Goal: Communication & Community: Participate in discussion

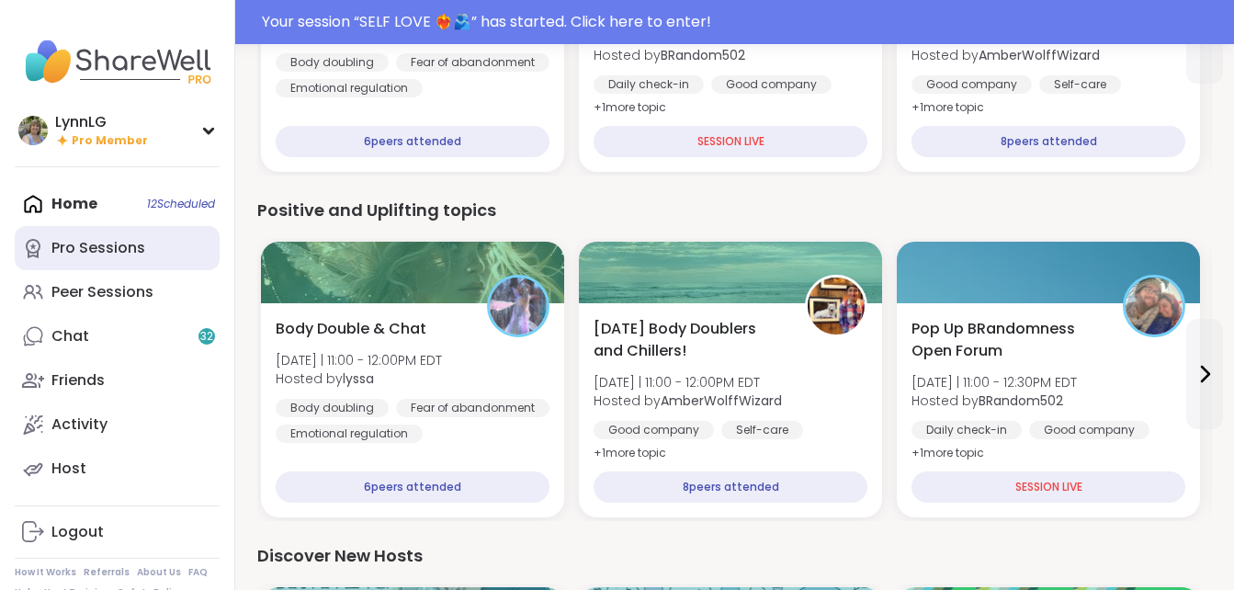
scroll to position [3116, 0]
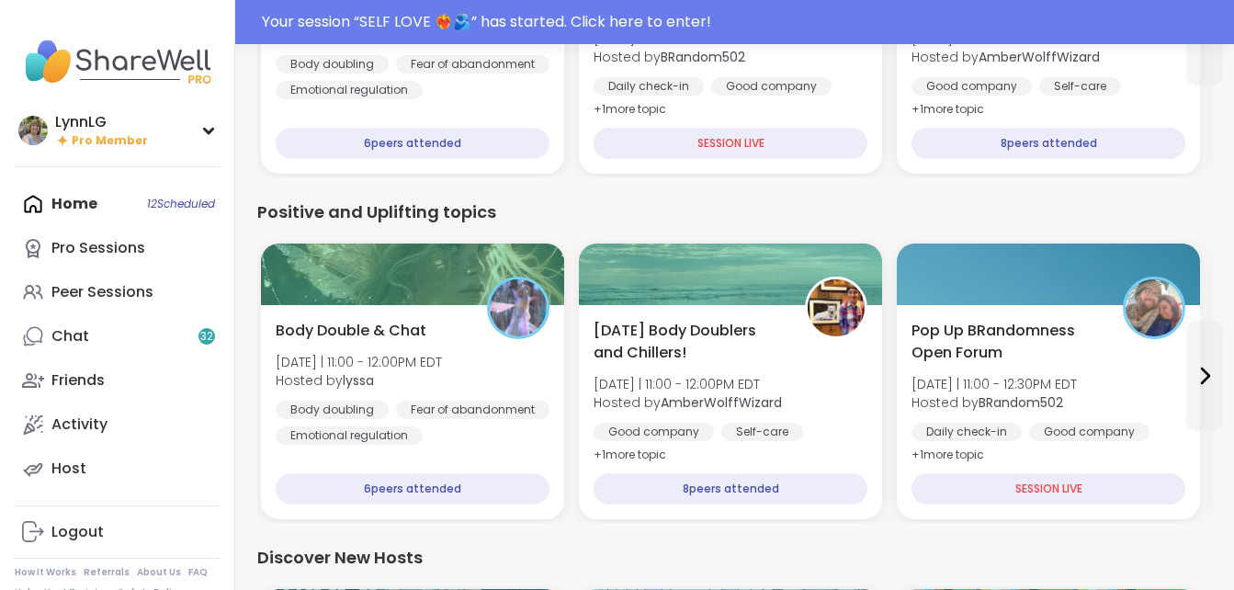
click at [175, 204] on div "Home 12 Scheduled Pro Sessions Peer Sessions Chat 32 Friends Activity Host" at bounding box center [117, 336] width 205 height 309
click at [61, 203] on div "Home 12 Scheduled Pro Sessions Peer Sessions Chat 32 Friends Activity Host" at bounding box center [117, 336] width 205 height 309
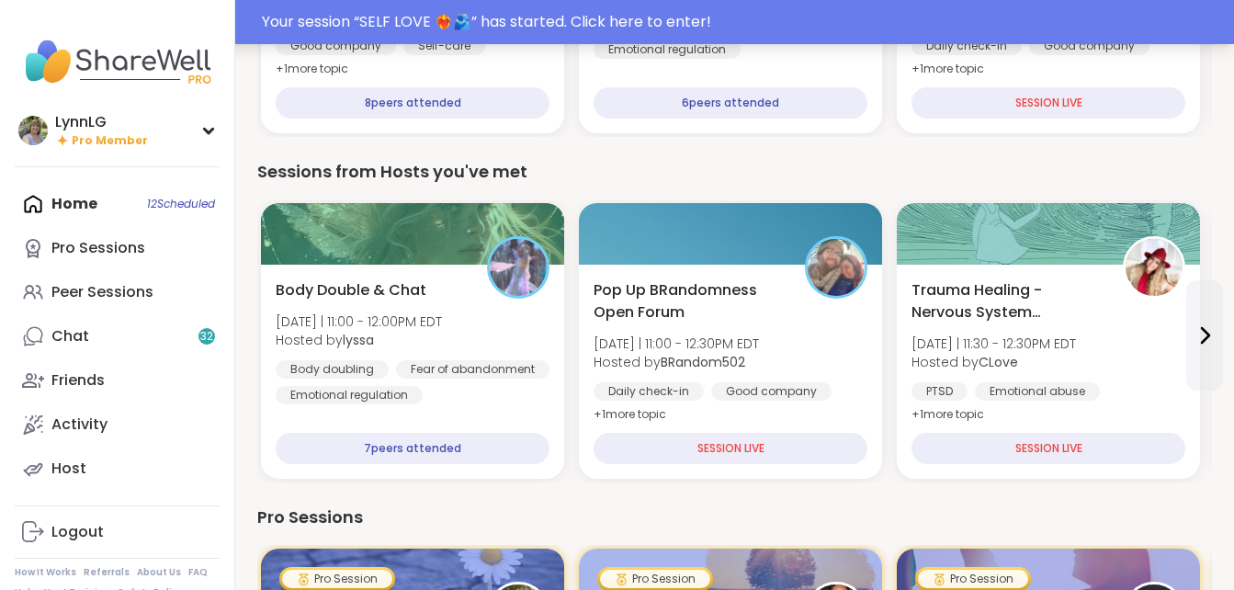
scroll to position [2119, 0]
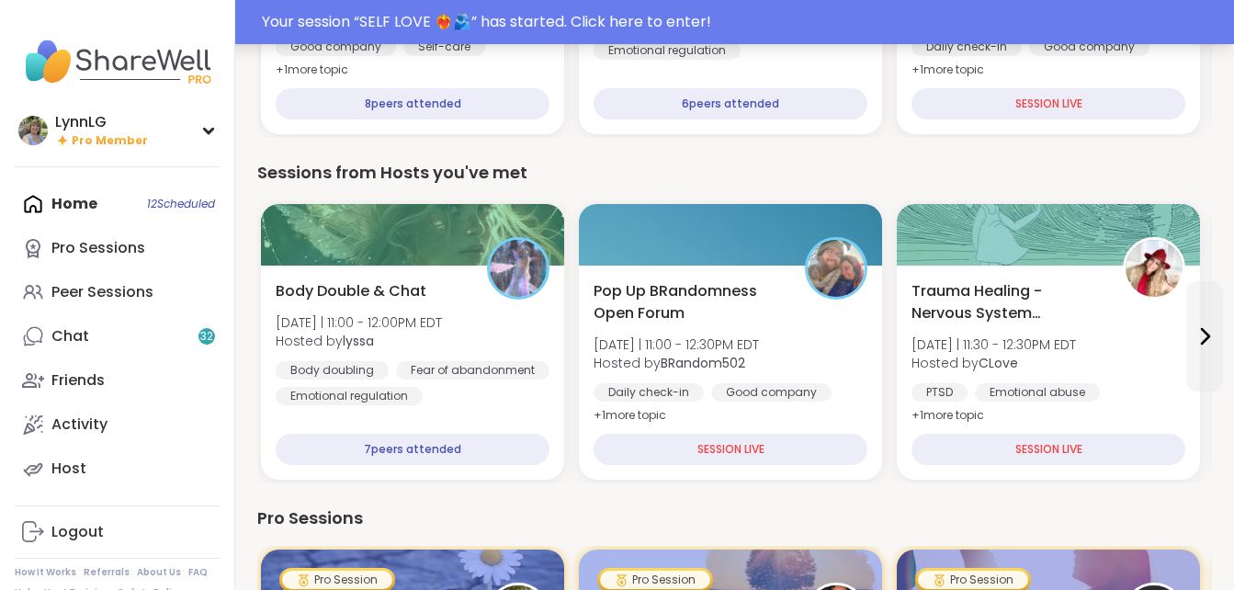
click at [743, 20] on div "Your session “ SELF LOVE ❤️‍🔥🫂 ” has started. Click here to enter!" at bounding box center [742, 22] width 961 height 22
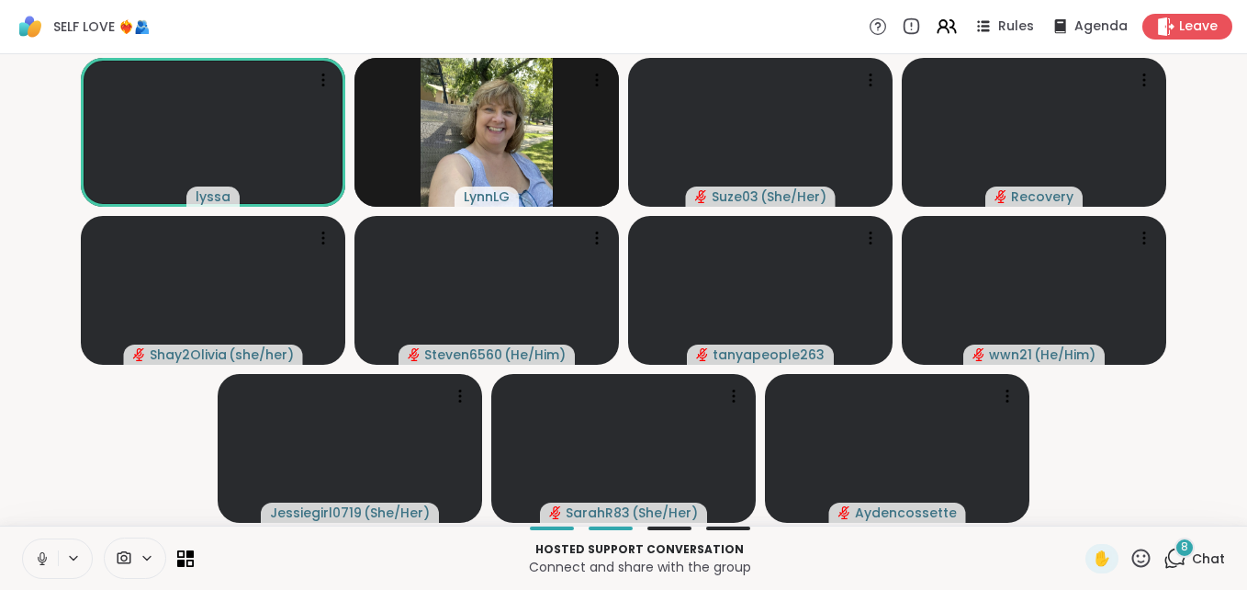
click at [49, 564] on icon at bounding box center [42, 558] width 17 height 17
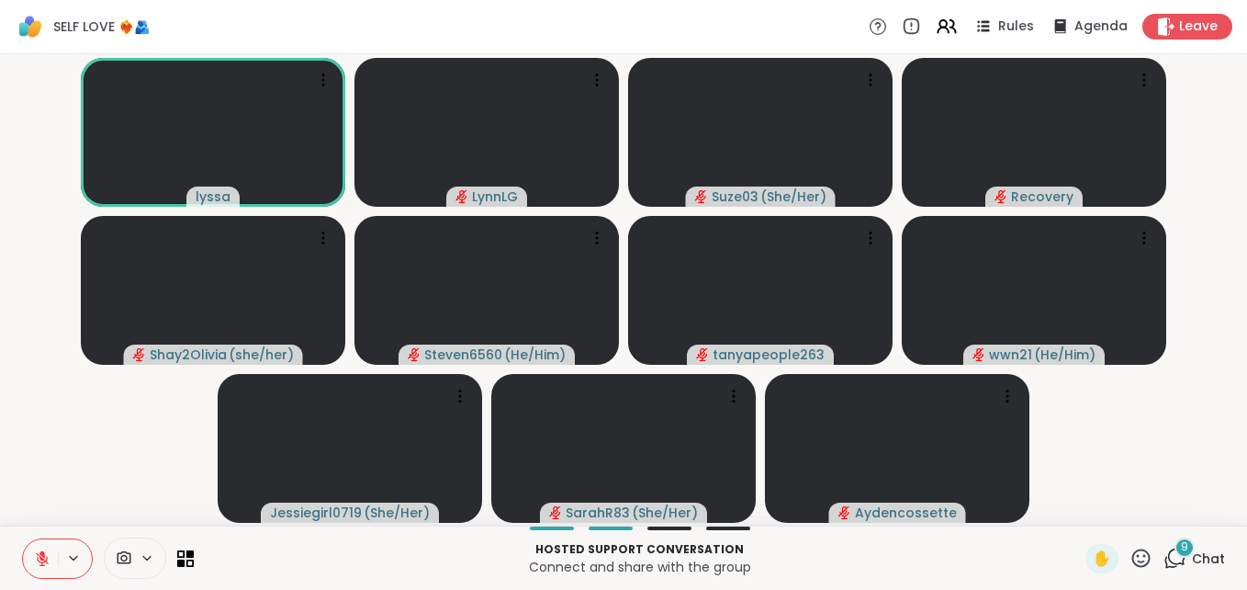
click at [1193, 558] on span "Chat" at bounding box center [1208, 558] width 33 height 18
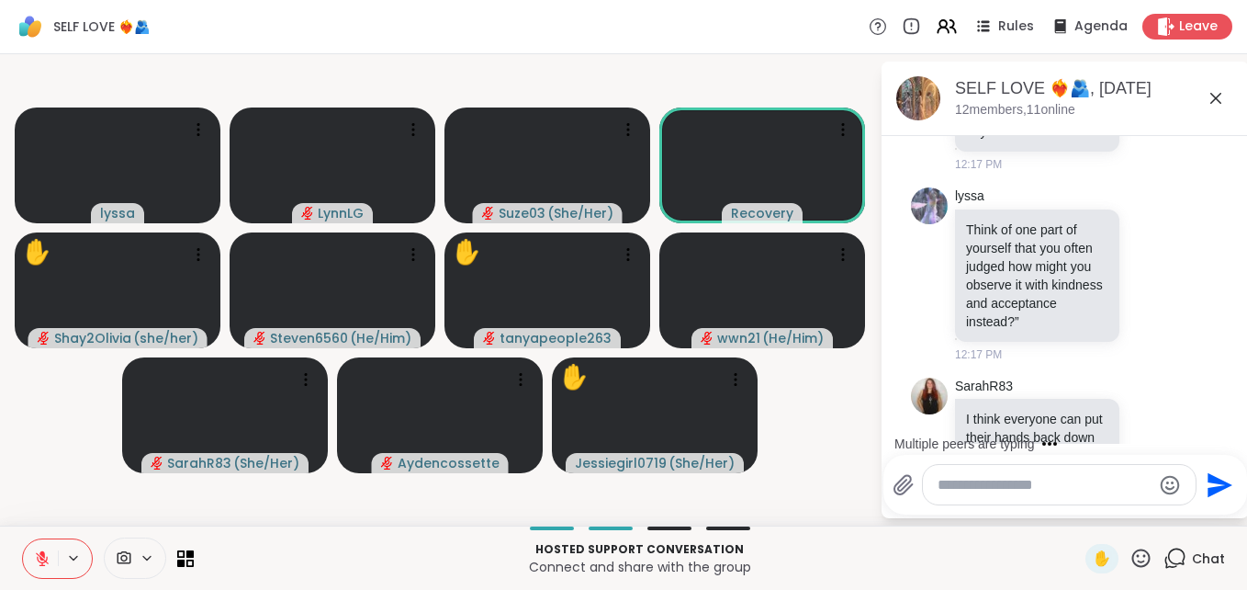
scroll to position [2251, 0]
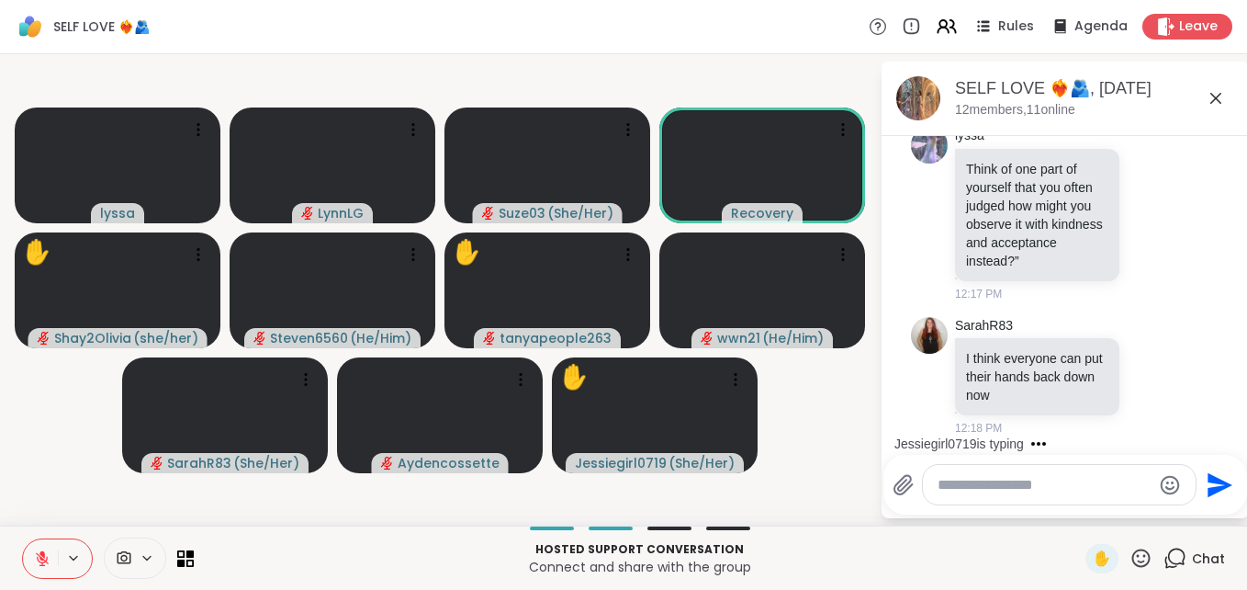
click at [38, 556] on icon at bounding box center [42, 558] width 17 height 17
click at [40, 558] on icon at bounding box center [41, 556] width 5 height 8
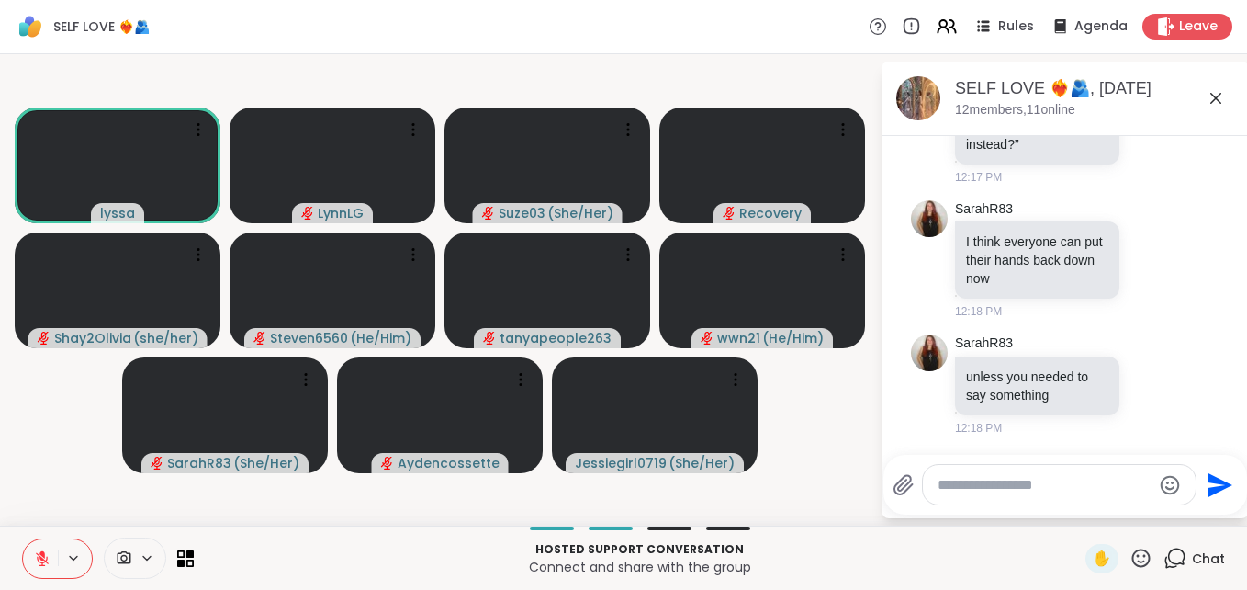
scroll to position [2685, 0]
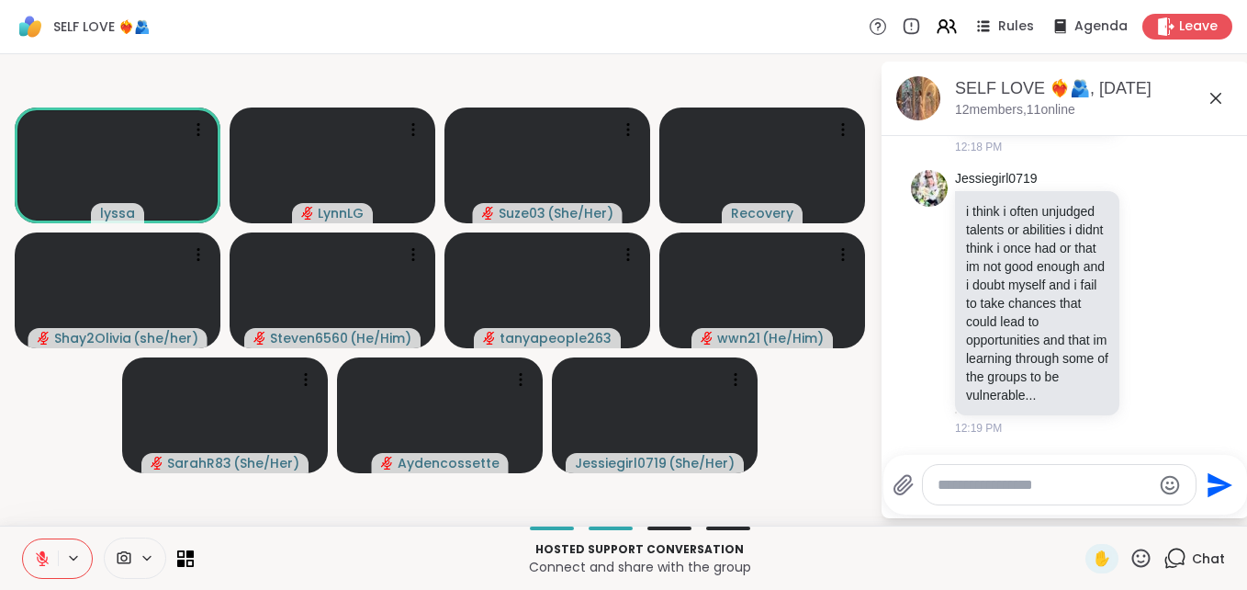
click at [1052, 486] on textarea "Type your message" at bounding box center [1045, 485] width 214 height 18
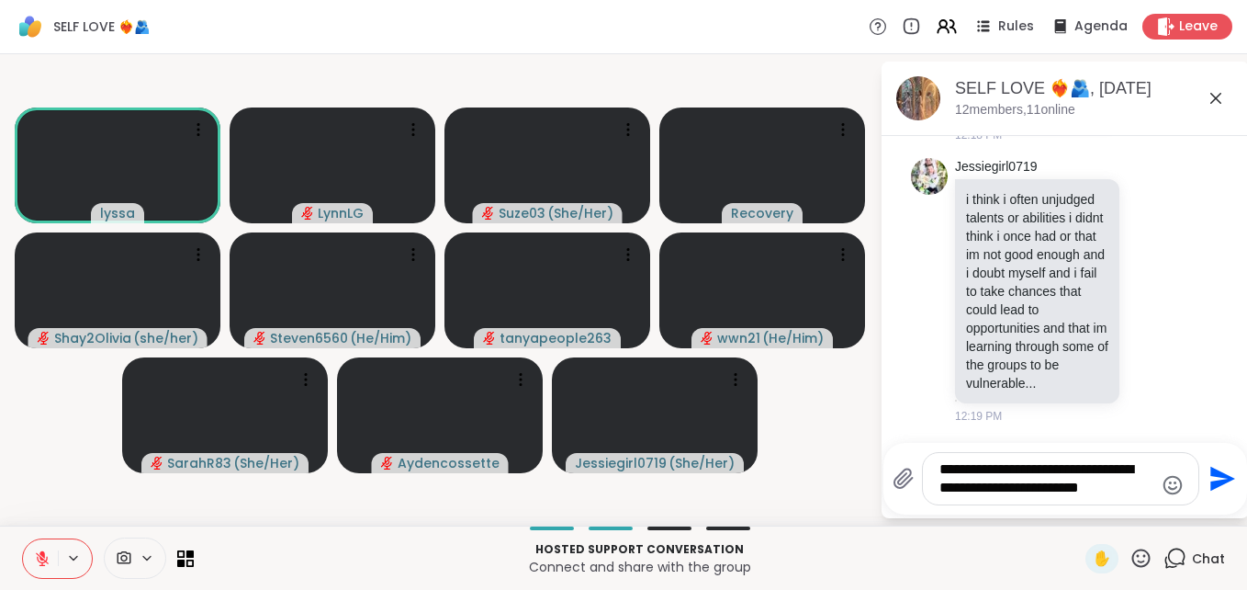
type textarea "**********"
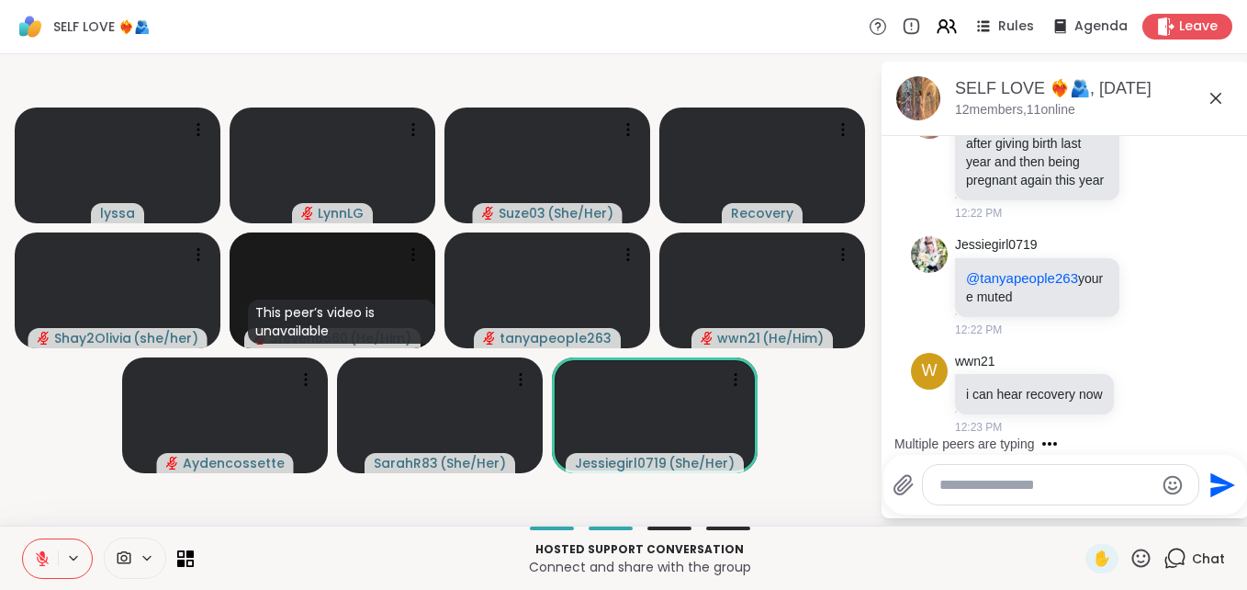
scroll to position [4026, 0]
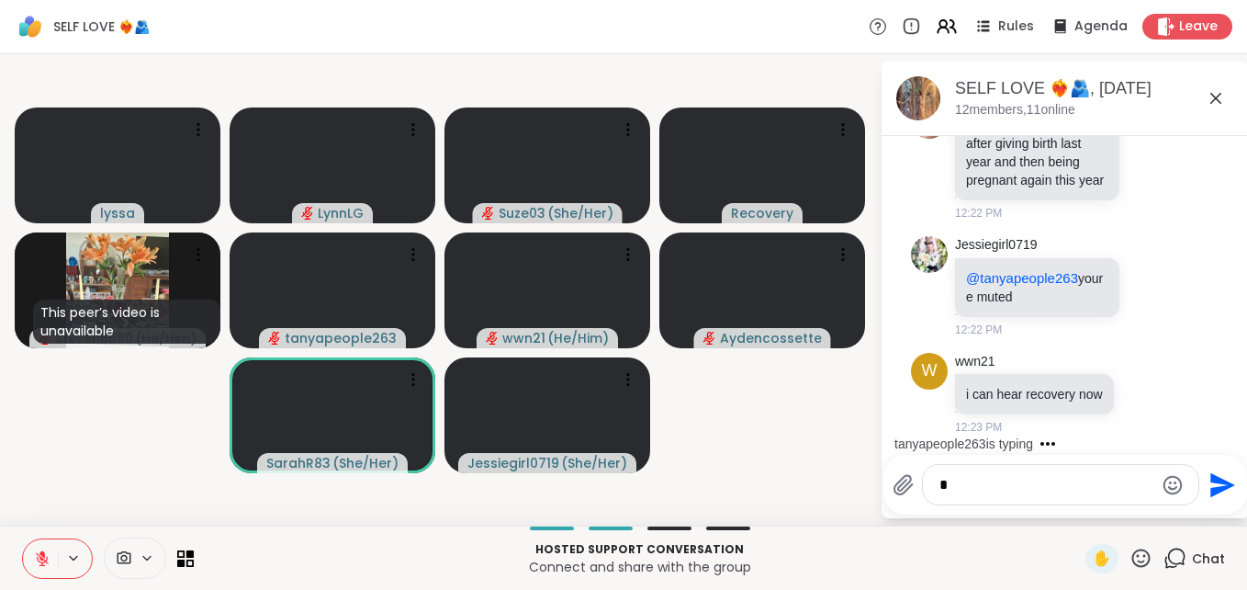
click at [39, 565] on icon at bounding box center [42, 558] width 13 height 13
click at [41, 562] on icon at bounding box center [42, 558] width 17 height 17
click at [35, 565] on icon at bounding box center [42, 558] width 17 height 17
drag, startPoint x: 44, startPoint y: 561, endPoint x: 81, endPoint y: 507, distance: 65.5
click at [48, 557] on icon at bounding box center [42, 558] width 17 height 17
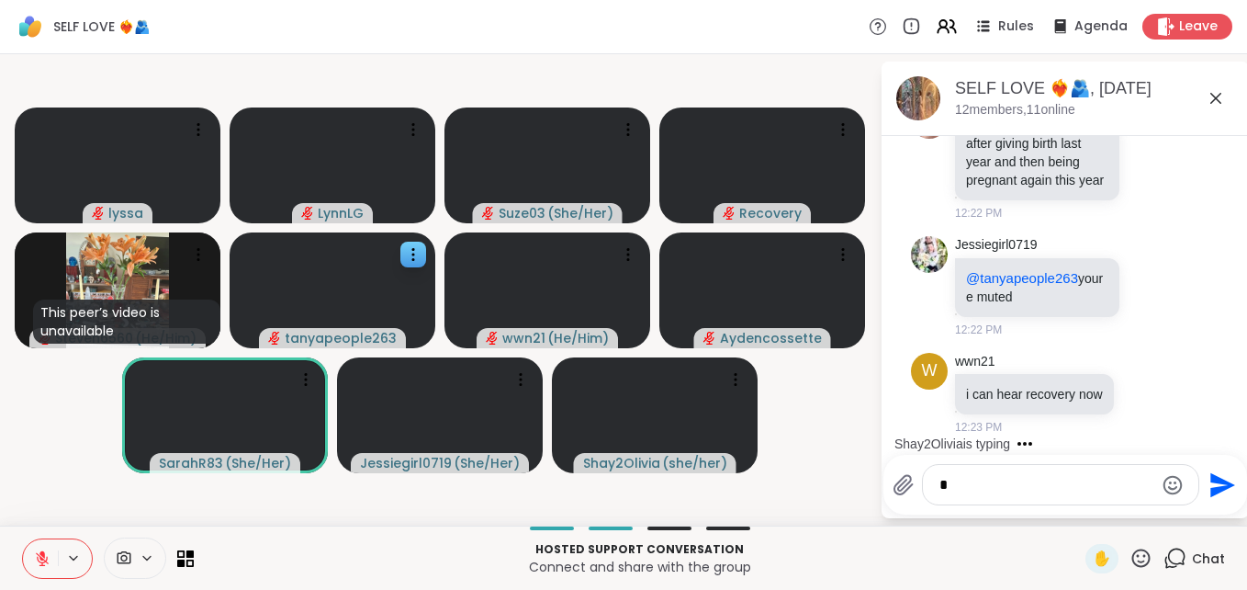
scroll to position [4142, 0]
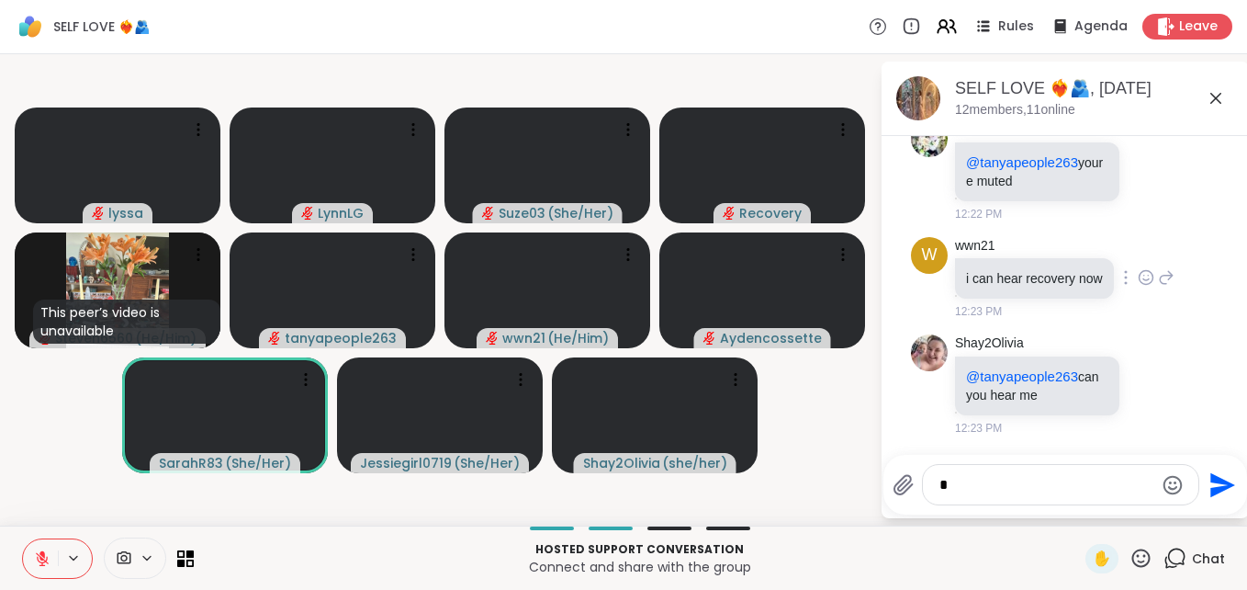
click at [1158, 267] on icon at bounding box center [1166, 277] width 17 height 22
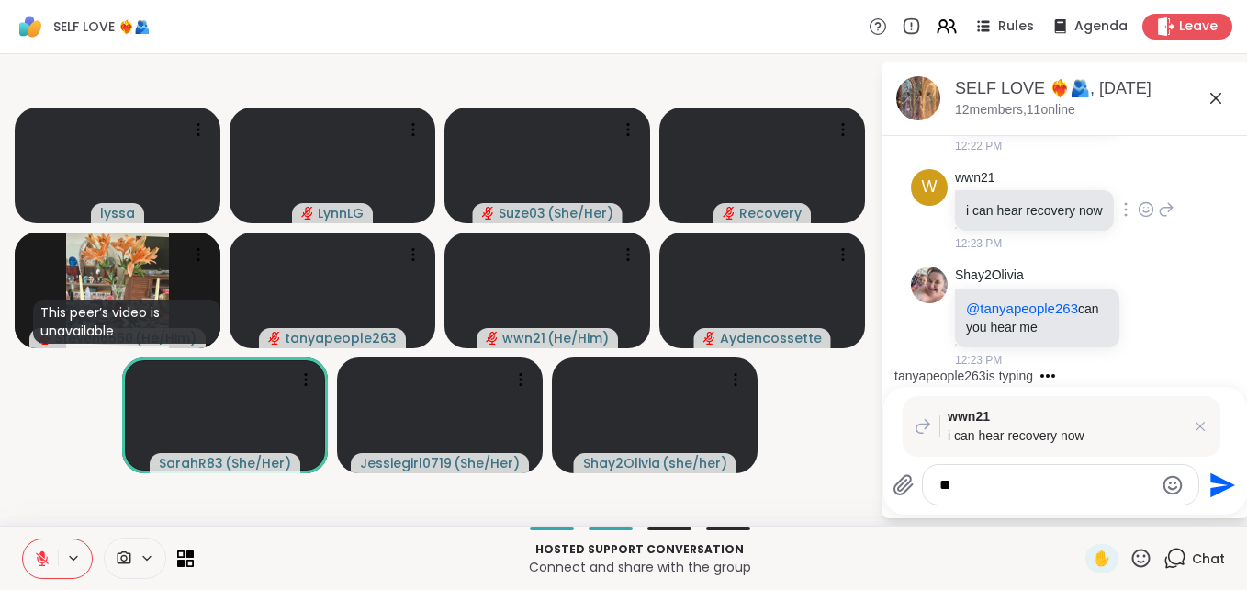
type textarea "*"
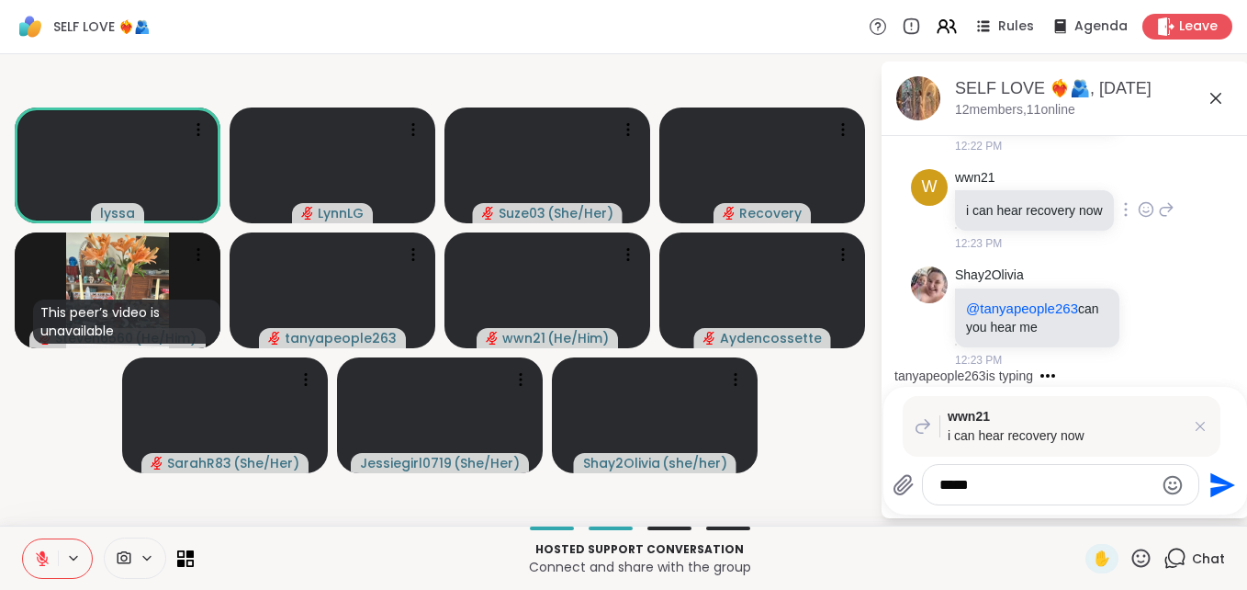
type textarea "******"
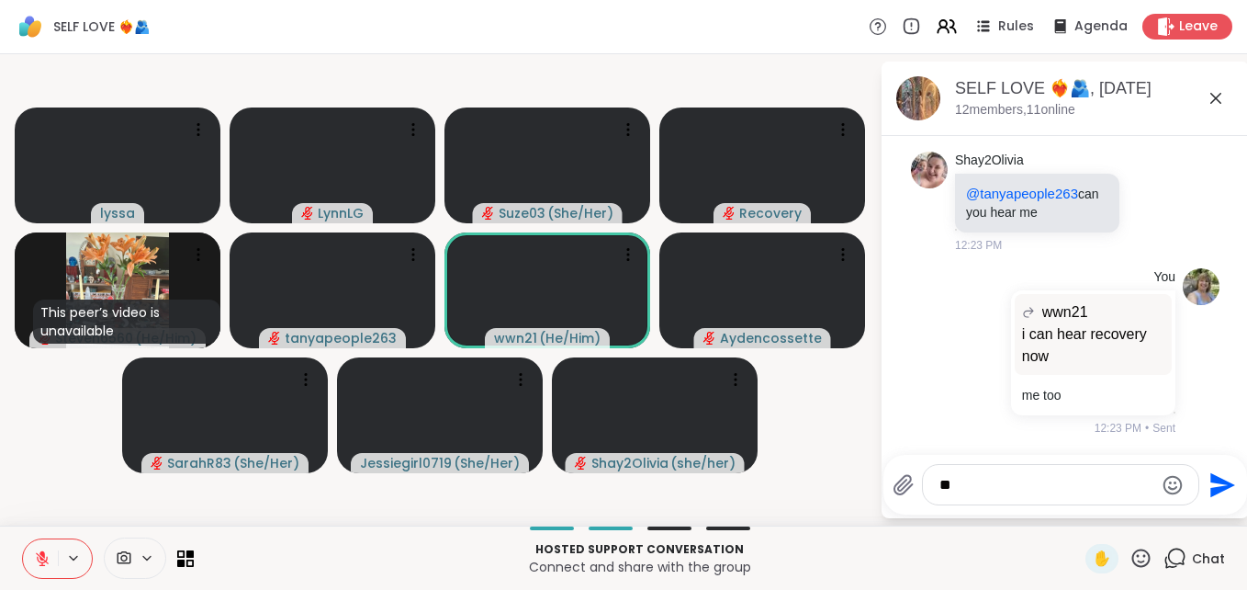
type textarea "*"
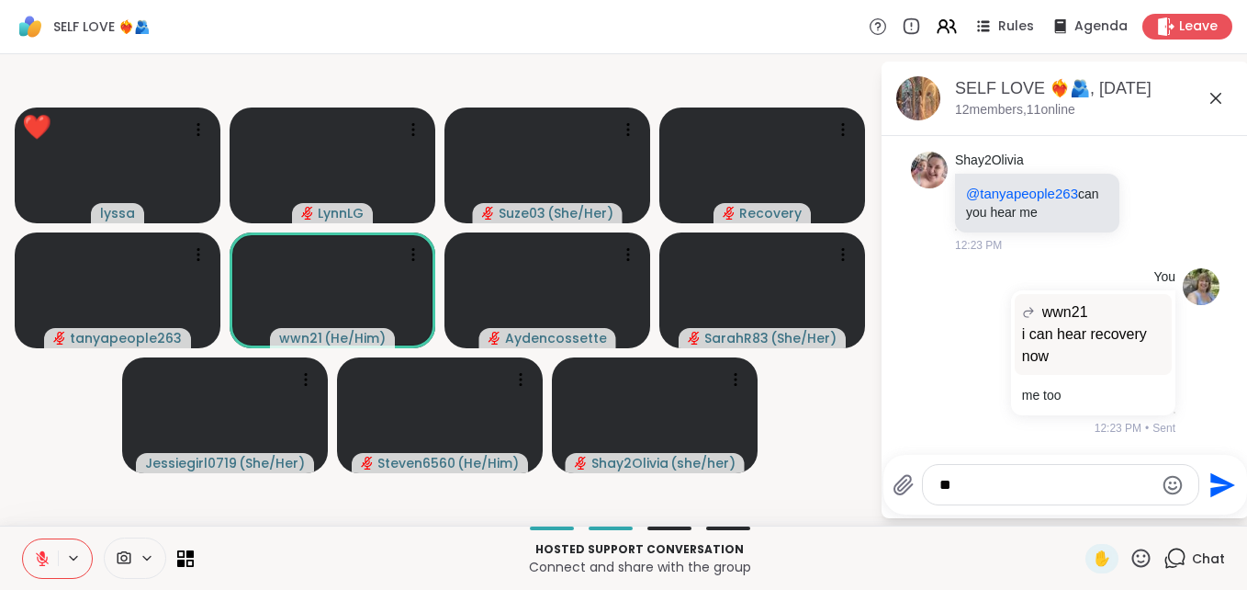
type textarea "***"
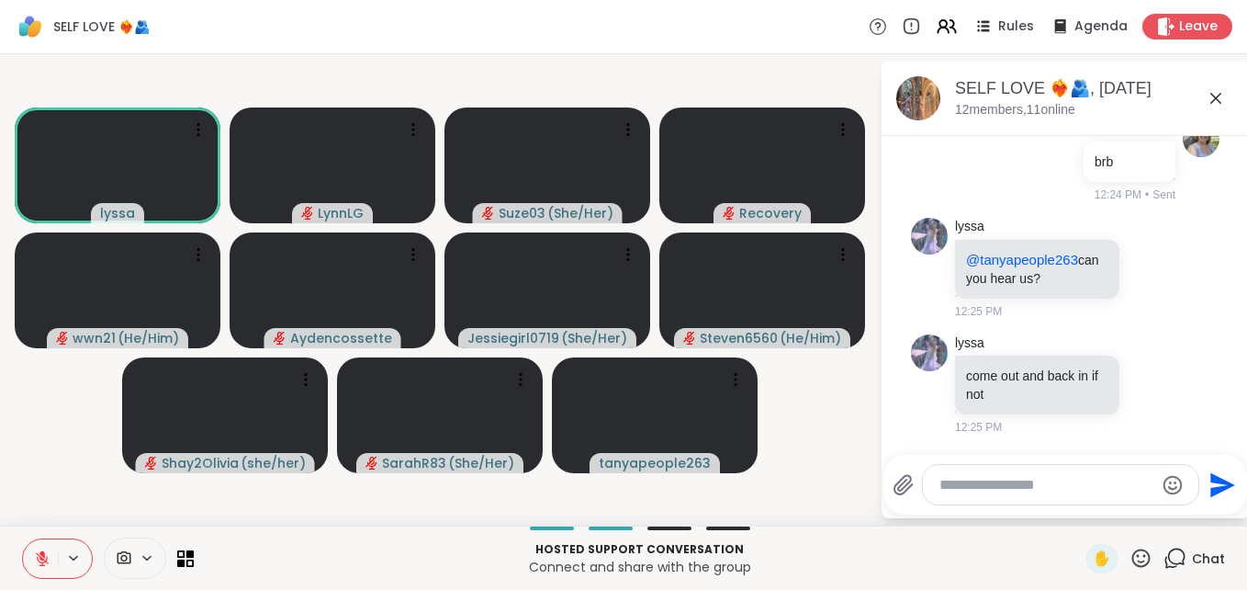
scroll to position [4565, 0]
click at [38, 565] on icon at bounding box center [42, 558] width 17 height 17
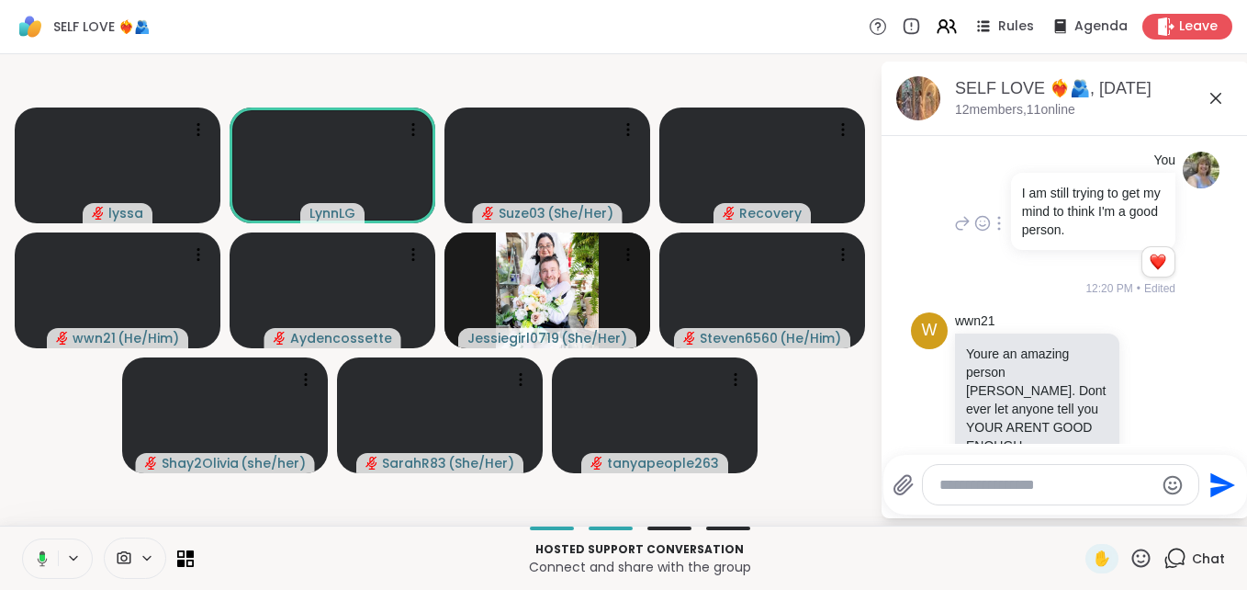
scroll to position [3002, 0]
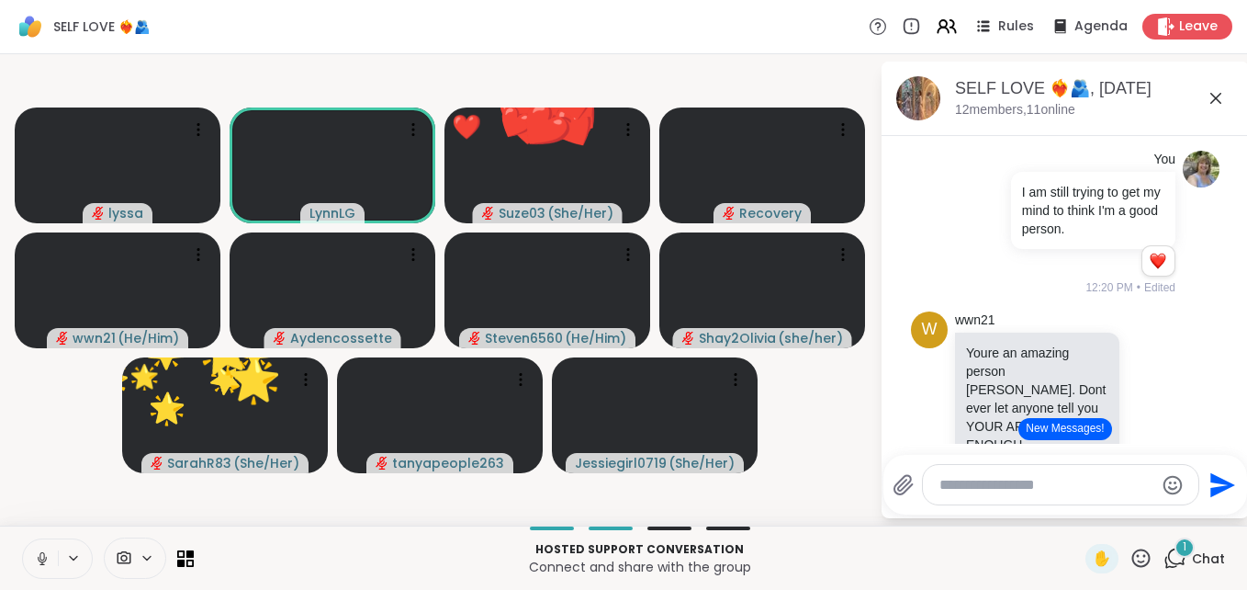
click at [44, 570] on button at bounding box center [40, 558] width 35 height 39
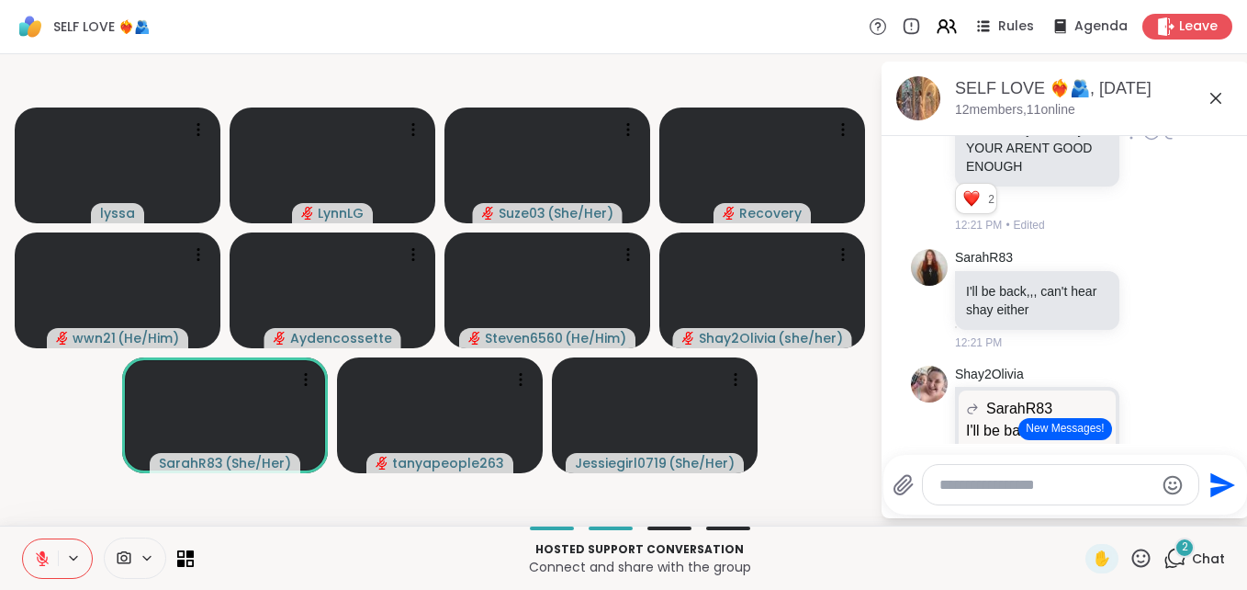
scroll to position [3279, 0]
click at [1144, 142] on icon at bounding box center [1152, 133] width 17 height 18
click at [1144, 112] on div "Select Reaction: Heart" at bounding box center [1152, 104] width 17 height 17
click at [1164, 144] on icon at bounding box center [1172, 133] width 17 height 22
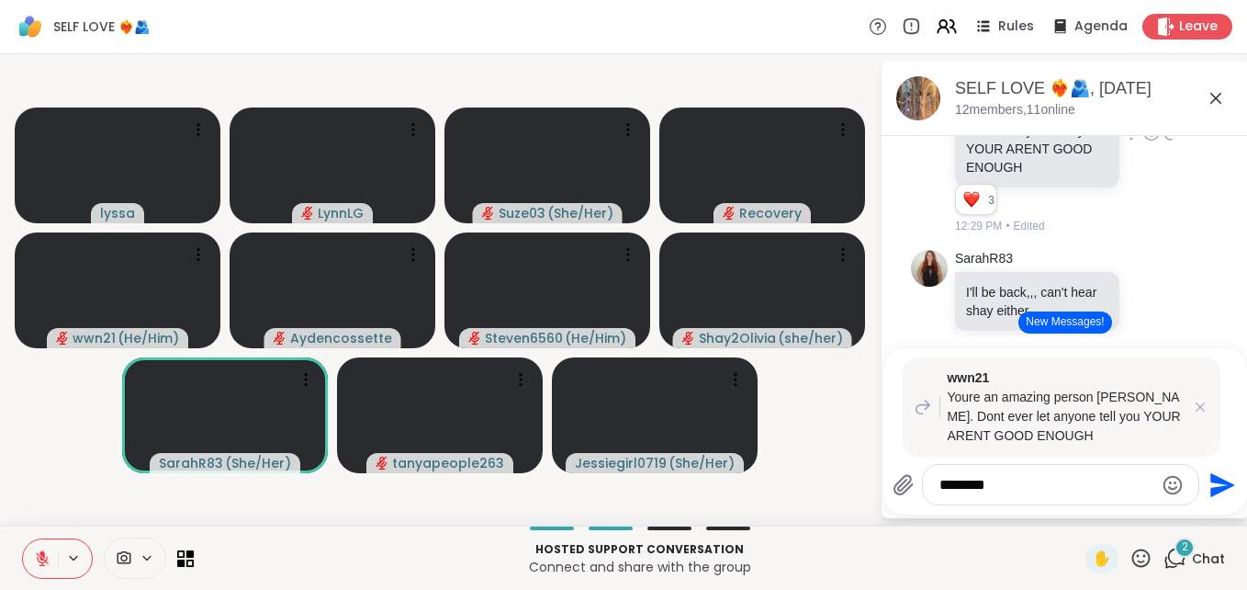
type textarea "*********"
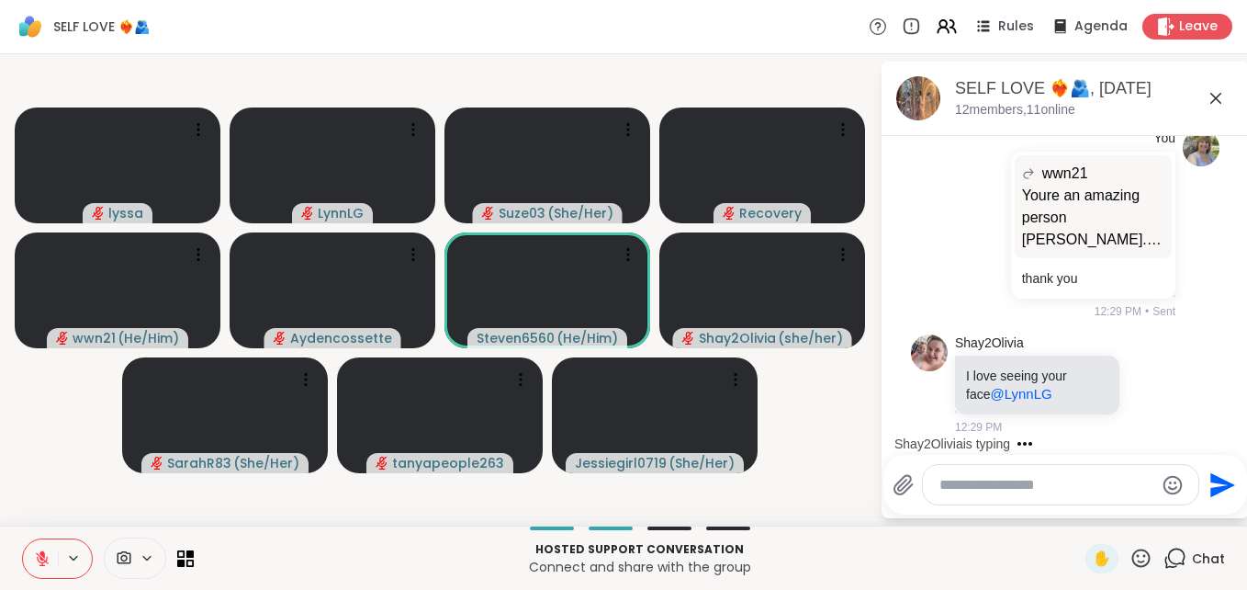
scroll to position [5235, 0]
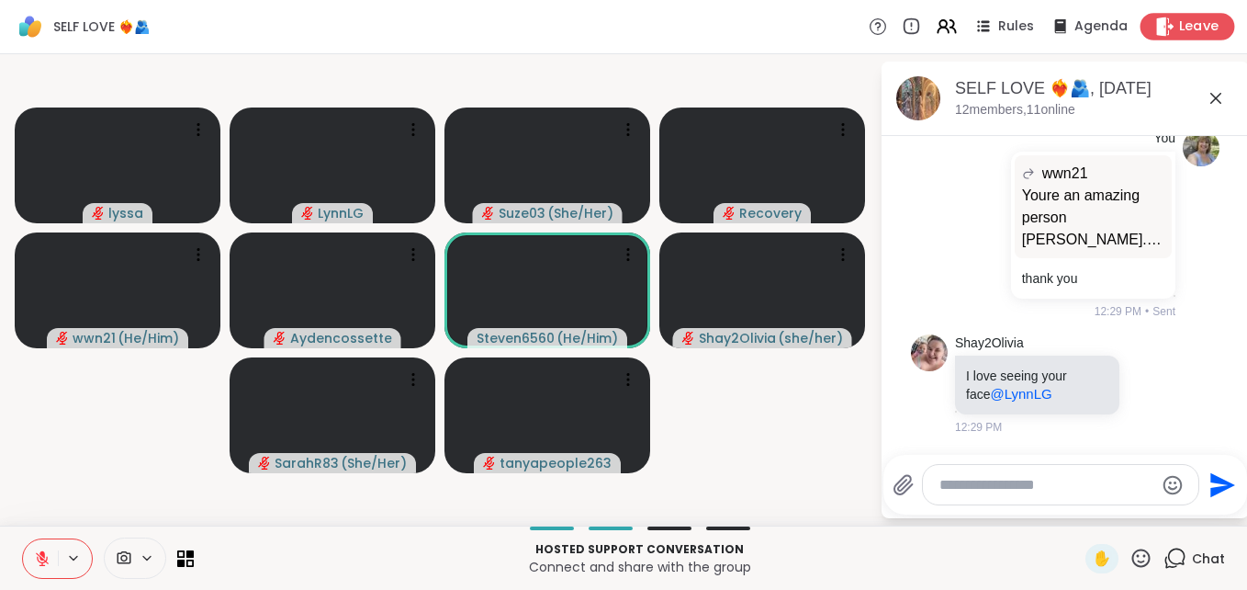
click at [1191, 24] on span "Leave" at bounding box center [1199, 26] width 40 height 19
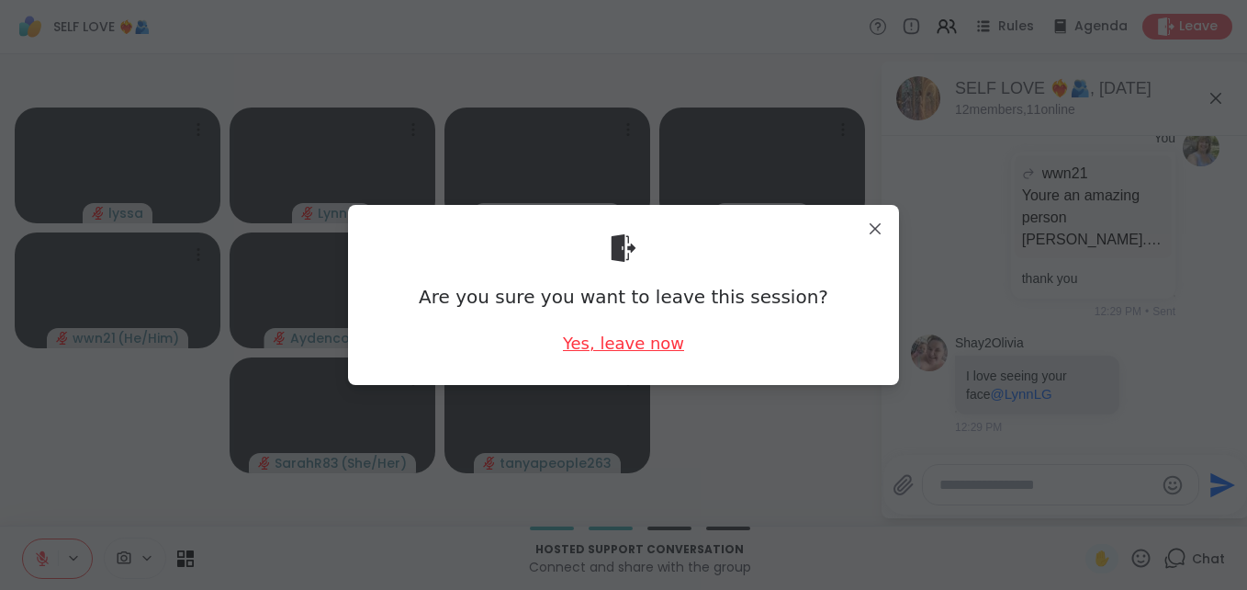
click at [599, 336] on div "Yes, leave now" at bounding box center [623, 343] width 121 height 23
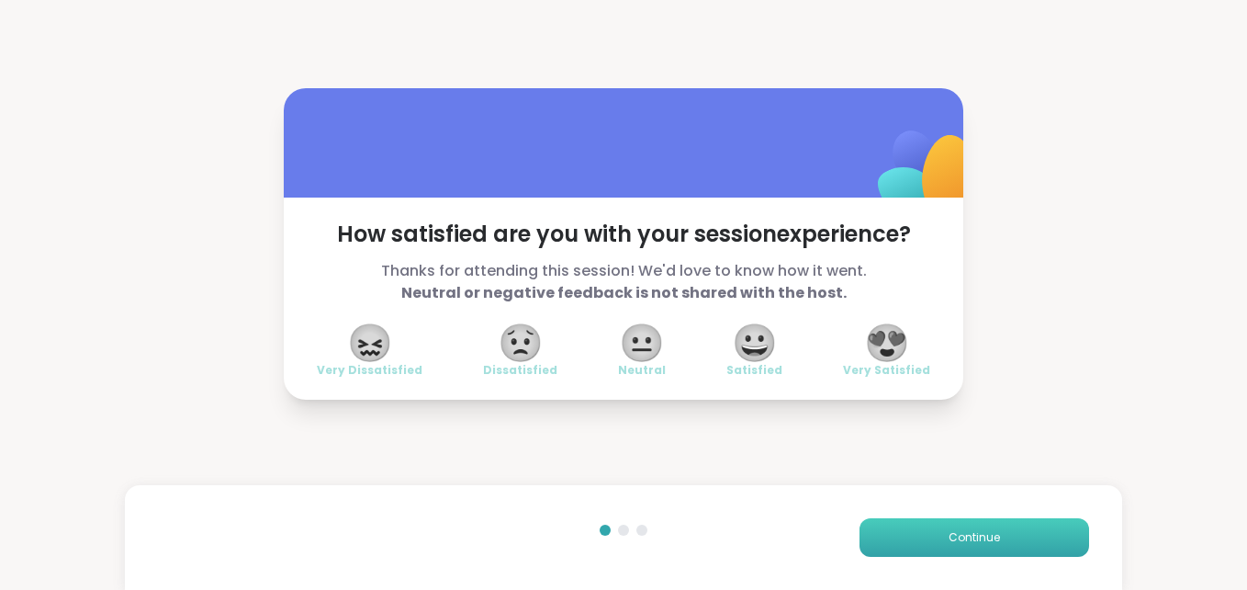
click at [951, 532] on span "Continue" at bounding box center [974, 537] width 51 height 17
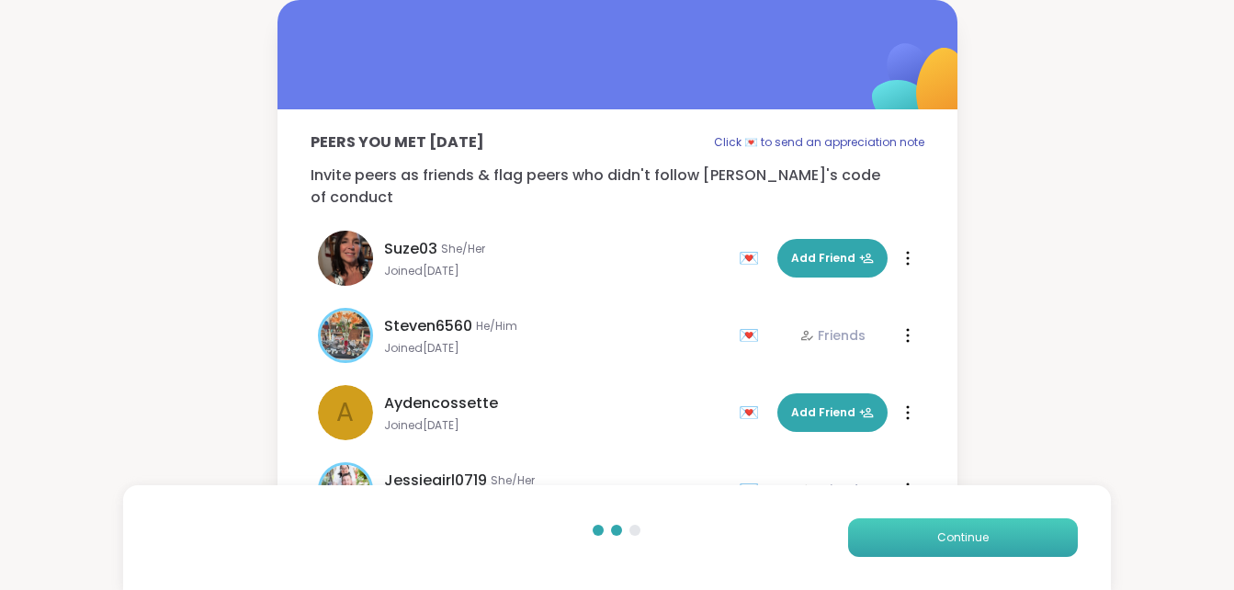
click at [951, 532] on span "Continue" at bounding box center [962, 537] width 51 height 17
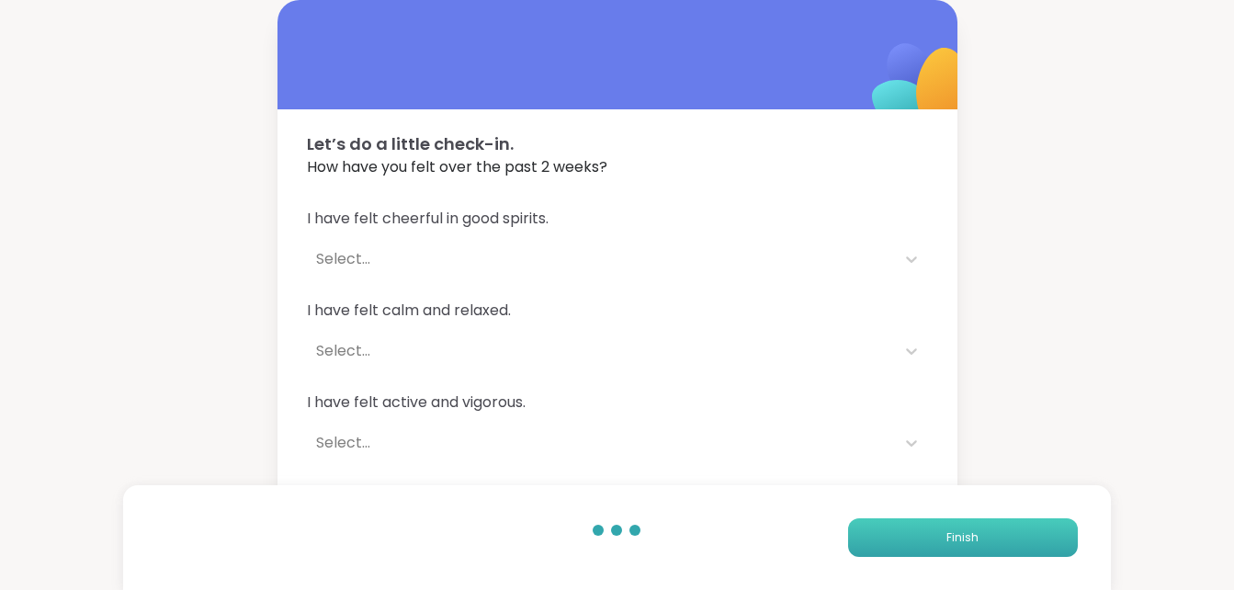
click at [951, 532] on span "Finish" at bounding box center [962, 537] width 32 height 17
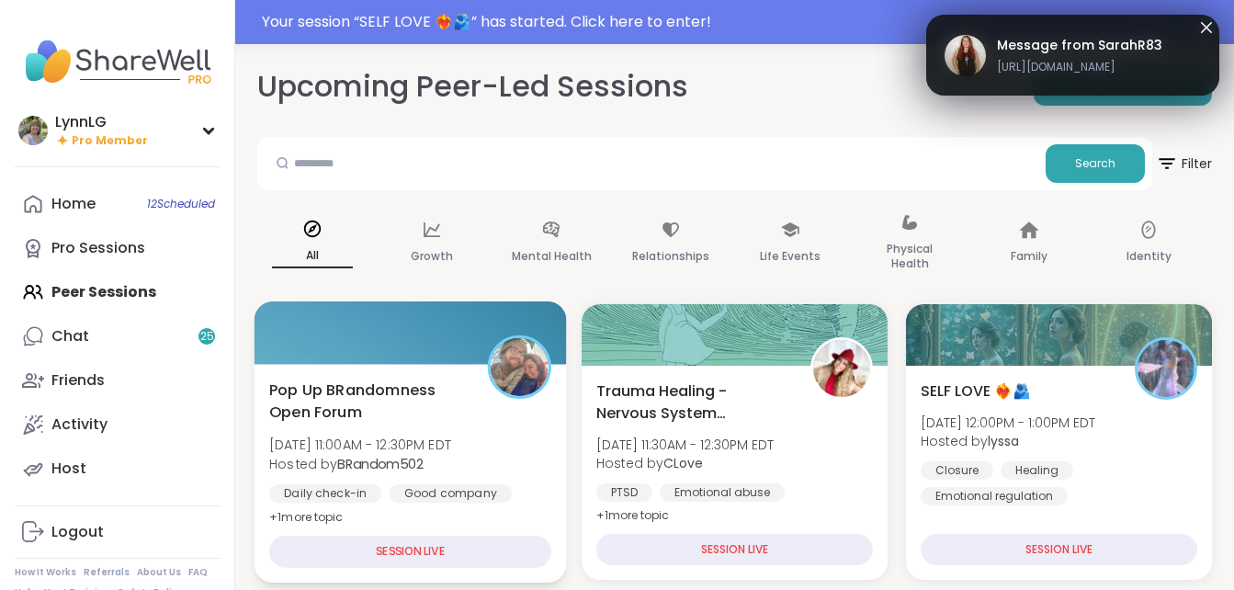
click at [506, 471] on div "Pop Up BRandomness Open Forum [DATE] 11:00AM - 12:30PM EDT Hosted by BRandom502…" at bounding box center [410, 453] width 282 height 150
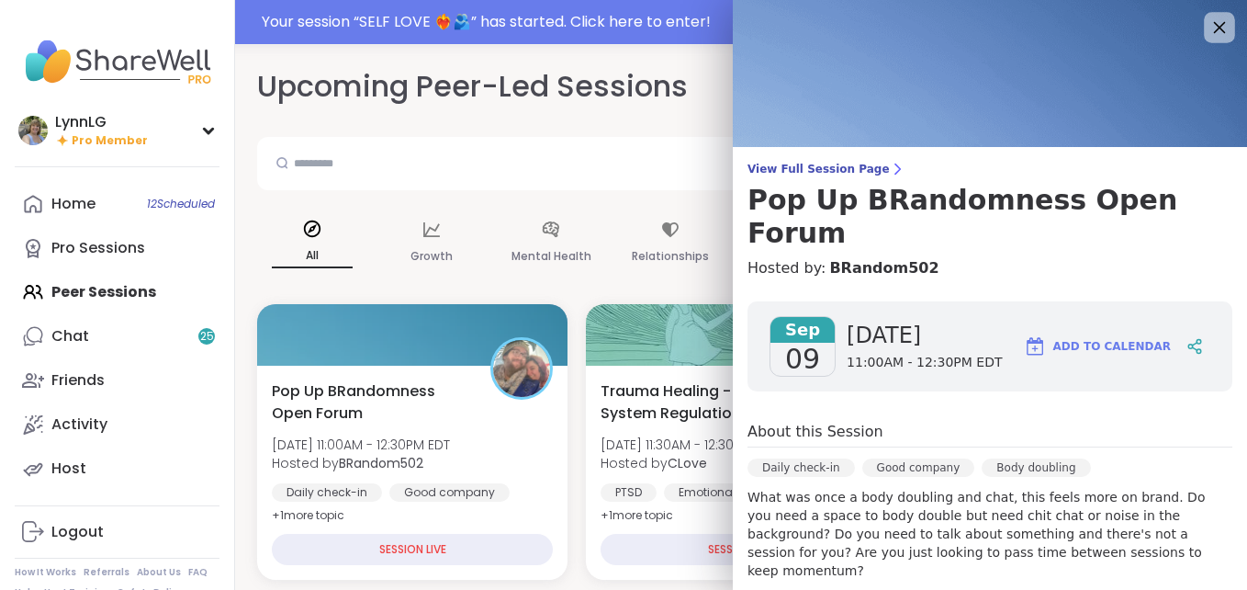
click at [1208, 28] on icon at bounding box center [1219, 27] width 23 height 23
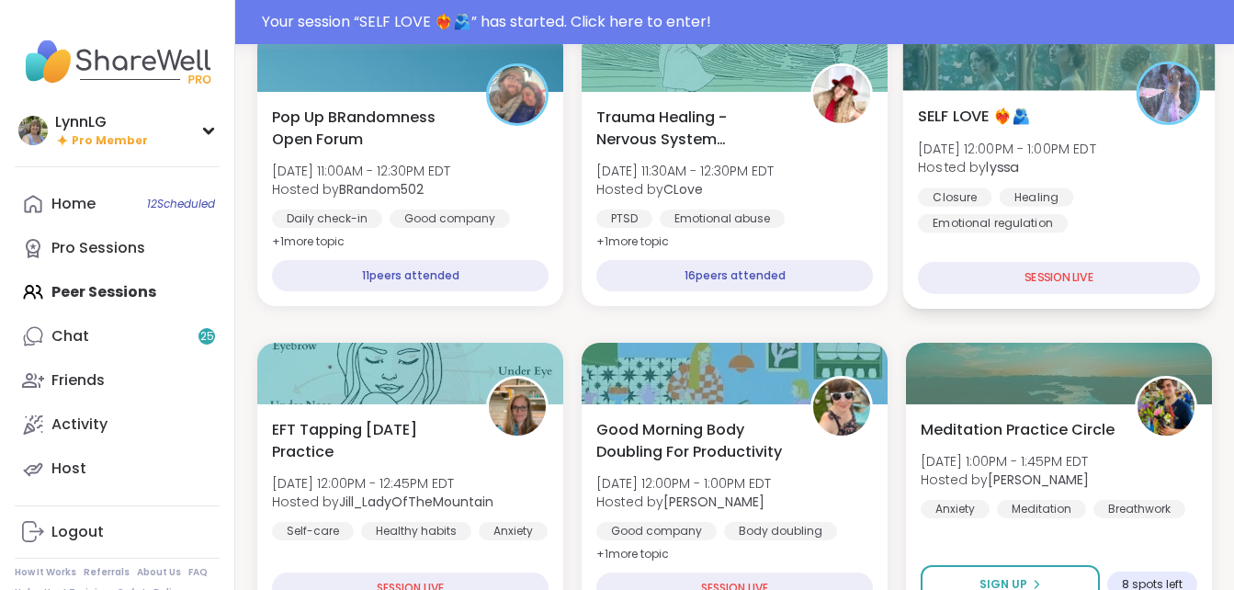
scroll to position [275, 0]
click at [1121, 222] on div "Closure Healing Emotional regulation" at bounding box center [1059, 208] width 282 height 45
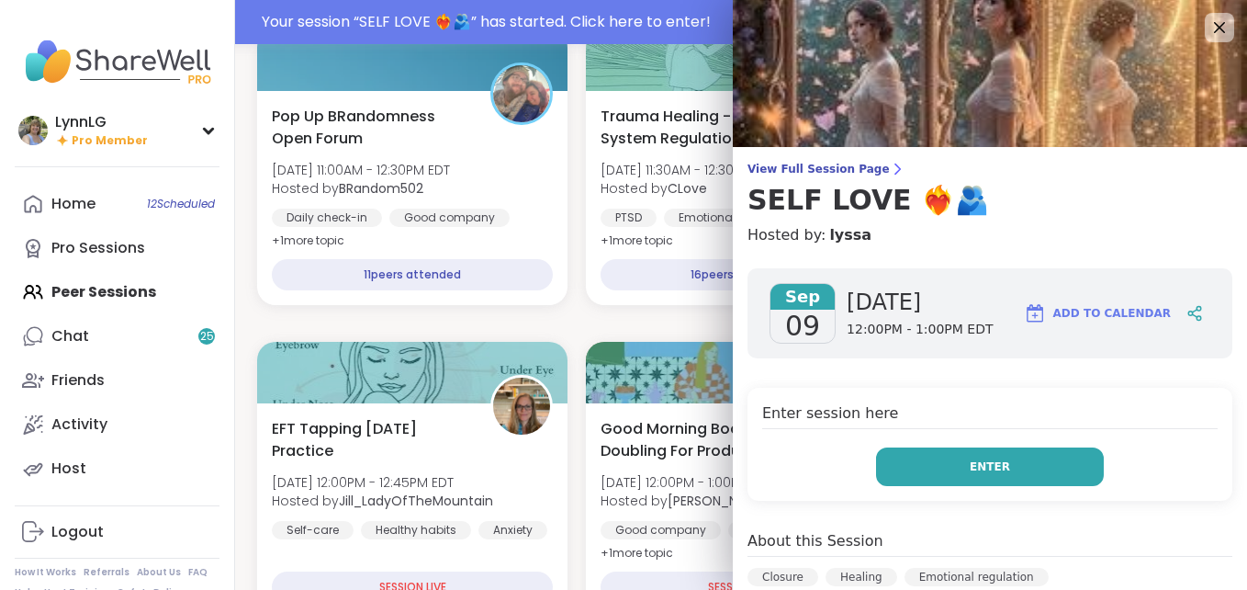
click at [964, 457] on button "Enter" at bounding box center [990, 466] width 228 height 39
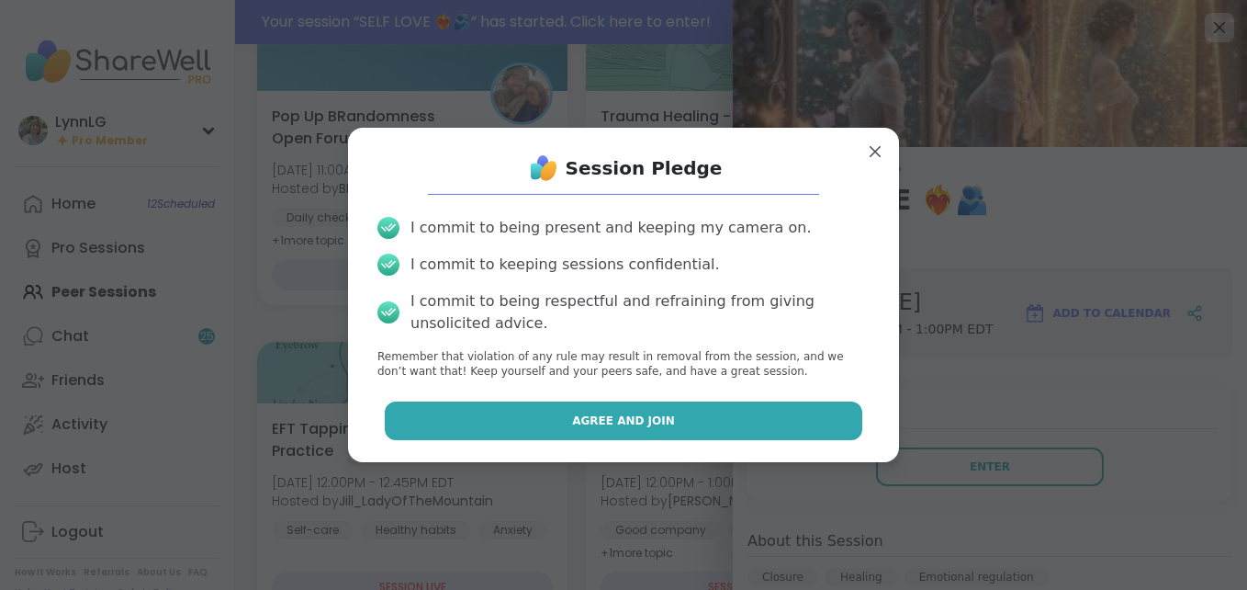
click at [639, 415] on span "Agree and Join" at bounding box center [623, 420] width 103 height 17
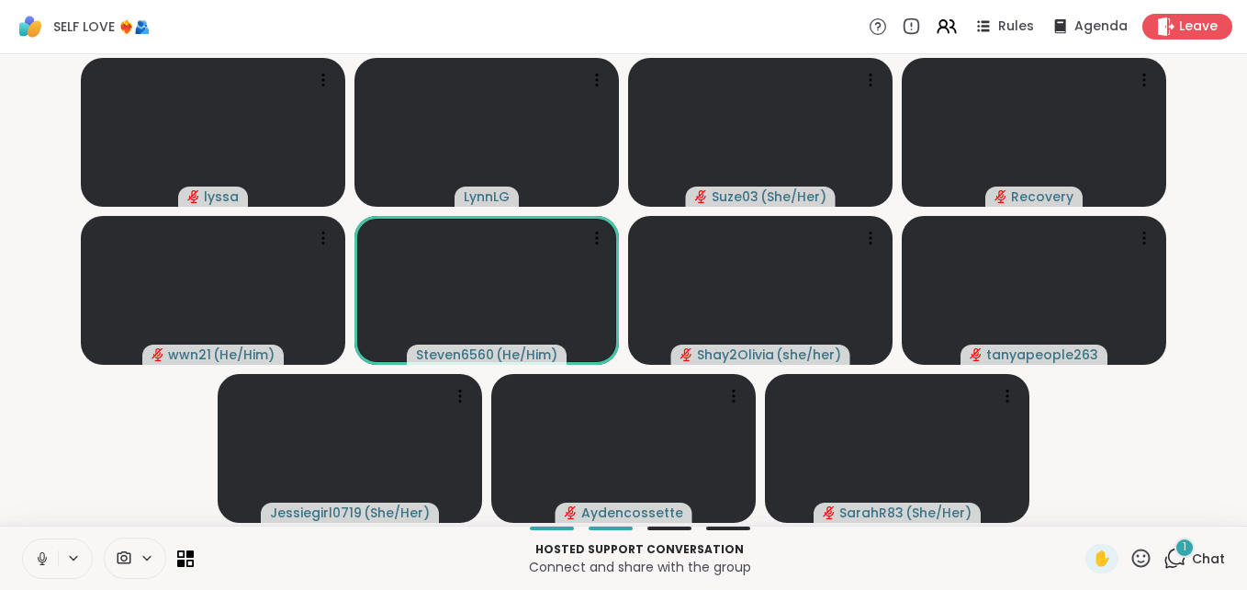
click at [1193, 556] on span "Chat" at bounding box center [1208, 558] width 33 height 18
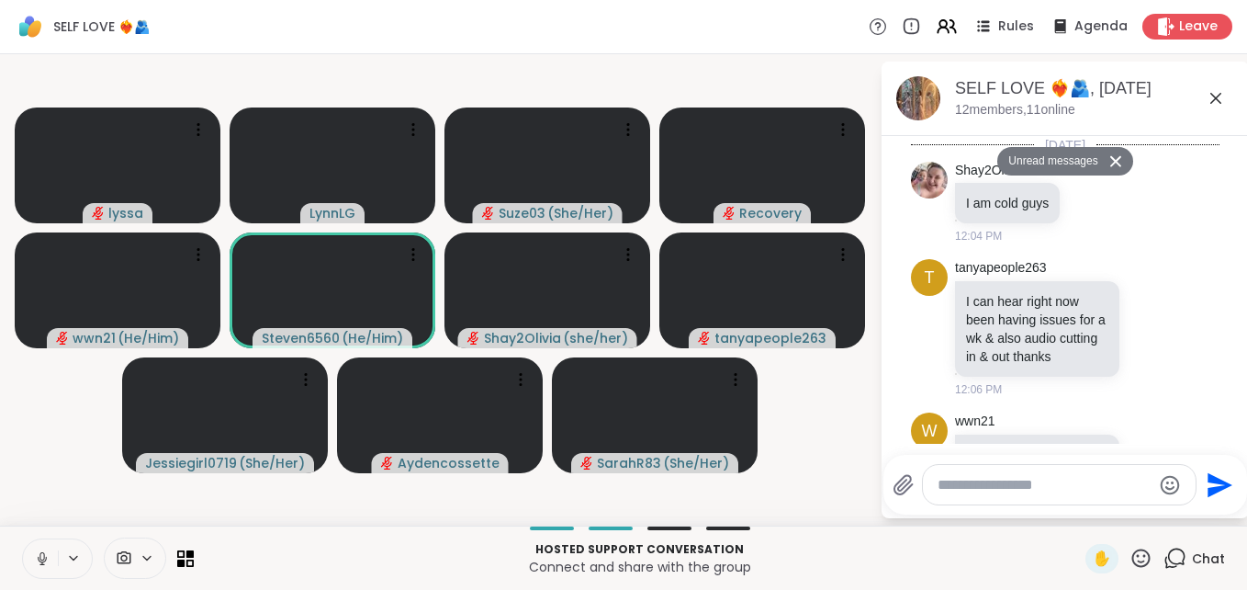
scroll to position [5776, 0]
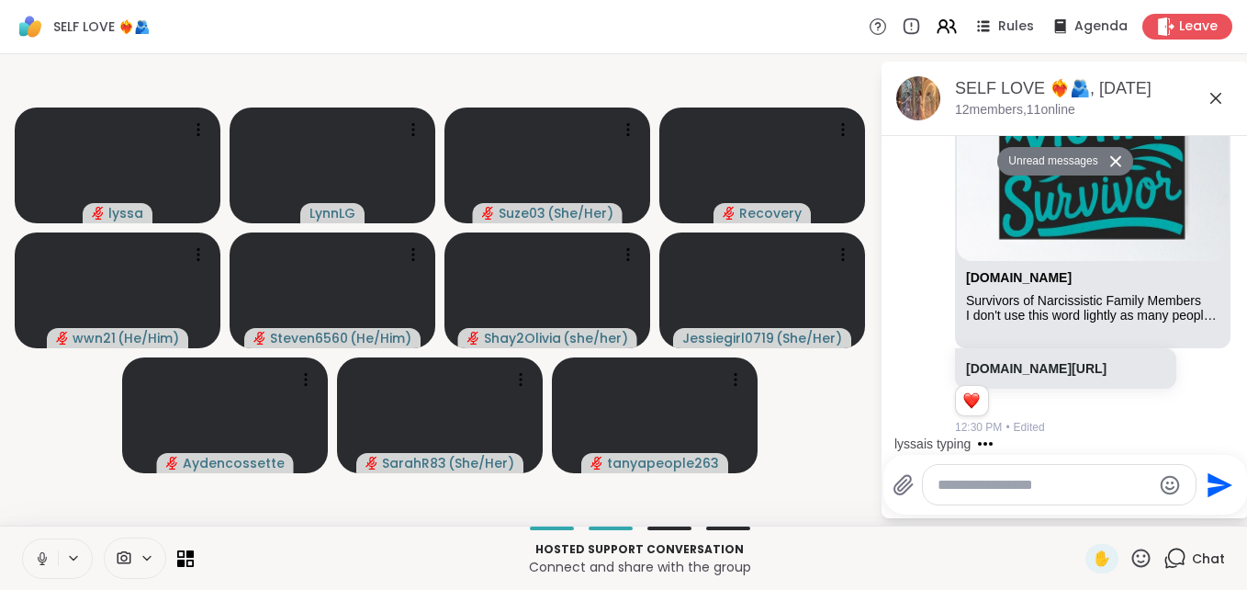
click at [53, 559] on button at bounding box center [40, 558] width 35 height 39
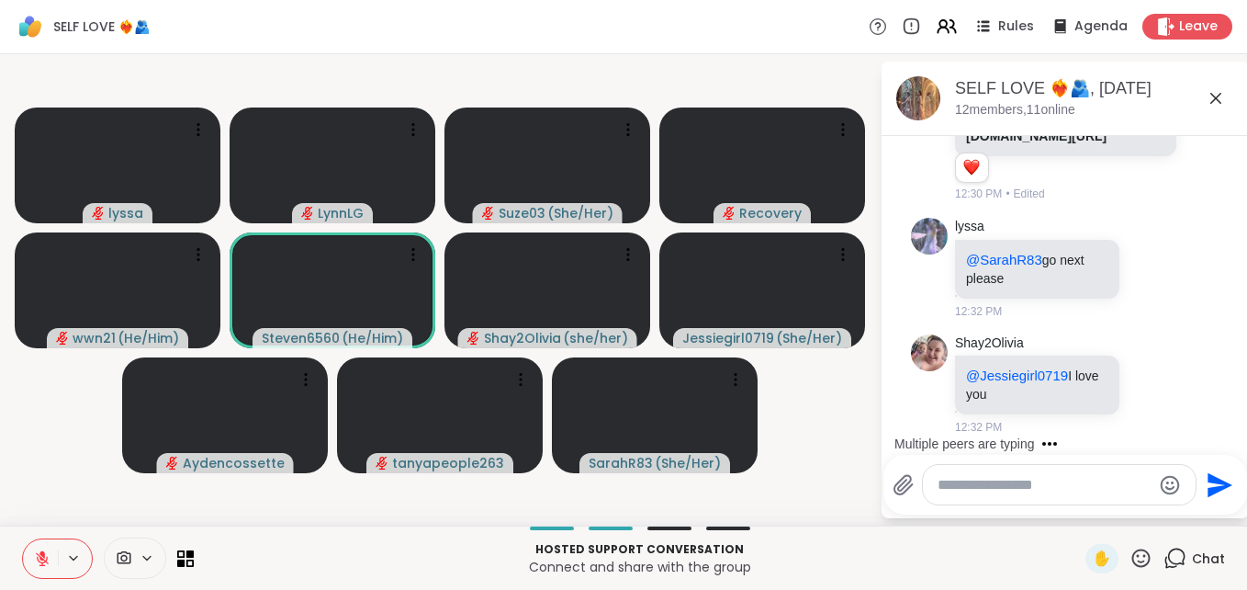
scroll to position [6100, 0]
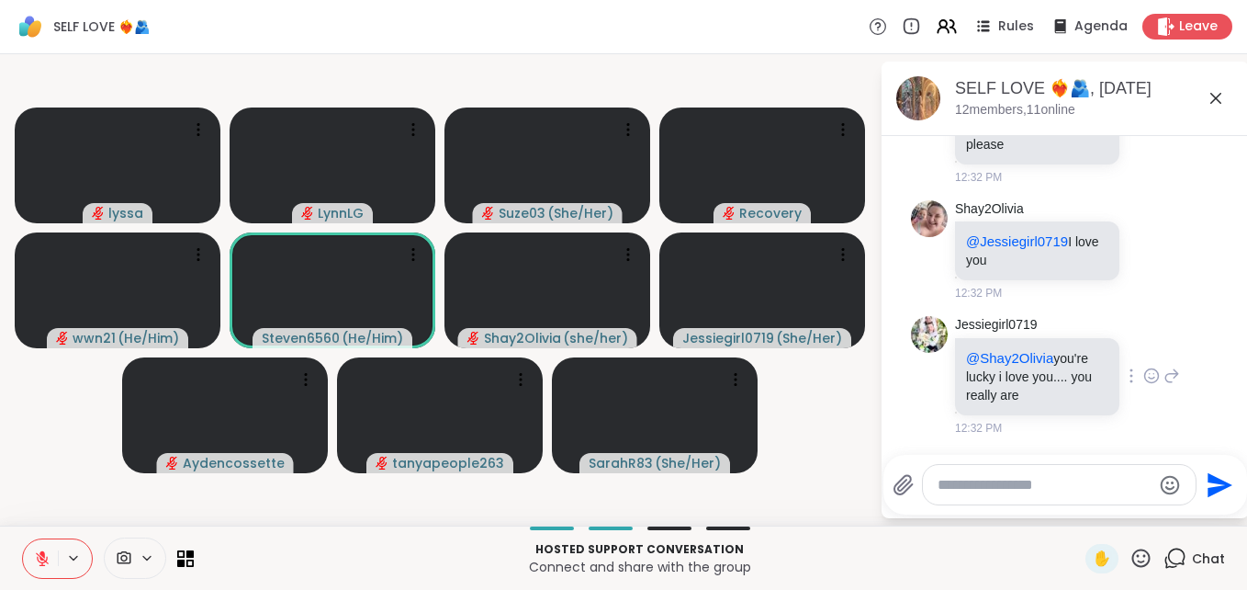
click at [1149, 378] on icon at bounding box center [1152, 378] width 6 height 2
click at [1063, 352] on div "Select Reaction: Joy" at bounding box center [1071, 346] width 17 height 17
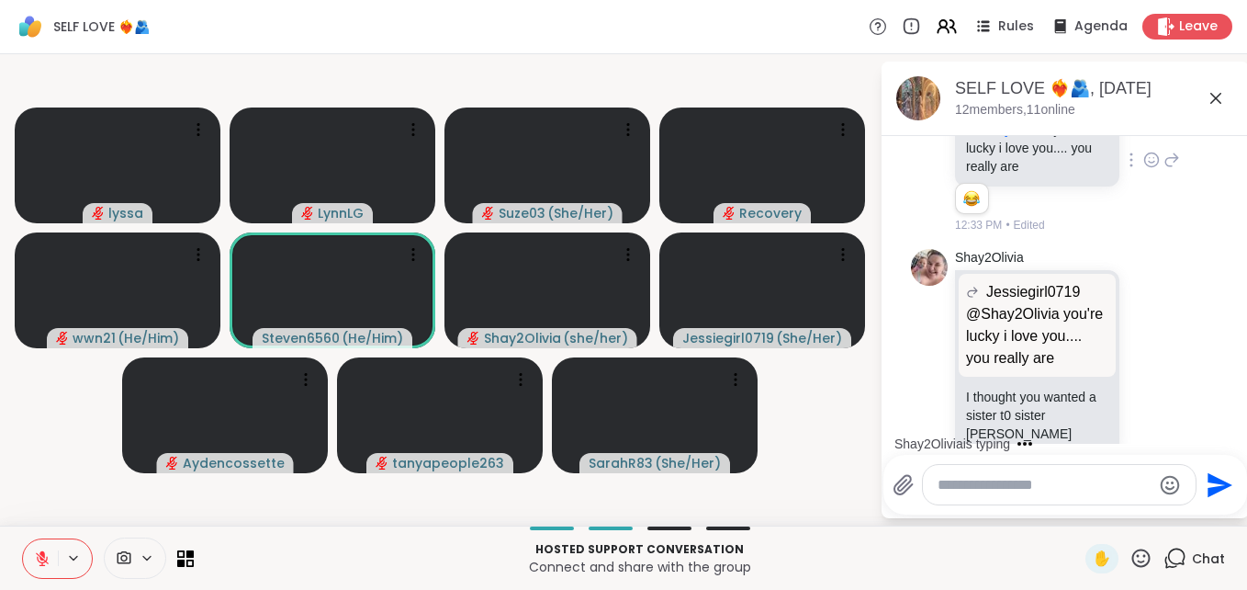
scroll to position [6348, 0]
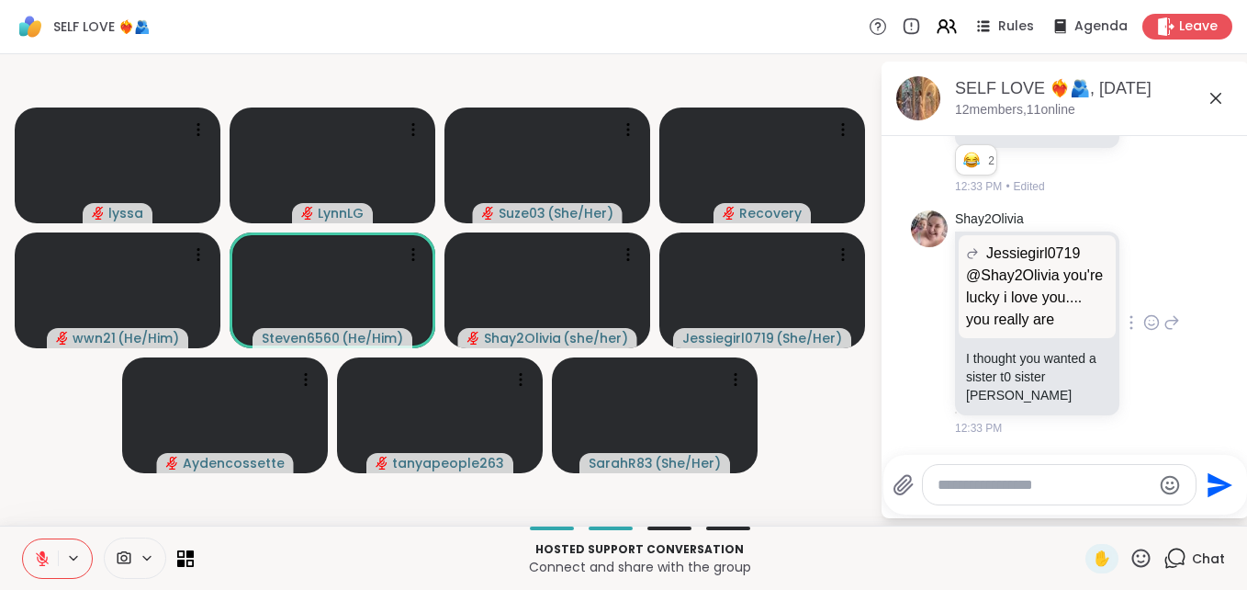
click at [1144, 332] on icon at bounding box center [1152, 322] width 17 height 18
click at [1063, 301] on div "Select Reaction: Joy" at bounding box center [1071, 293] width 17 height 17
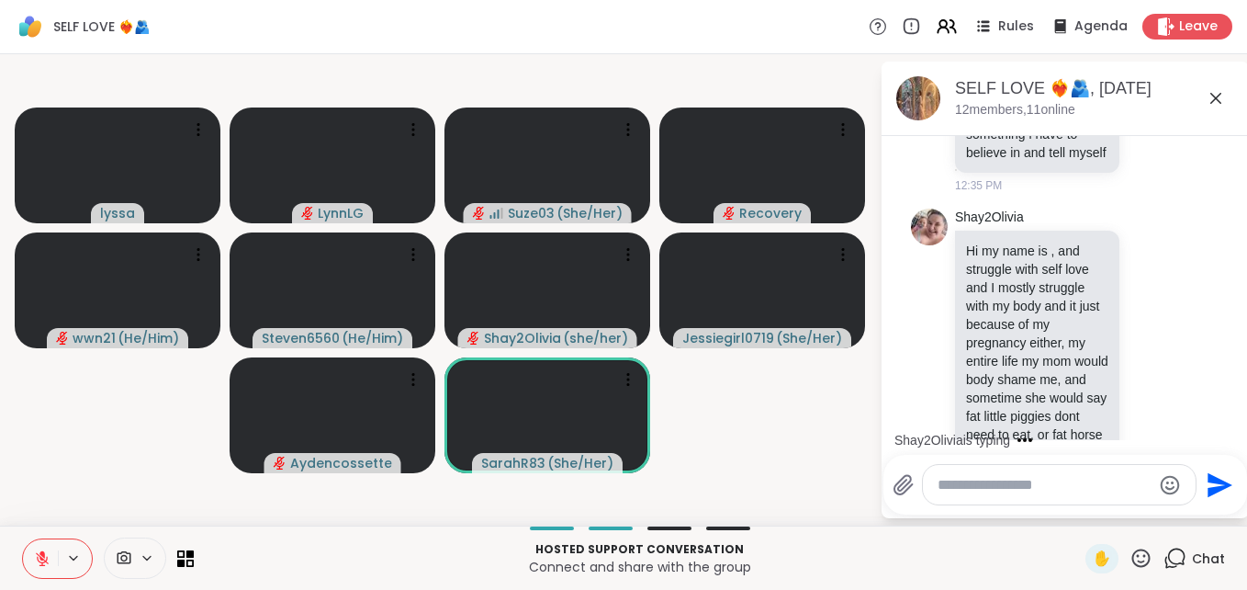
scroll to position [8628, 0]
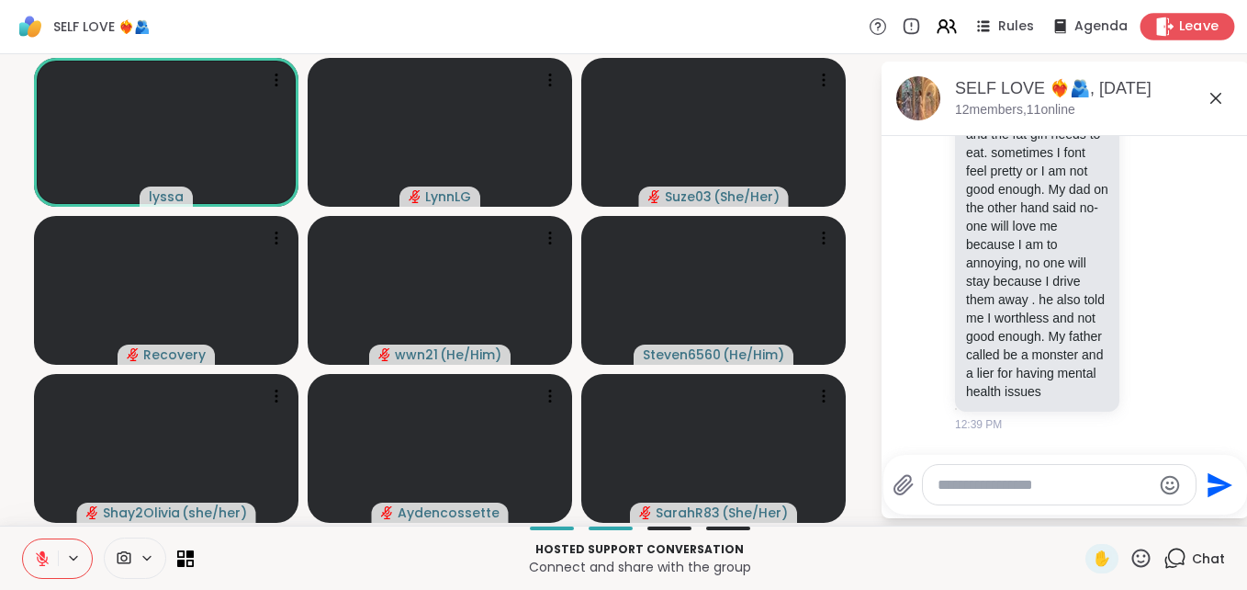
click at [1196, 24] on span "Leave" at bounding box center [1199, 26] width 40 height 19
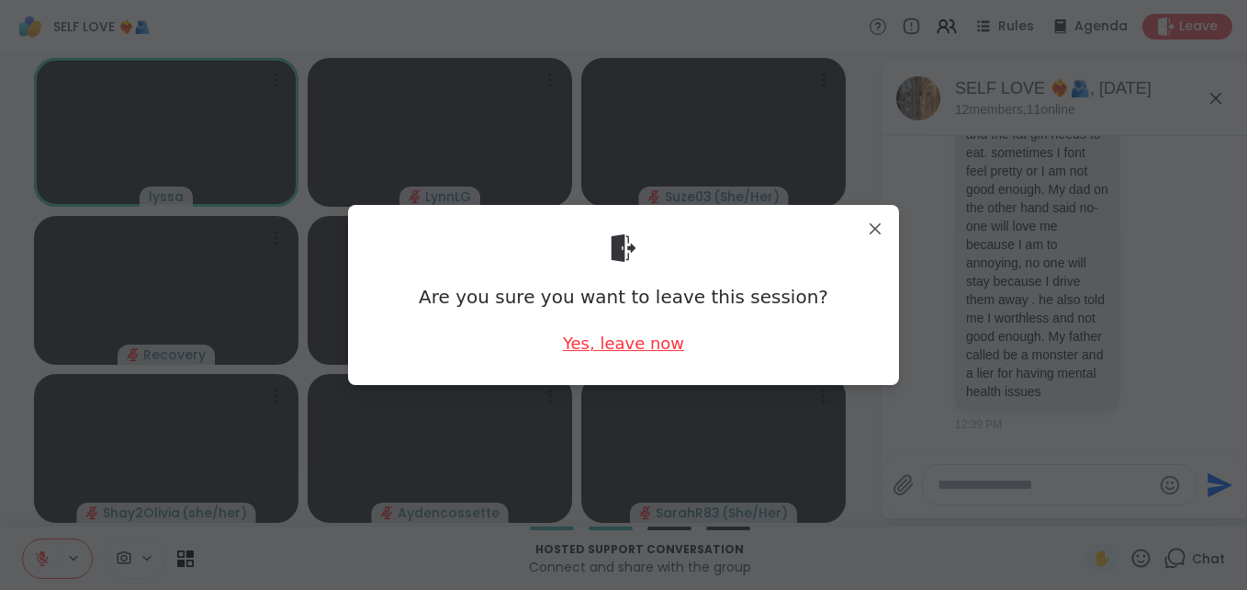
click at [630, 345] on div "Yes, leave now" at bounding box center [623, 343] width 121 height 23
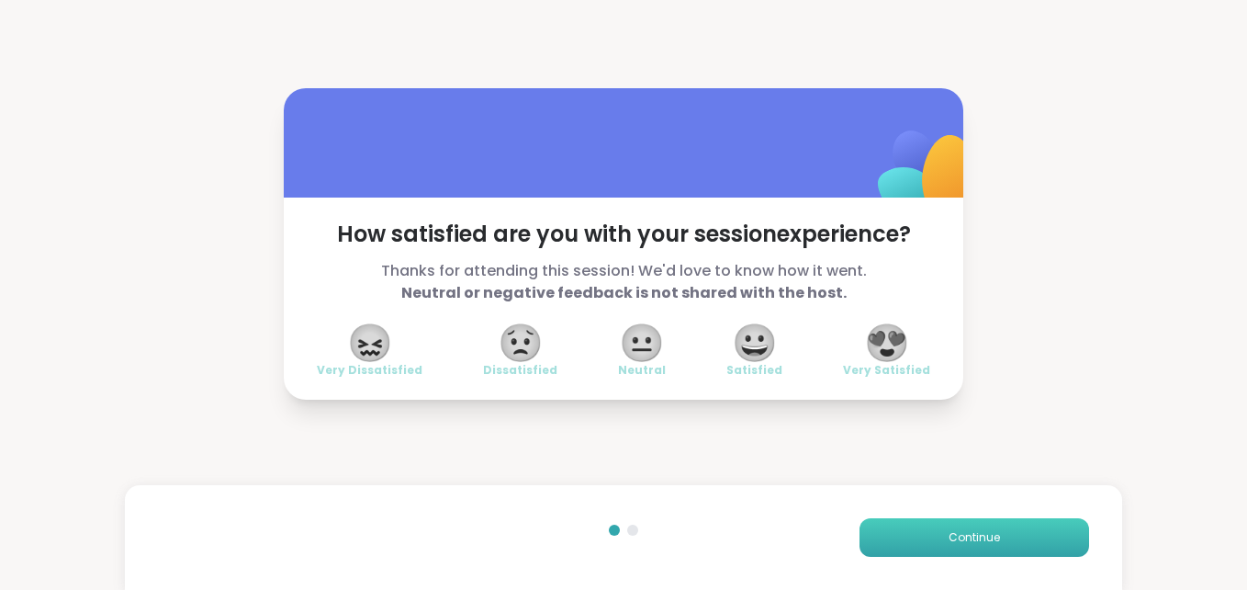
click at [965, 533] on span "Continue" at bounding box center [974, 537] width 51 height 17
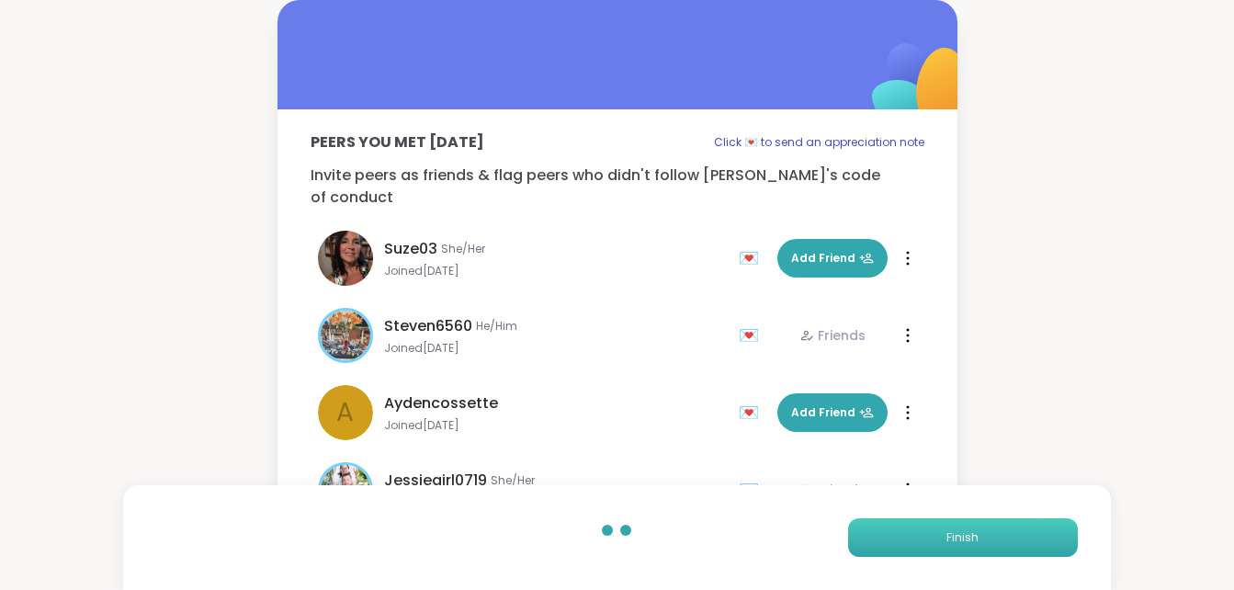
click at [958, 529] on span "Finish" at bounding box center [962, 537] width 32 height 17
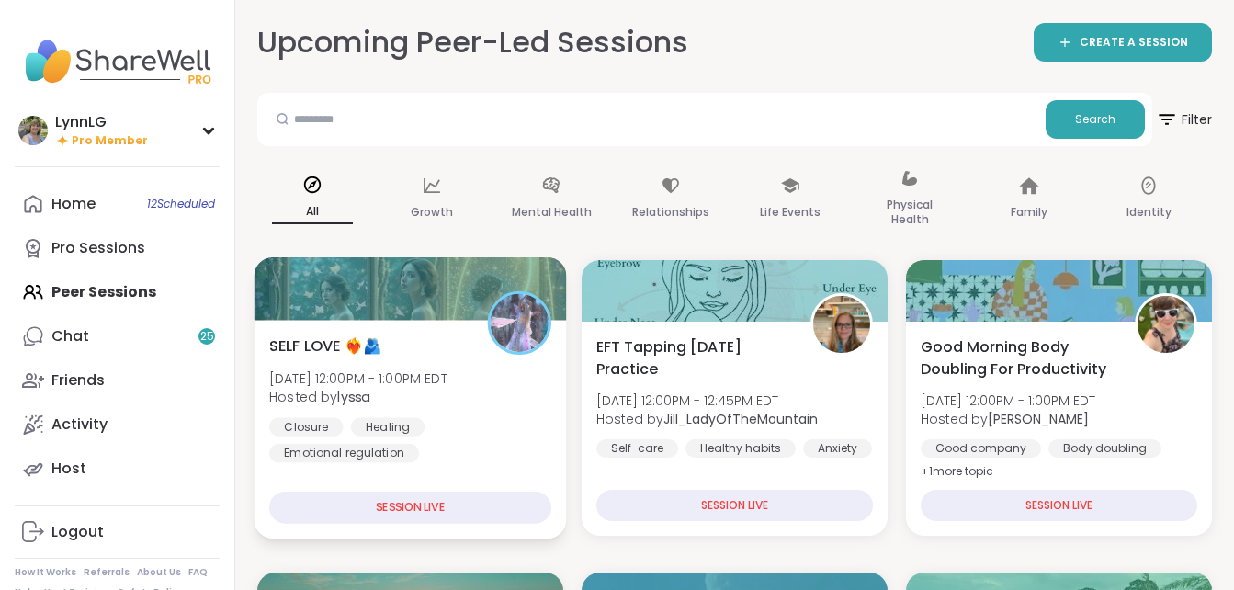
click at [452, 424] on div "Closure Healing Emotional regulation" at bounding box center [410, 439] width 282 height 45
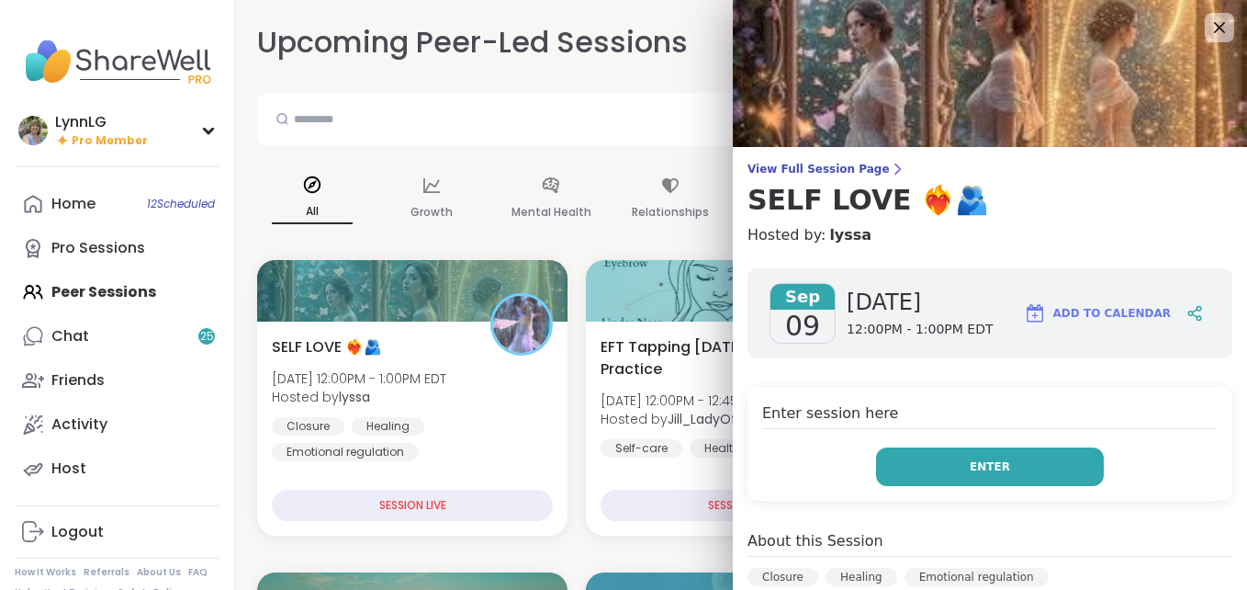
click at [996, 473] on button "Enter" at bounding box center [990, 466] width 228 height 39
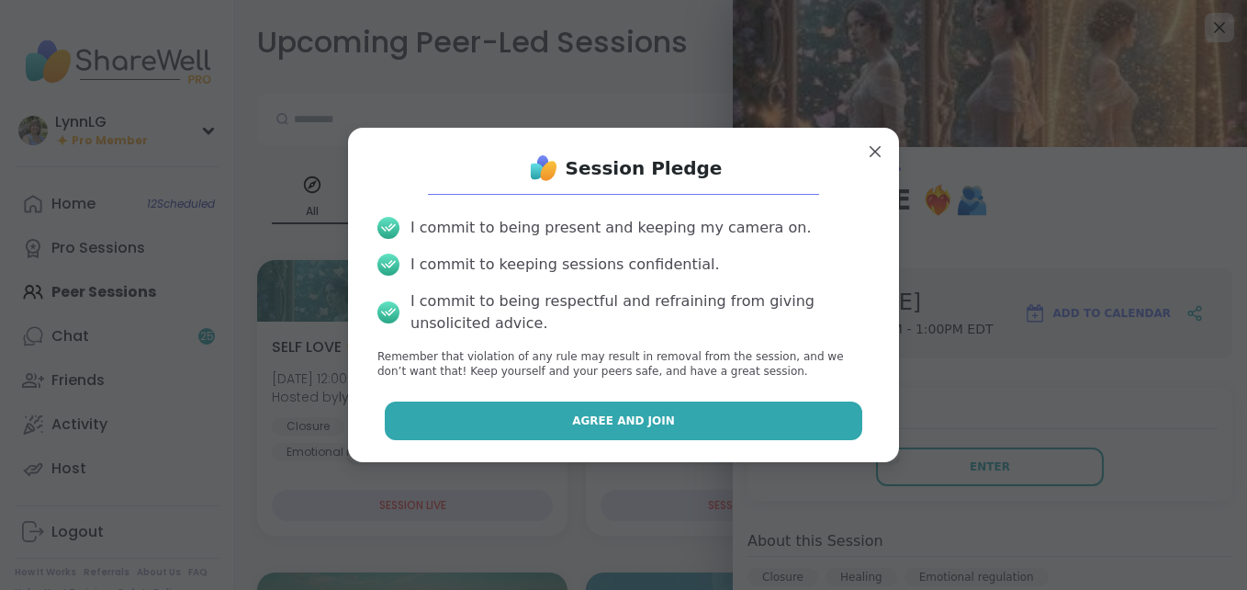
click at [590, 415] on span "Agree and Join" at bounding box center [623, 420] width 103 height 17
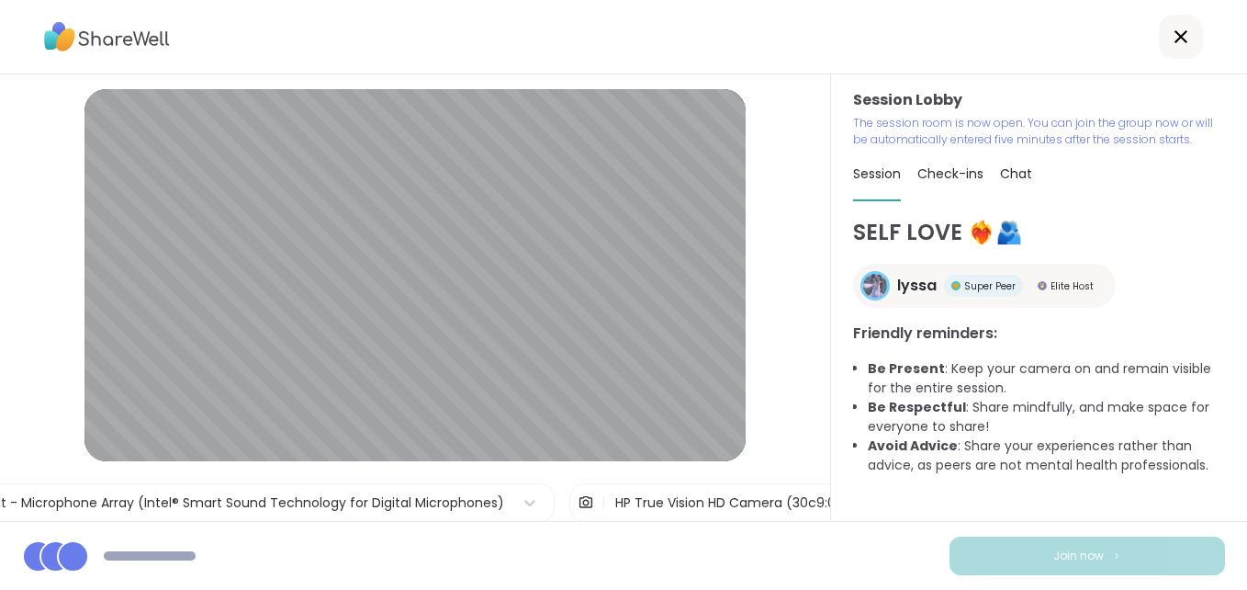
click at [1055, 586] on div "Join now" at bounding box center [623, 555] width 1247 height 69
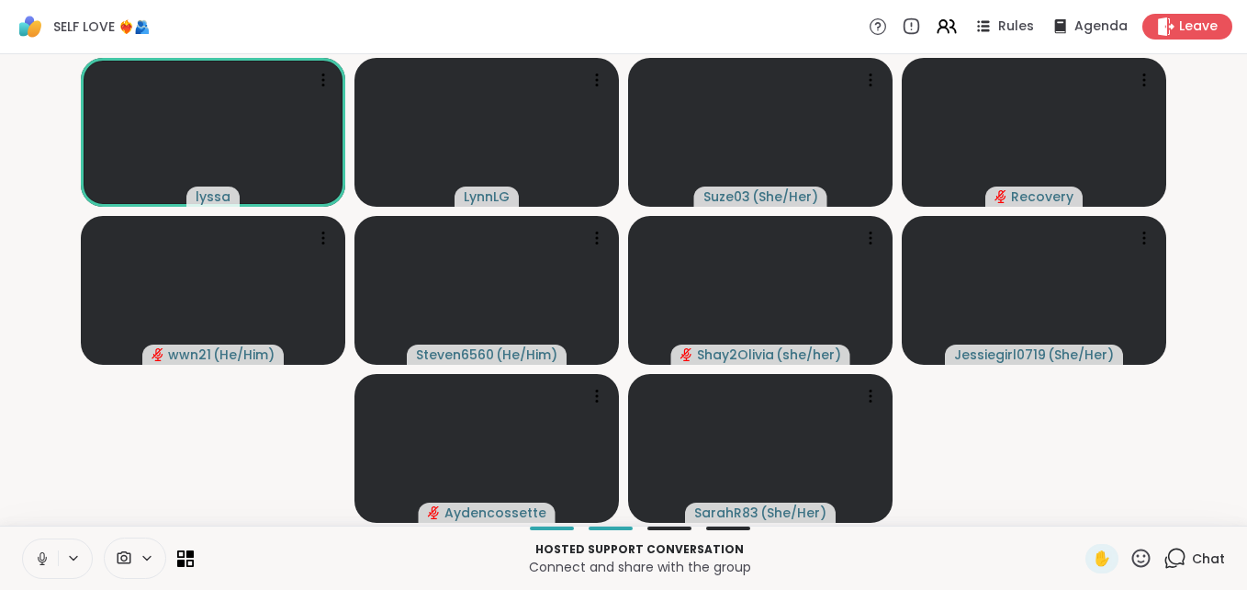
click at [35, 565] on icon at bounding box center [42, 558] width 17 height 17
click at [1195, 549] on span "Chat" at bounding box center [1208, 558] width 33 height 18
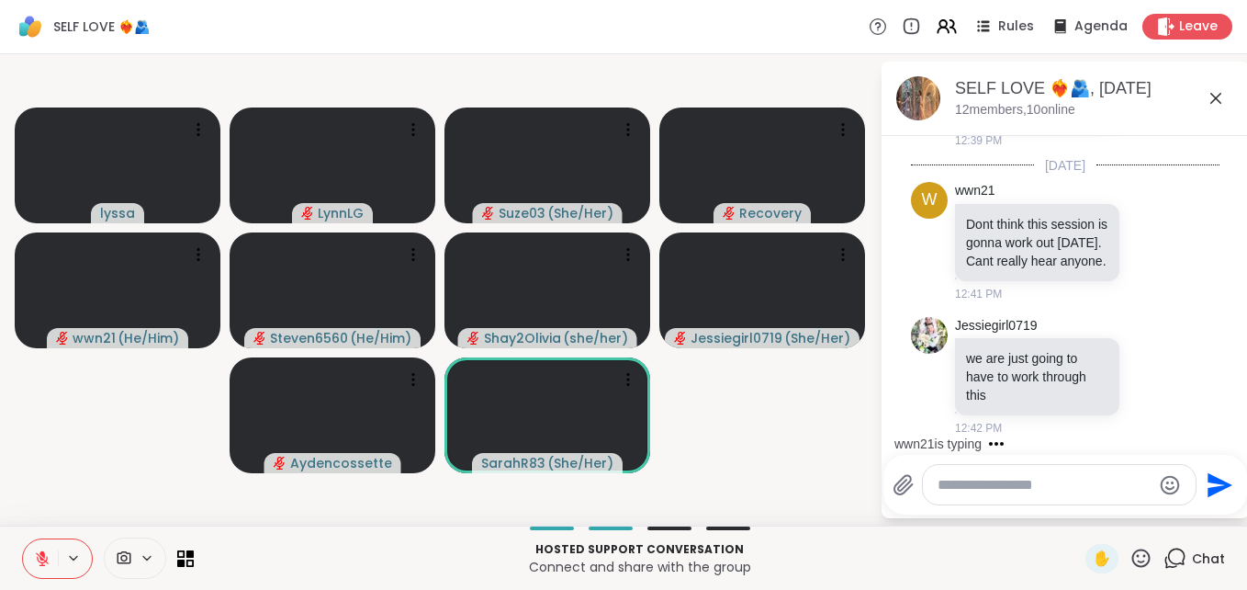
scroll to position [9013, 0]
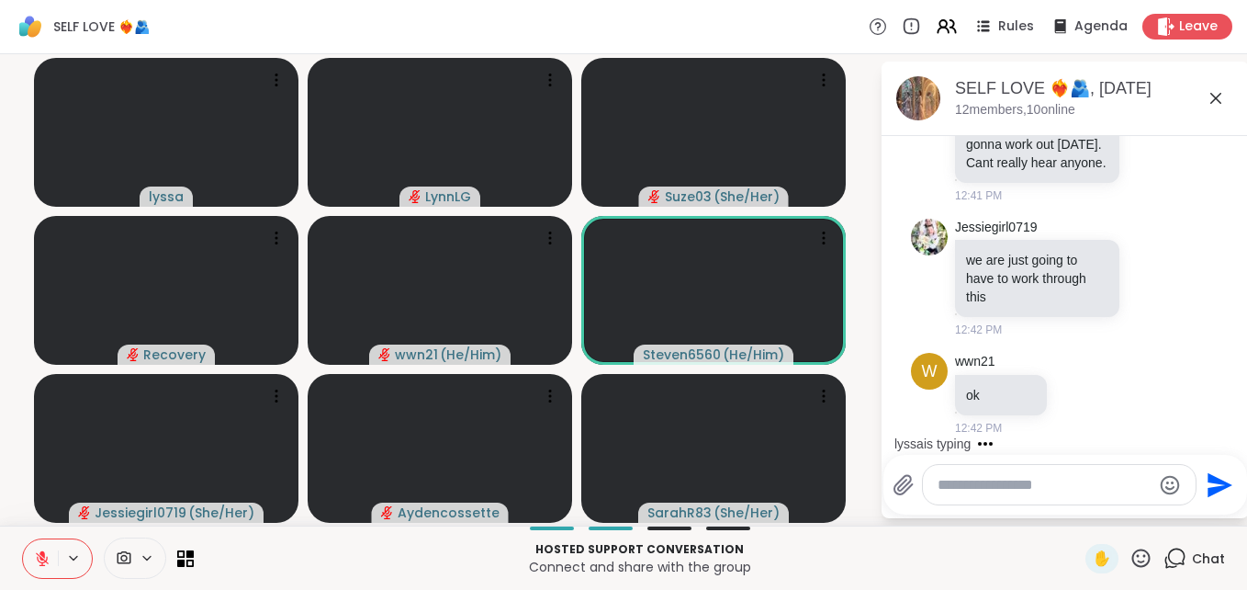
click at [44, 557] on icon at bounding box center [42, 553] width 6 height 7
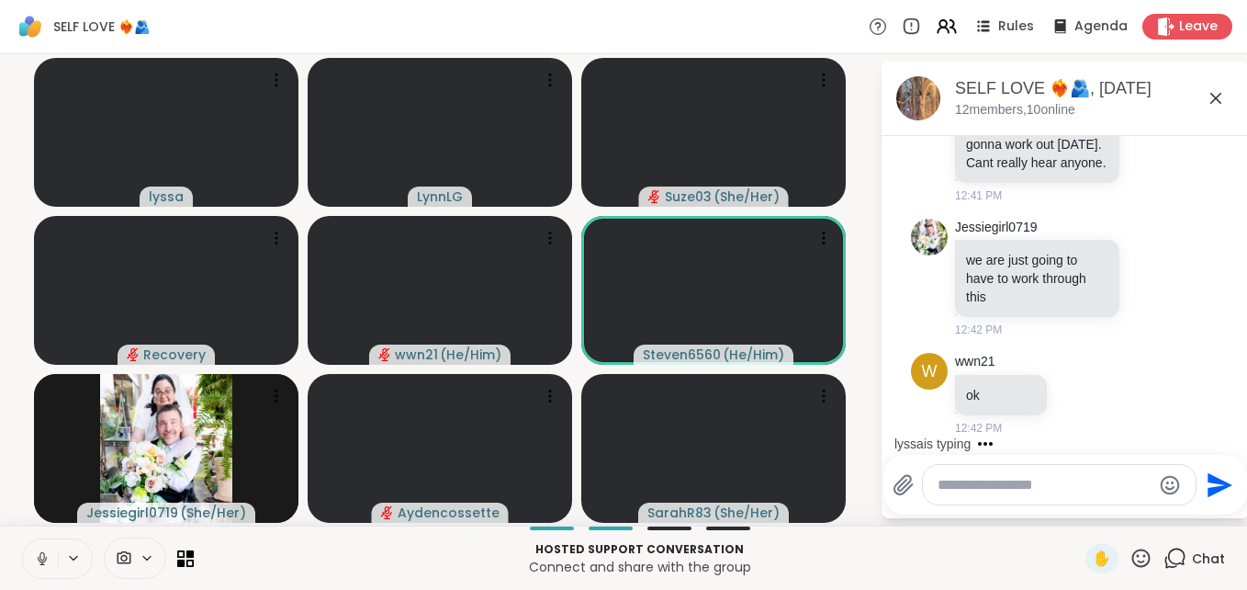
click at [32, 564] on button at bounding box center [40, 558] width 35 height 39
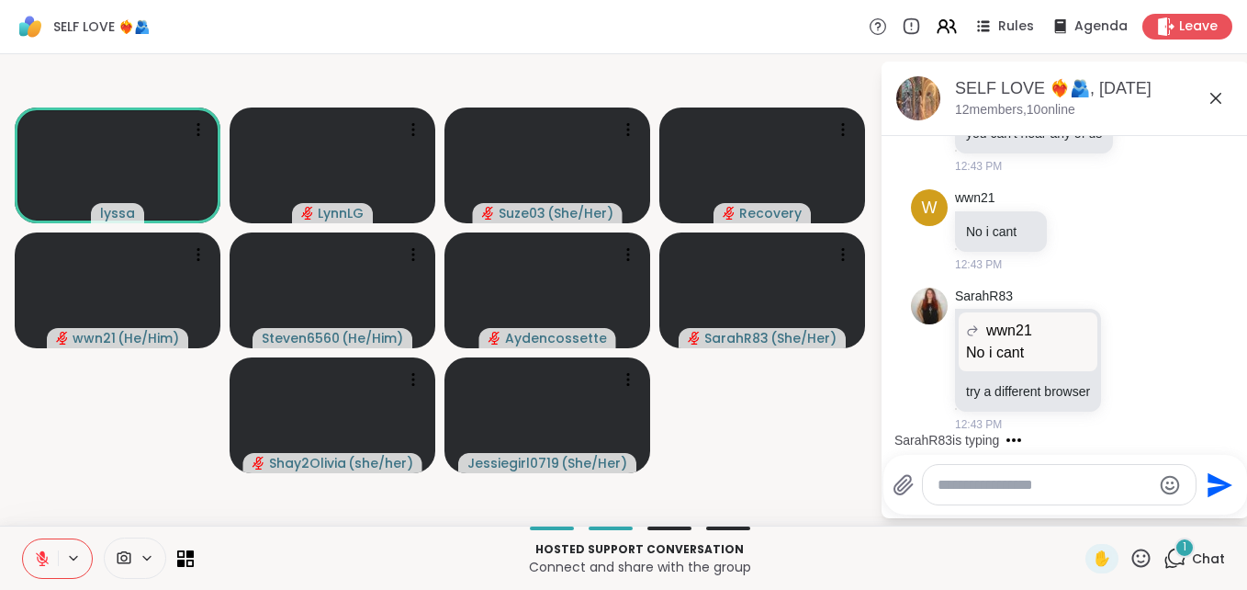
scroll to position [9780, 0]
click at [36, 574] on button at bounding box center [40, 558] width 35 height 39
click at [39, 562] on icon at bounding box center [42, 558] width 17 height 17
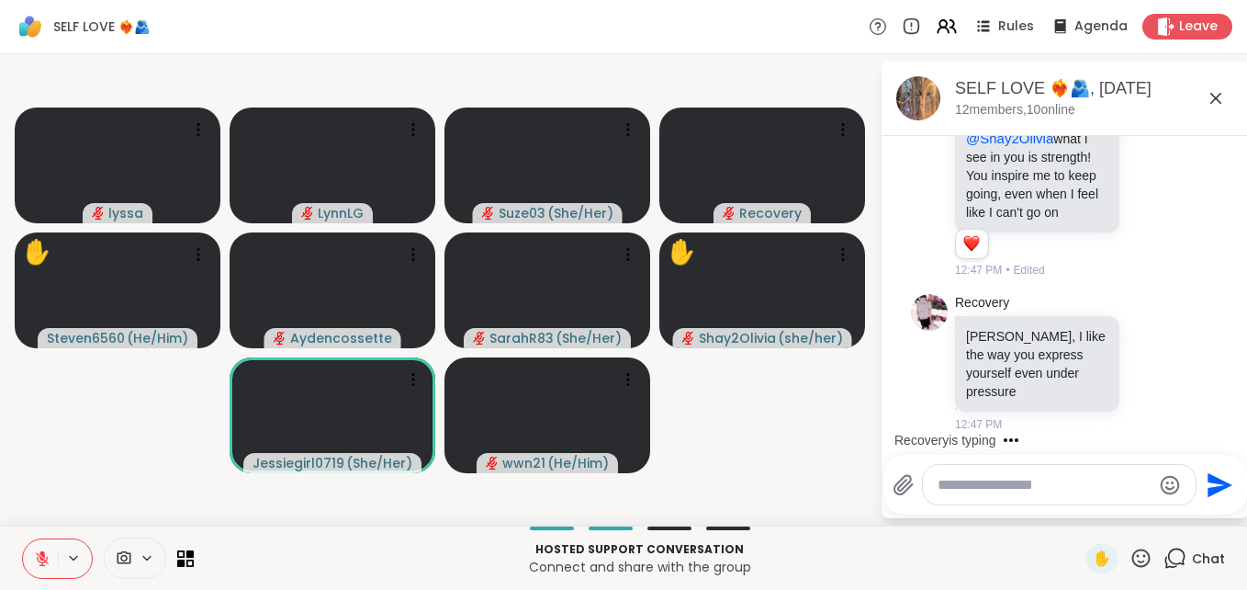
scroll to position [10811, 0]
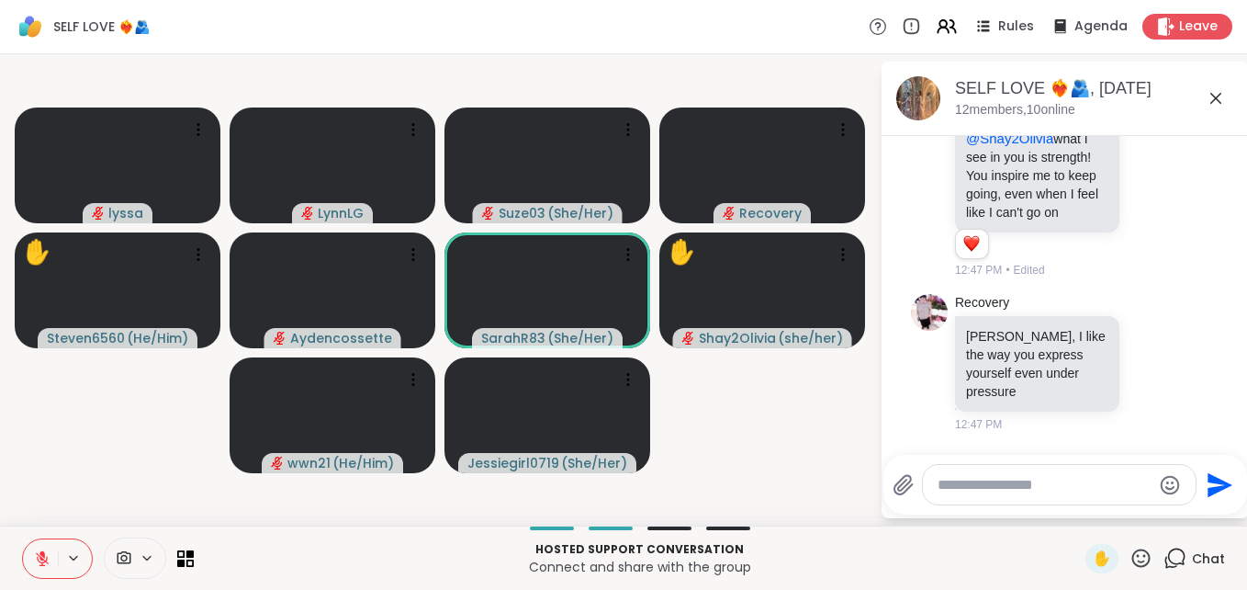
click at [23, 539] on button at bounding box center [40, 558] width 35 height 39
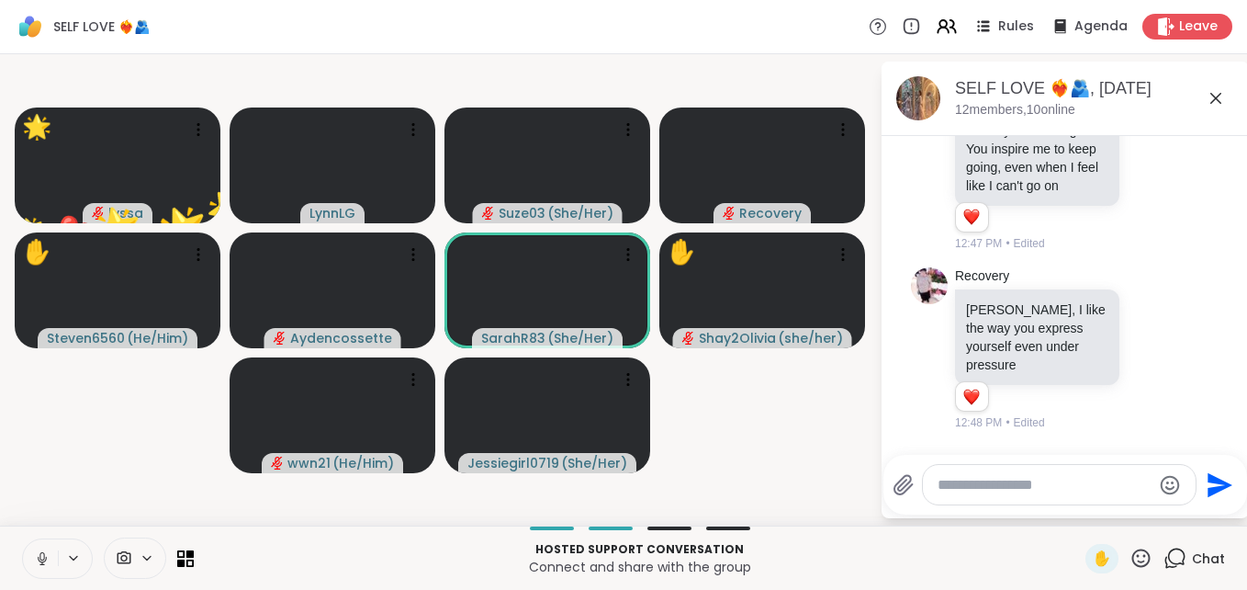
scroll to position [10838, 0]
click at [1019, 488] on textarea "Type your message" at bounding box center [1045, 485] width 214 height 18
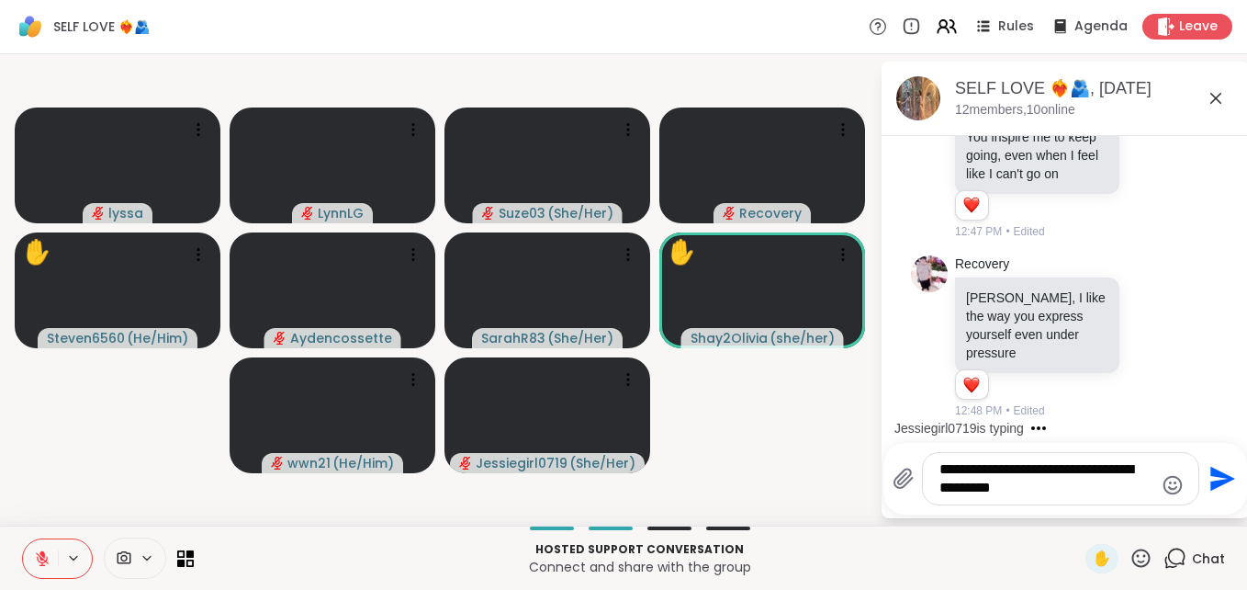
type textarea "**********"
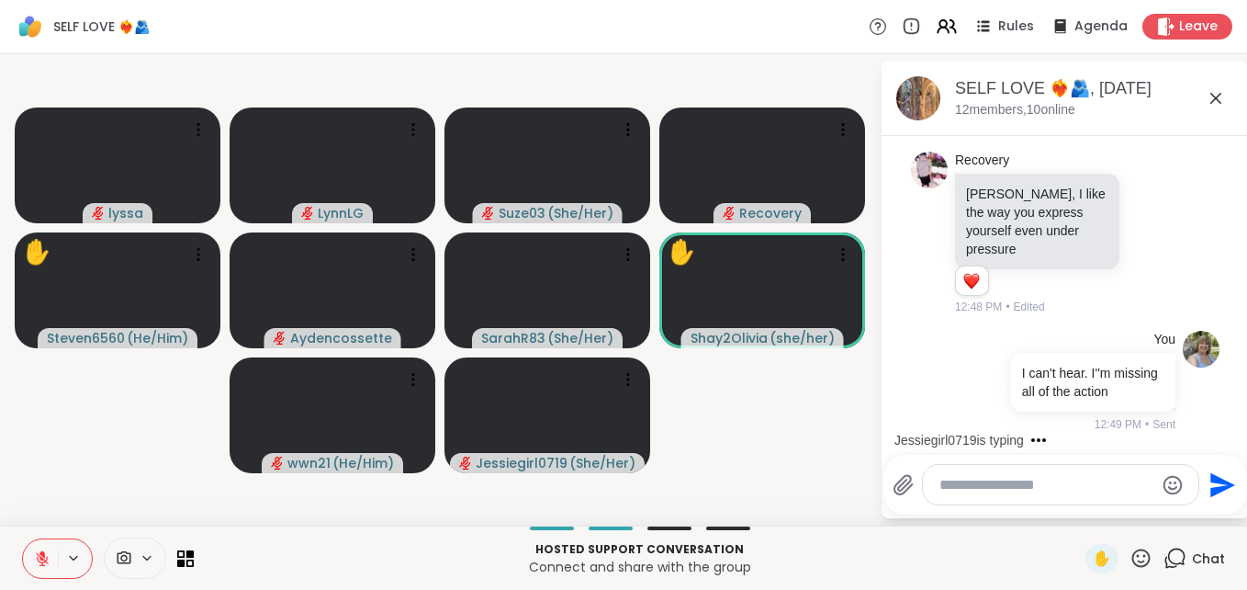
scroll to position [10972, 0]
type textarea "*"
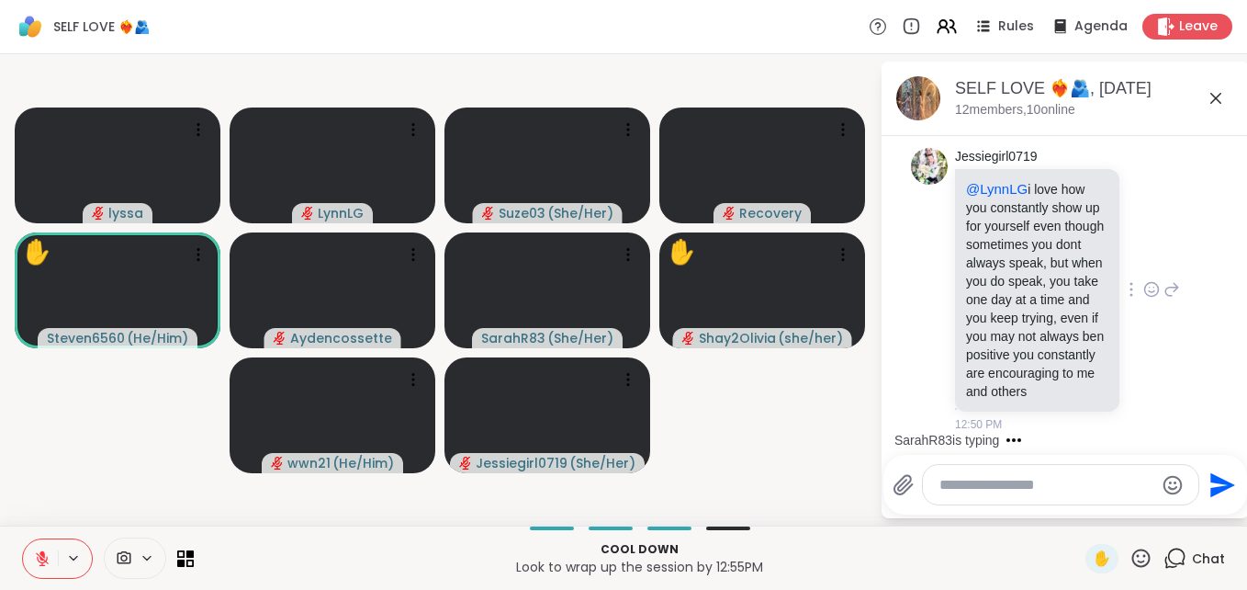
scroll to position [11406, 0]
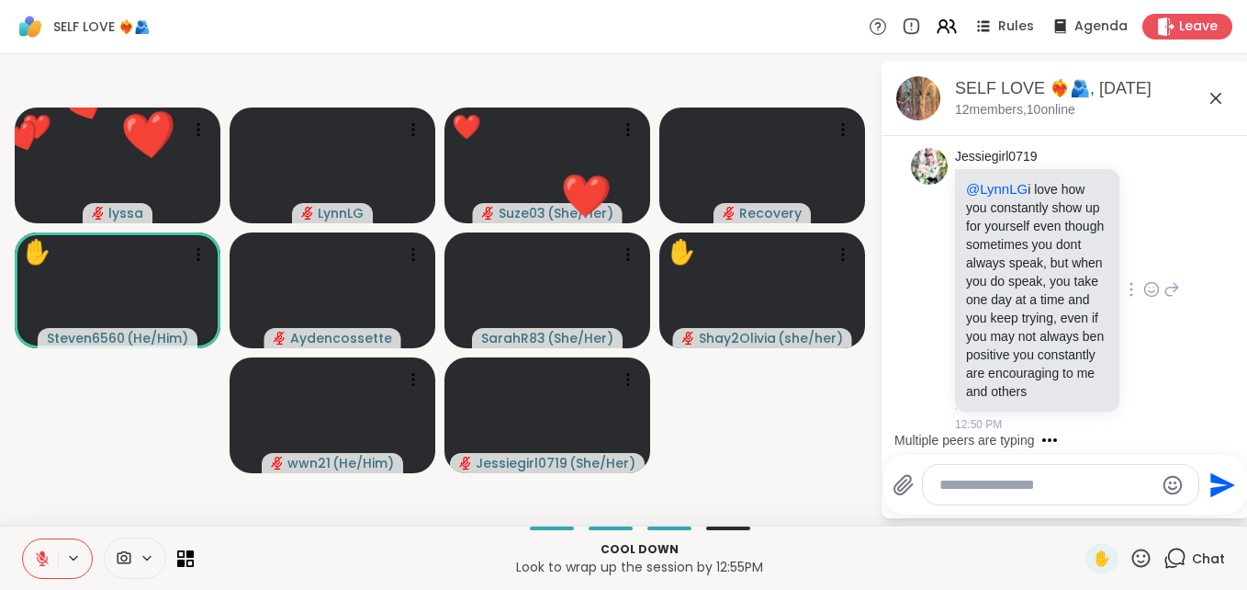
click at [1144, 280] on icon at bounding box center [1152, 289] width 17 height 18
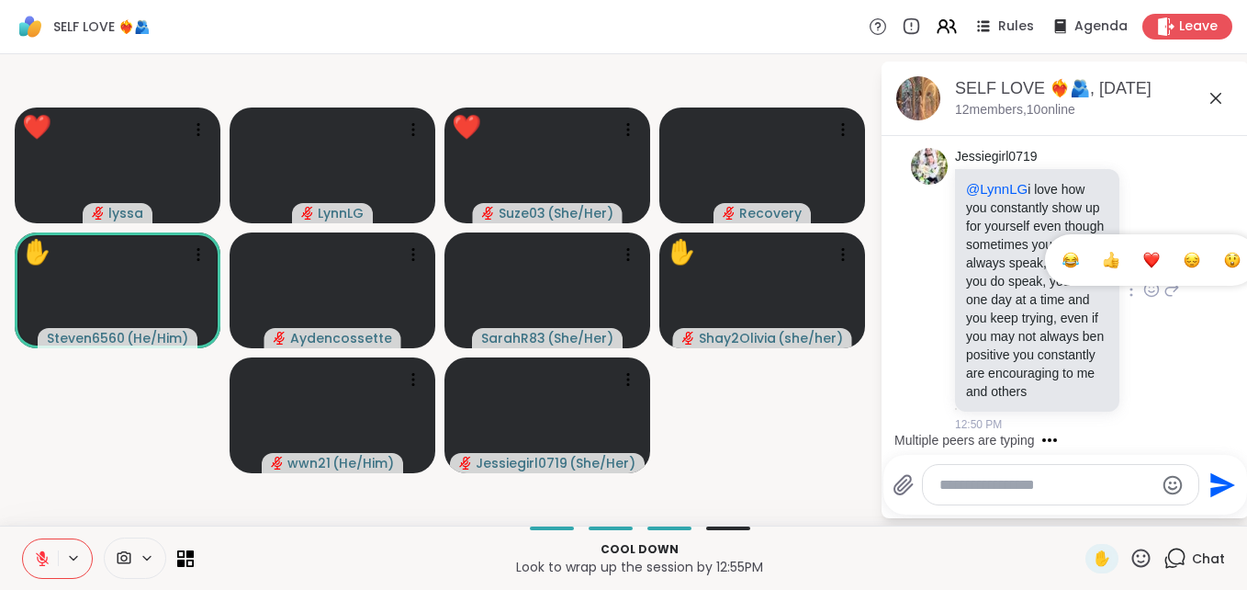
click at [1144, 252] on div "Select Reaction: Heart" at bounding box center [1152, 260] width 17 height 17
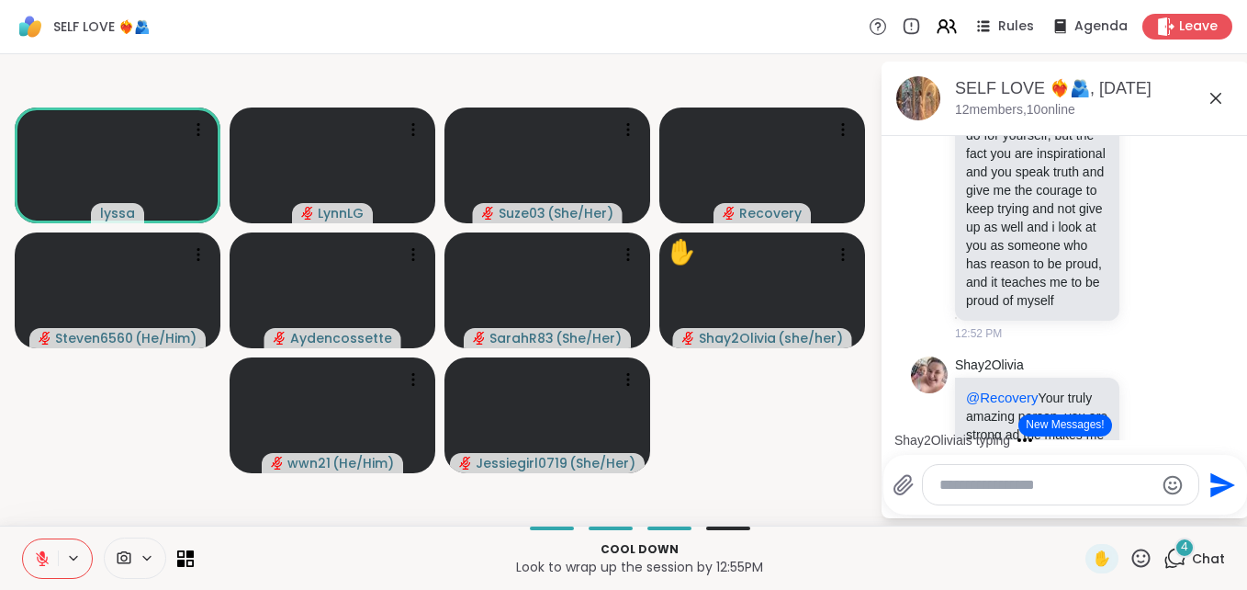
scroll to position [12471, 0]
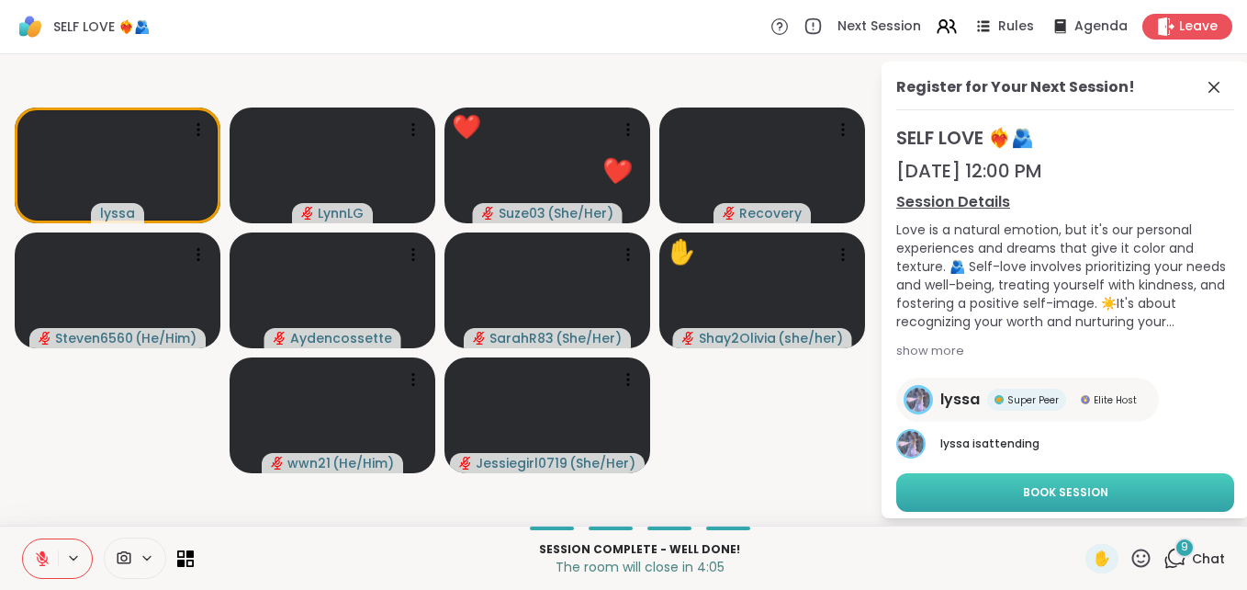
click at [1059, 488] on span "Book Session" at bounding box center [1065, 492] width 85 height 17
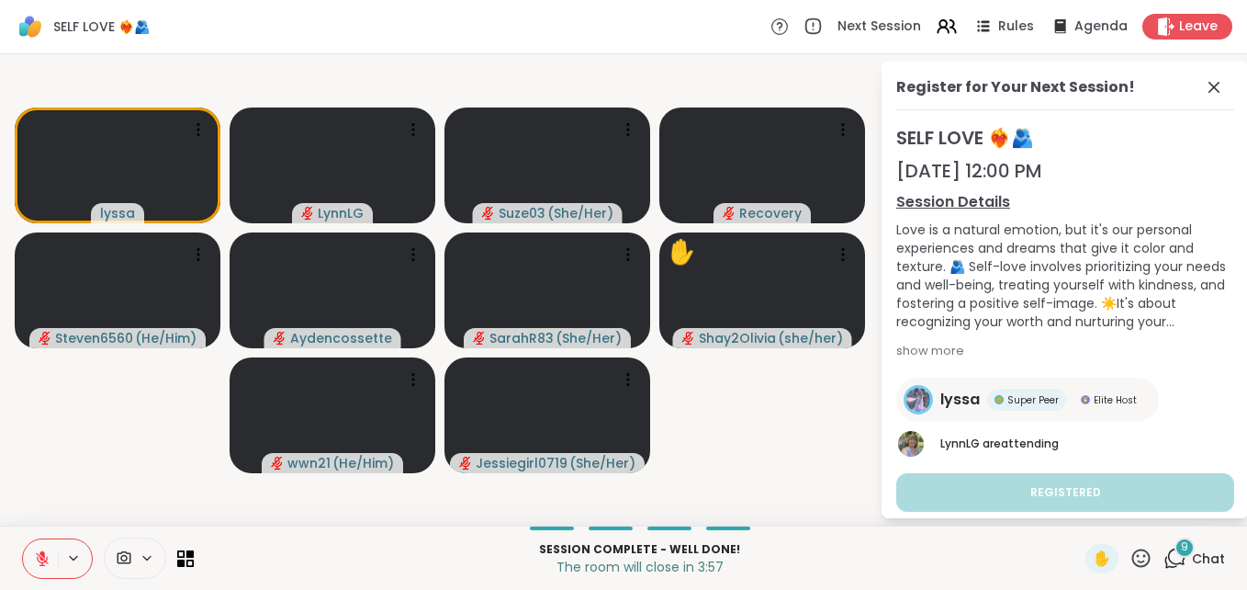
click at [1200, 559] on span "Chat" at bounding box center [1208, 558] width 33 height 18
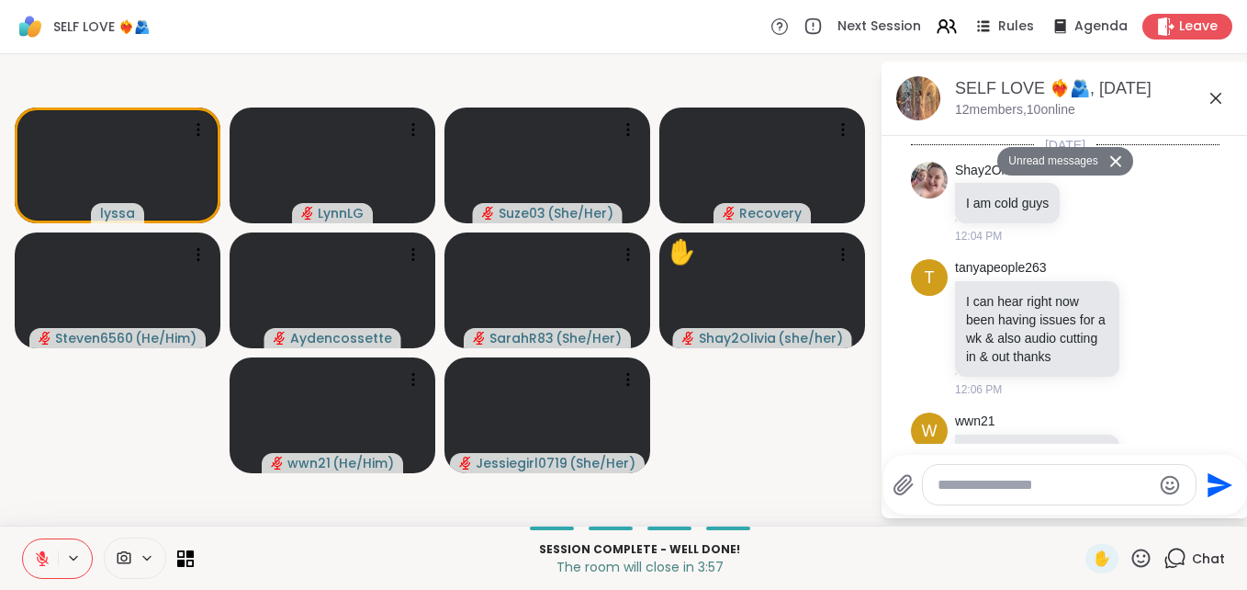
scroll to position [15038, 0]
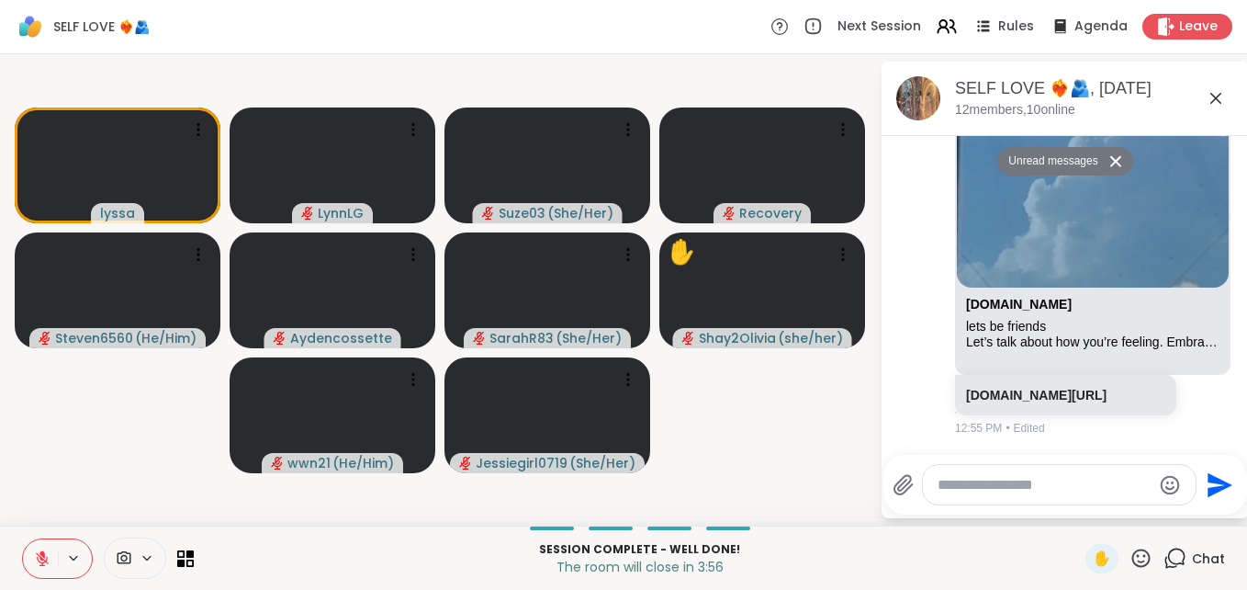
click at [1021, 490] on textarea "Type your message" at bounding box center [1045, 485] width 214 height 18
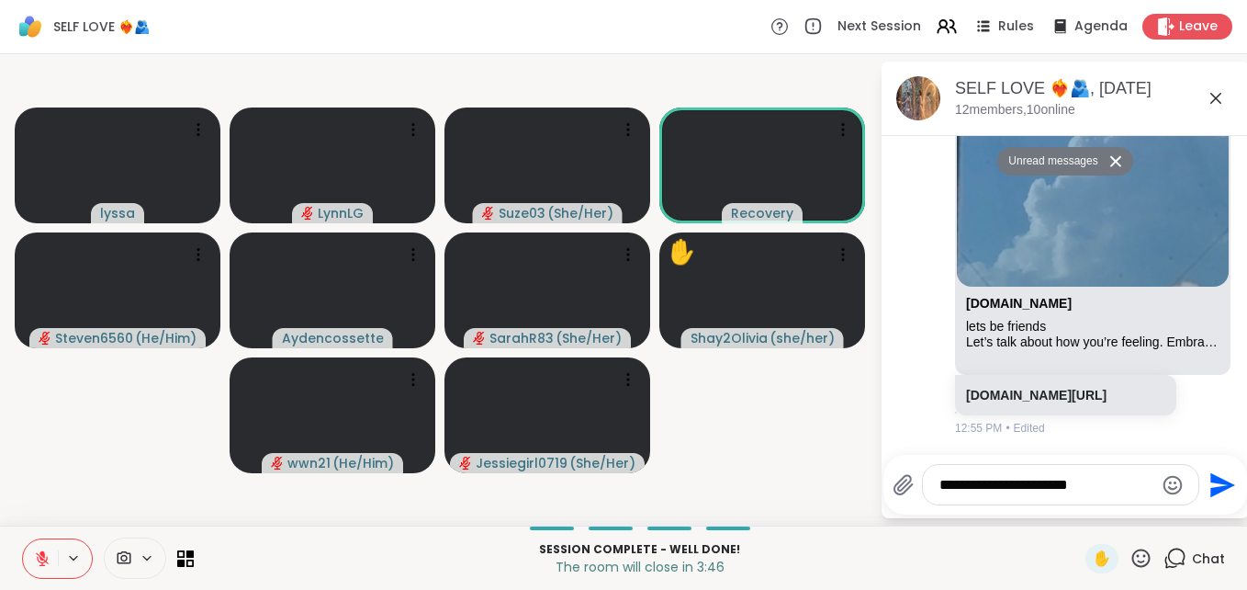
type textarea "**********"
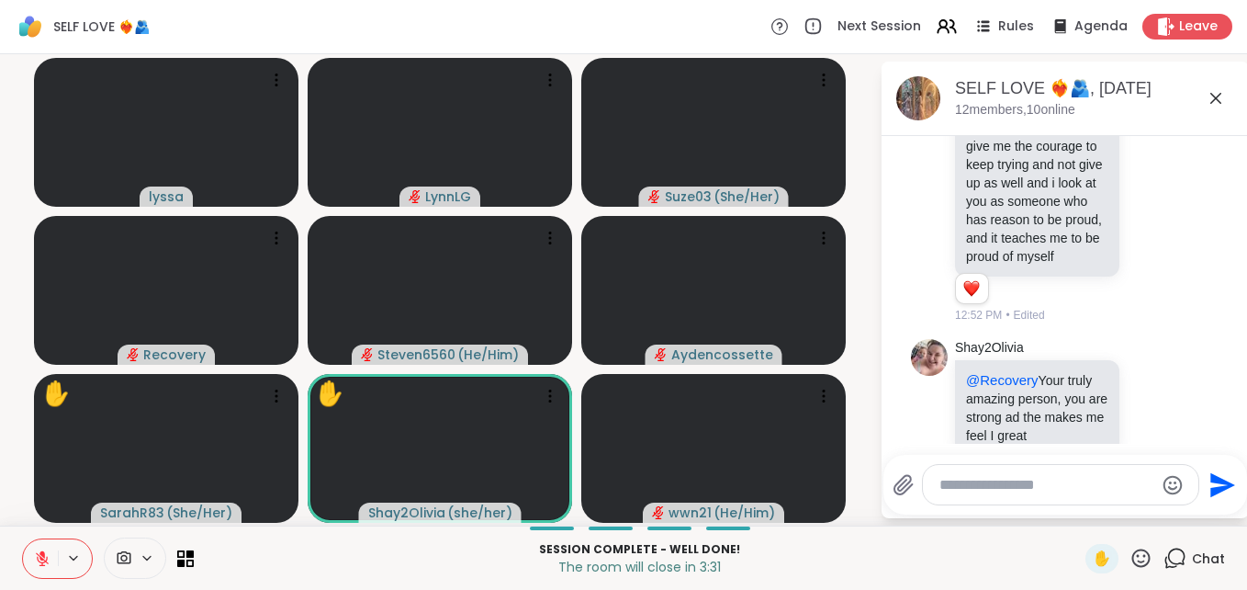
scroll to position [12475, 0]
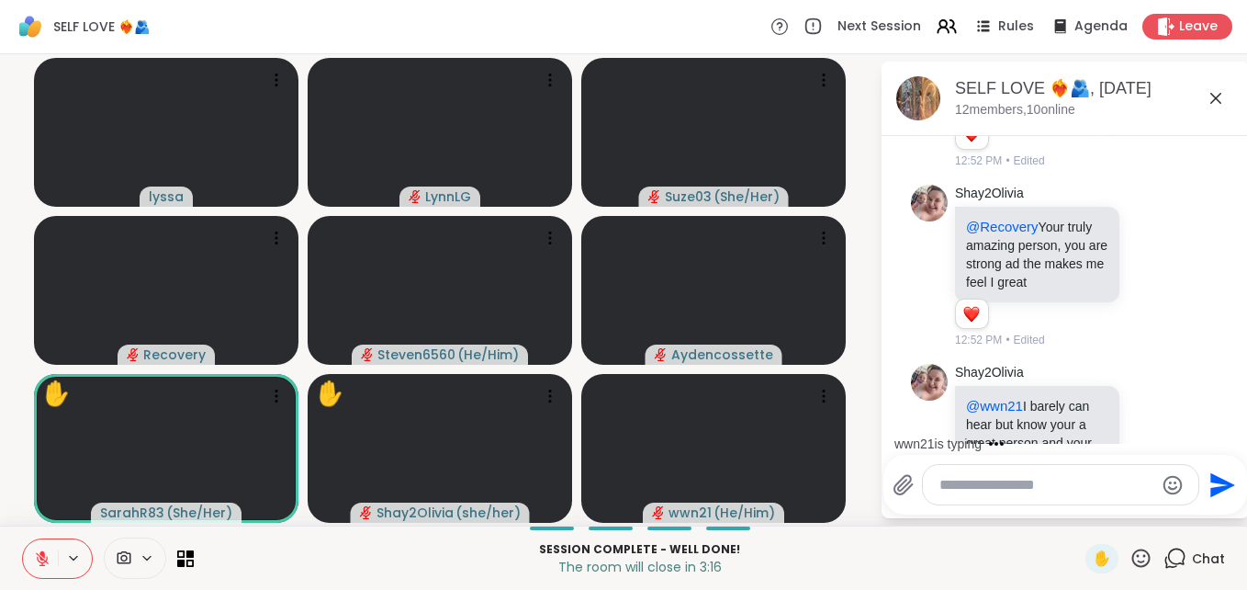
click at [1059, 480] on textarea "Type your message" at bounding box center [1047, 485] width 214 height 18
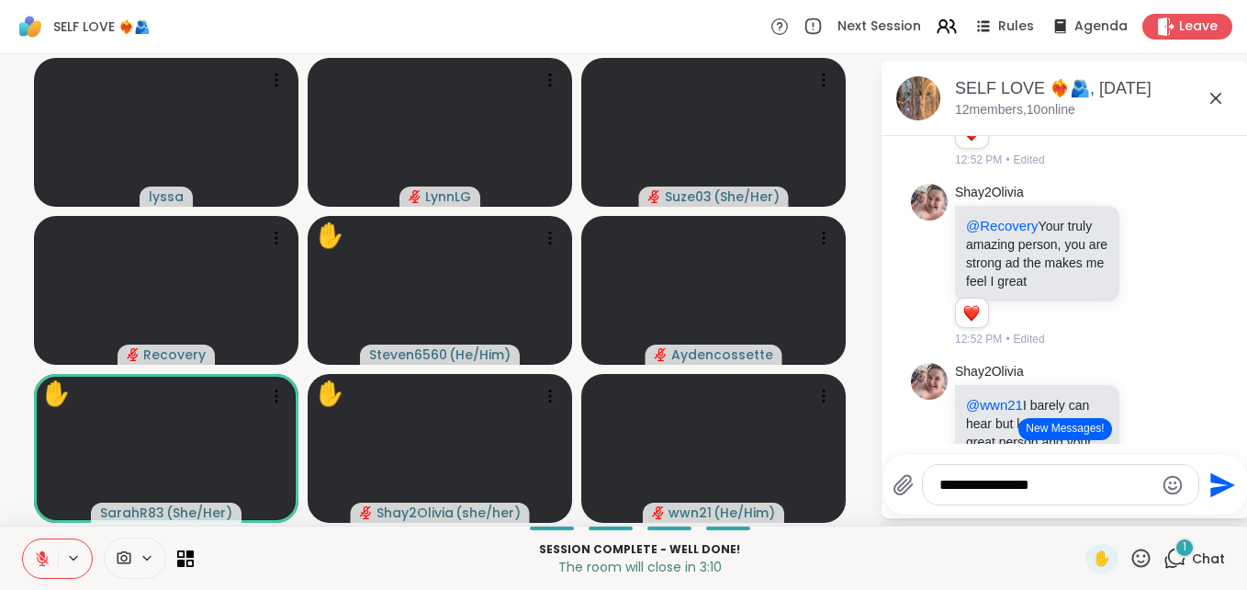
type textarea "**********"
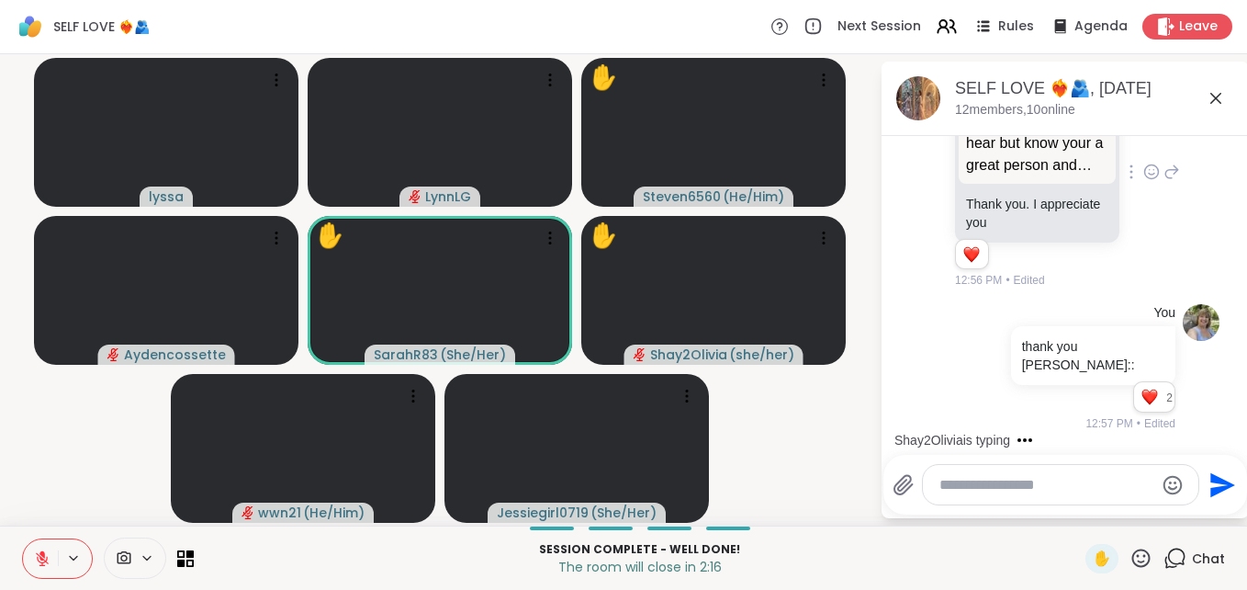
scroll to position [15707, 0]
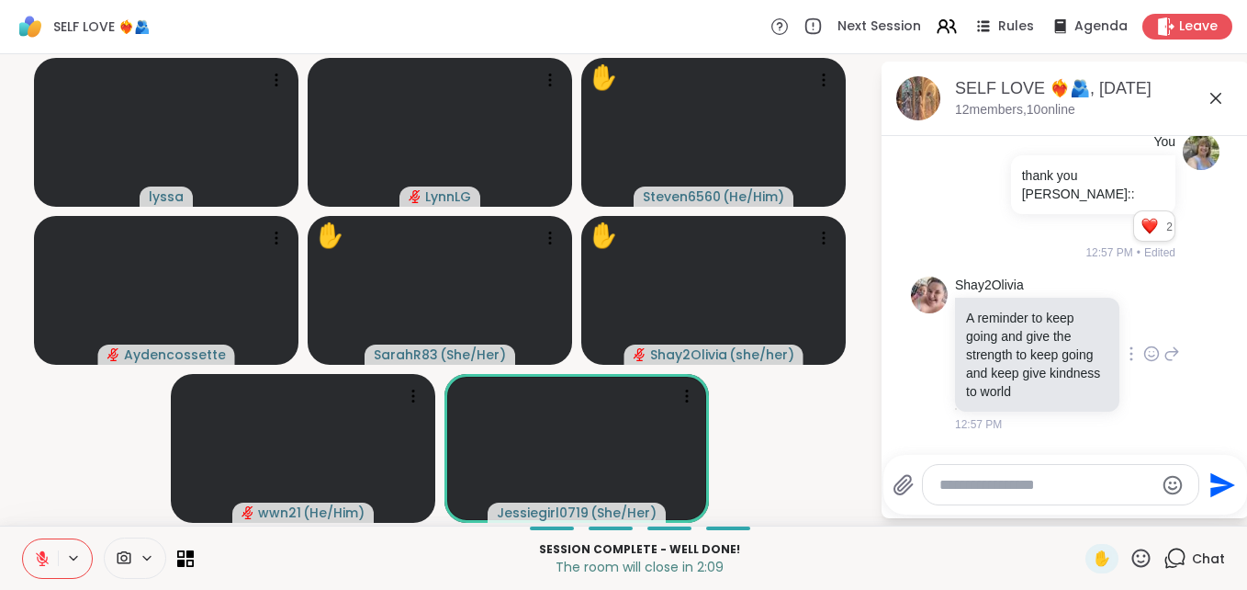
click at [1144, 362] on icon at bounding box center [1152, 353] width 17 height 18
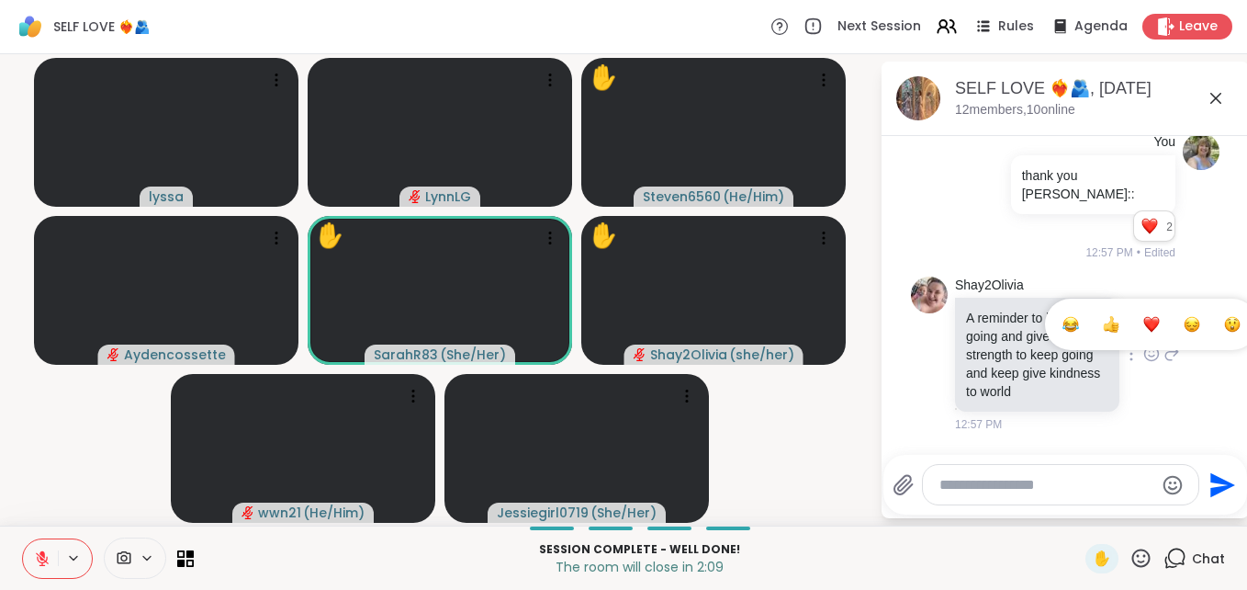
click at [1144, 323] on div "Select Reaction: Heart" at bounding box center [1152, 324] width 17 height 17
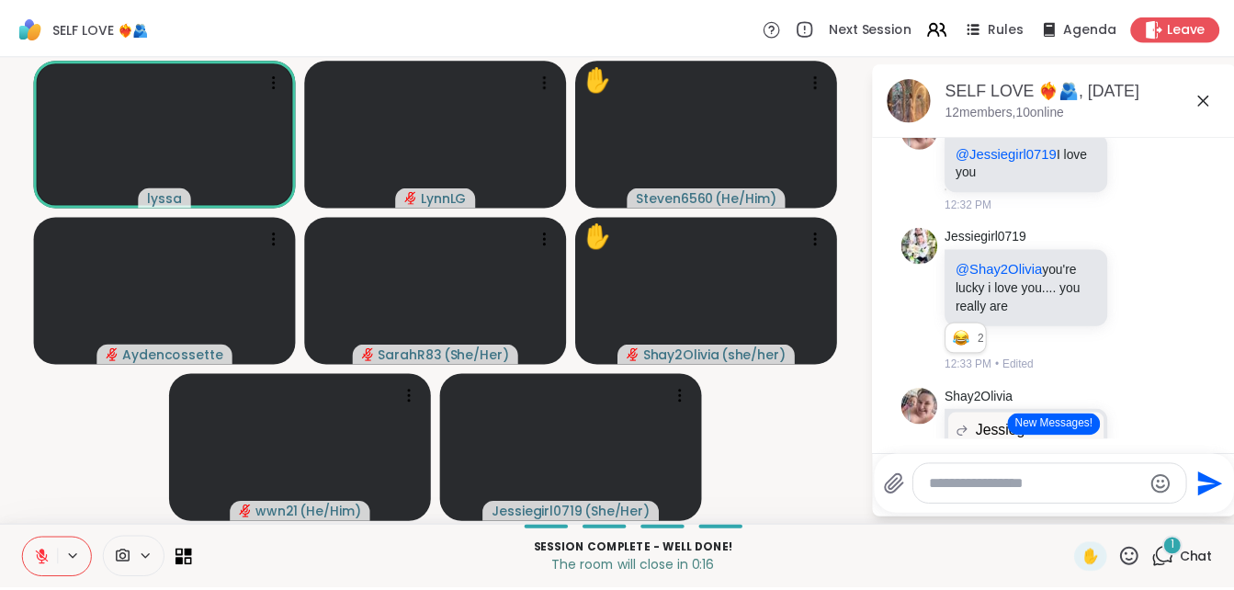
scroll to position [5964, 0]
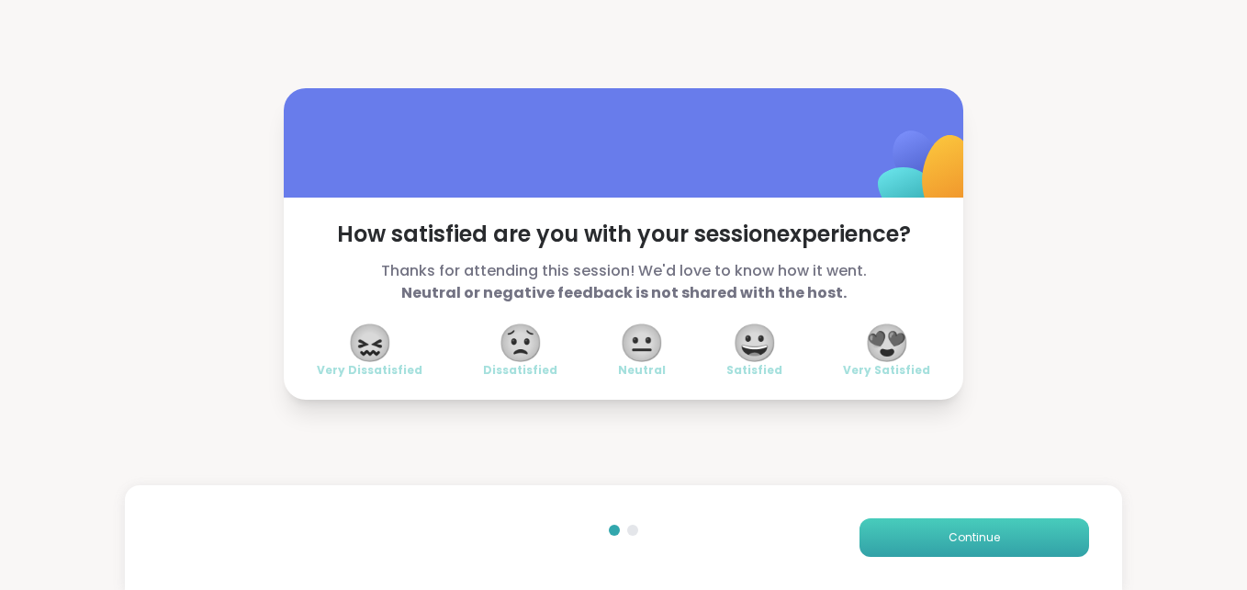
click at [975, 538] on span "Continue" at bounding box center [974, 537] width 51 height 17
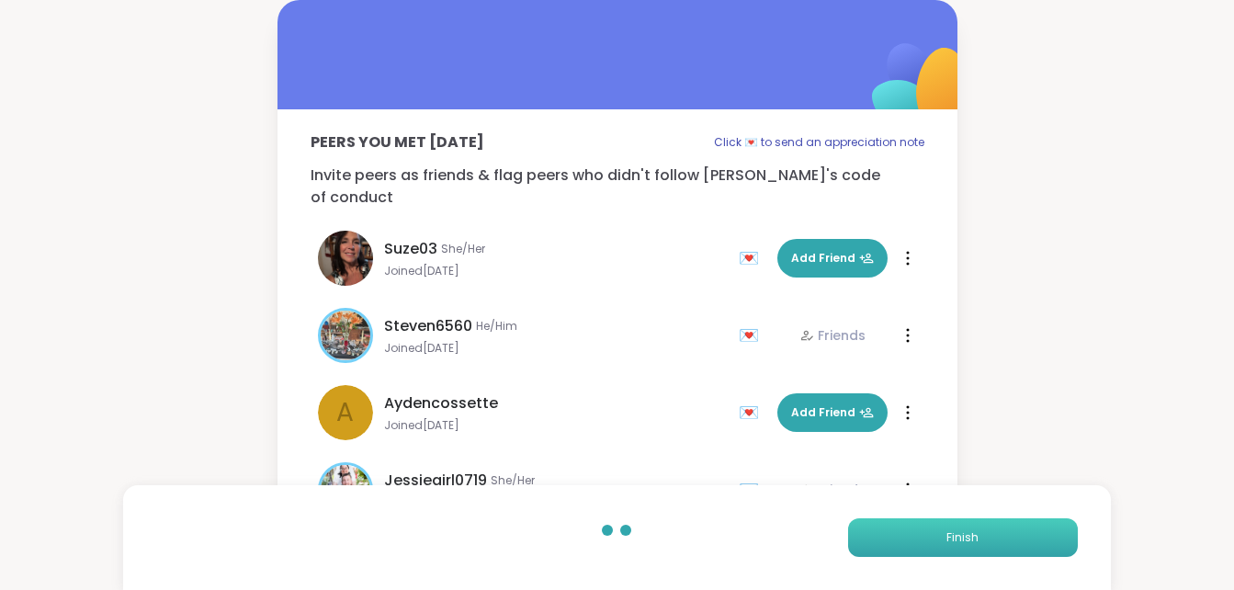
click at [945, 534] on button "Finish" at bounding box center [963, 537] width 230 height 39
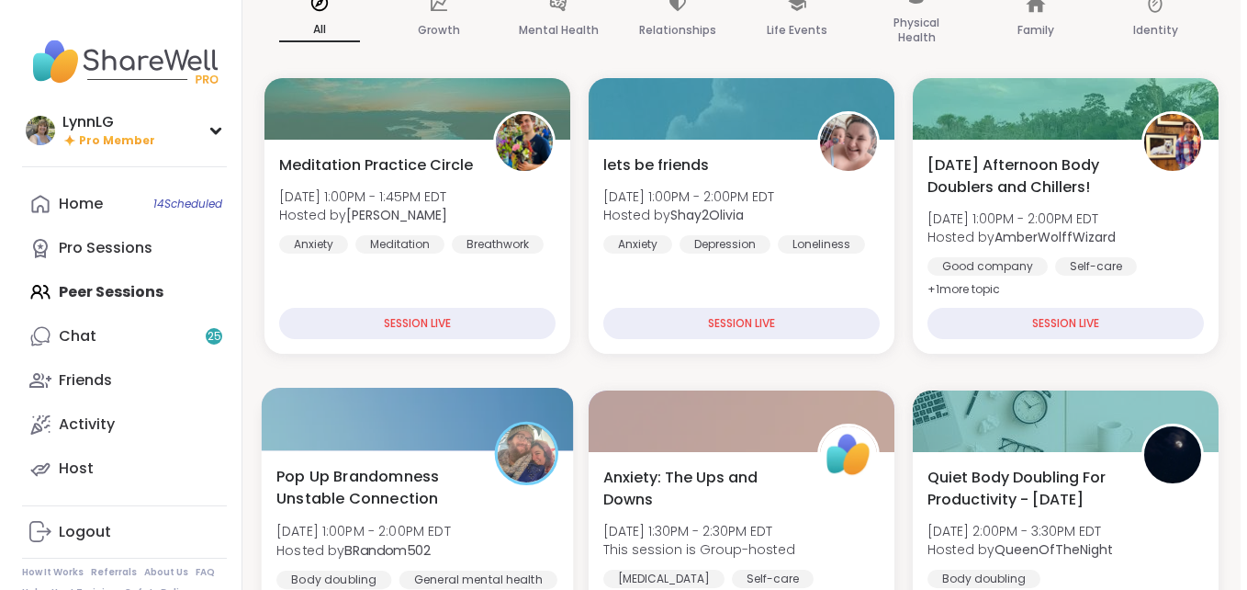
scroll to position [183, 0]
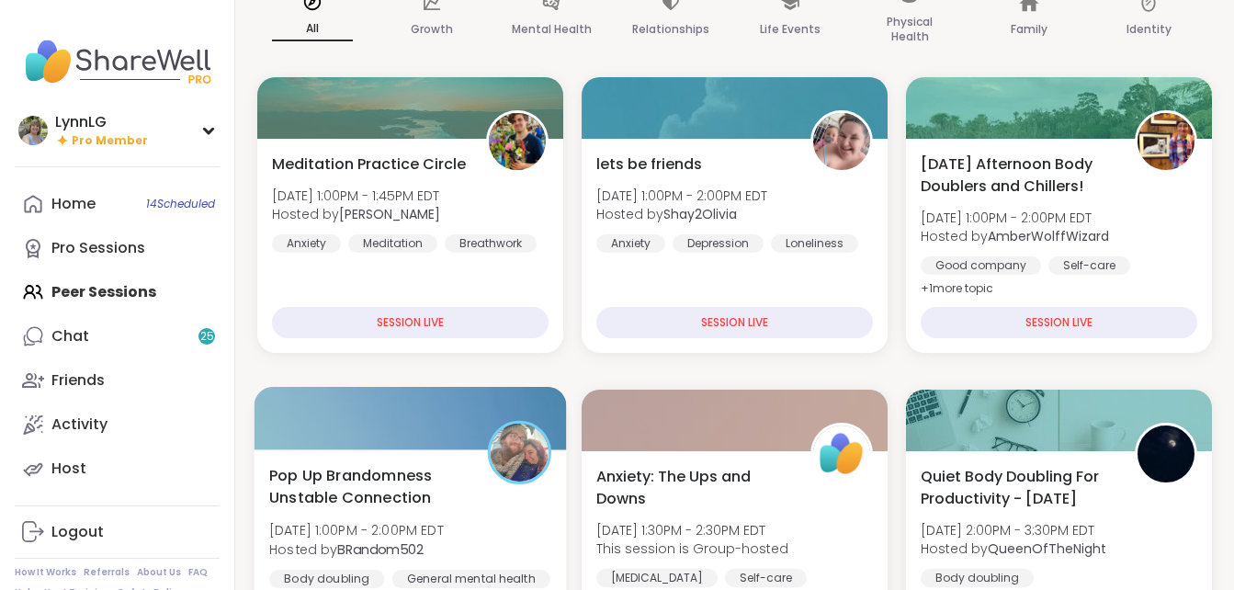
click at [518, 524] on div "Pop Up Brandomness Unstable Connection [DATE] 1:00PM - 2:00PM EDT Hosted by BRa…" at bounding box center [410, 539] width 282 height 150
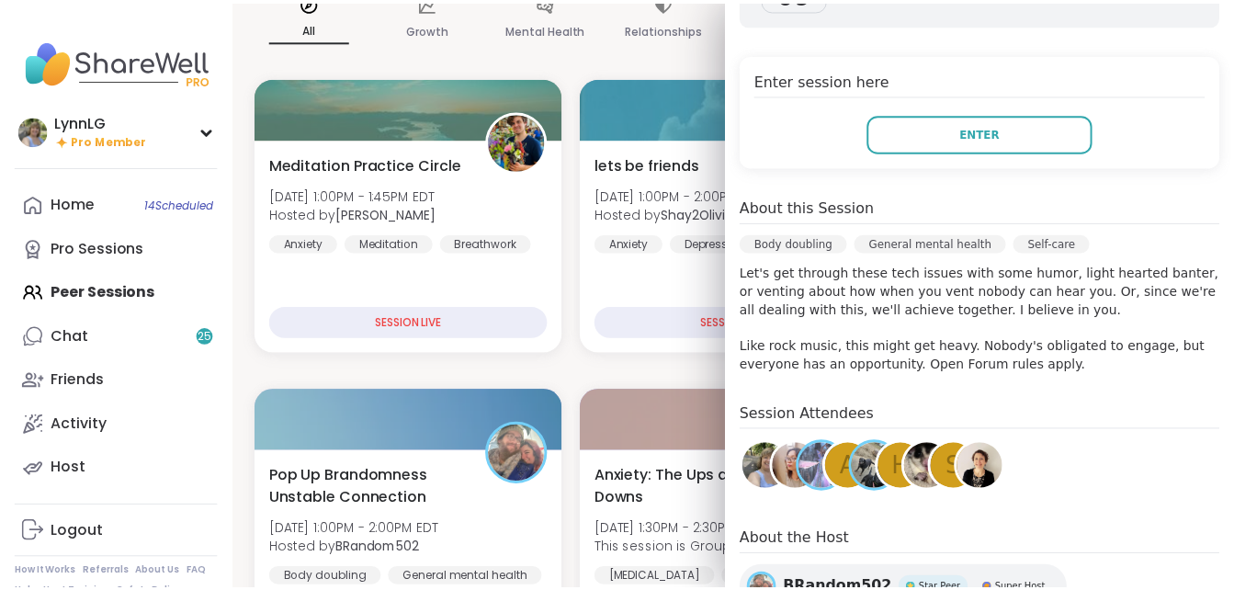
scroll to position [367, 0]
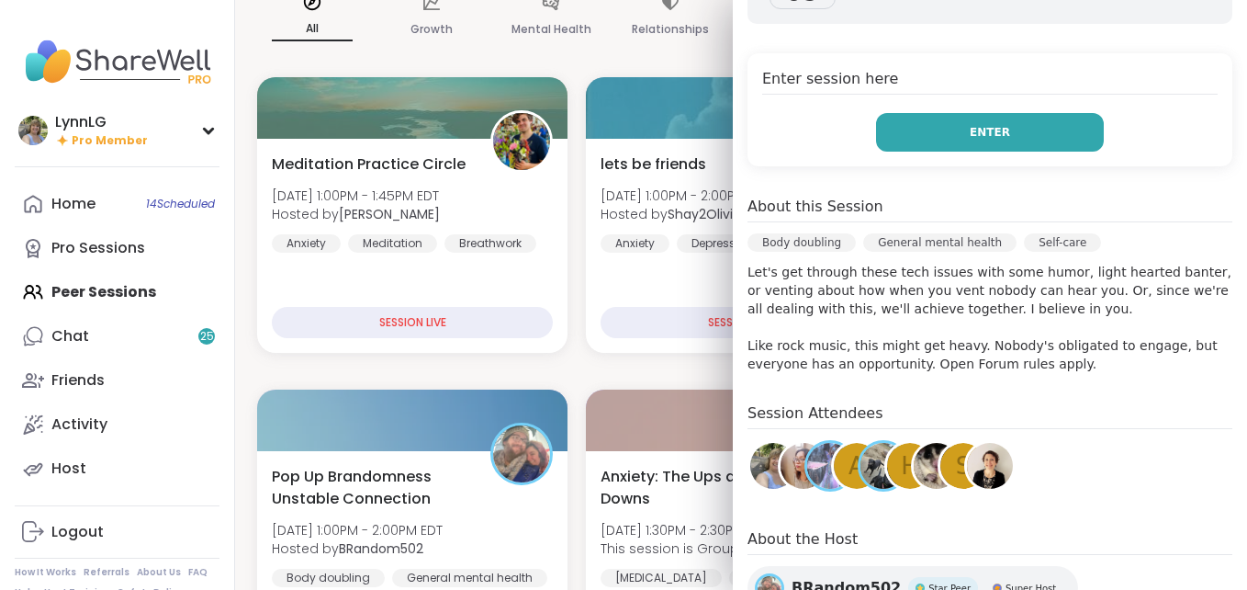
click at [987, 132] on button "Enter" at bounding box center [990, 132] width 228 height 39
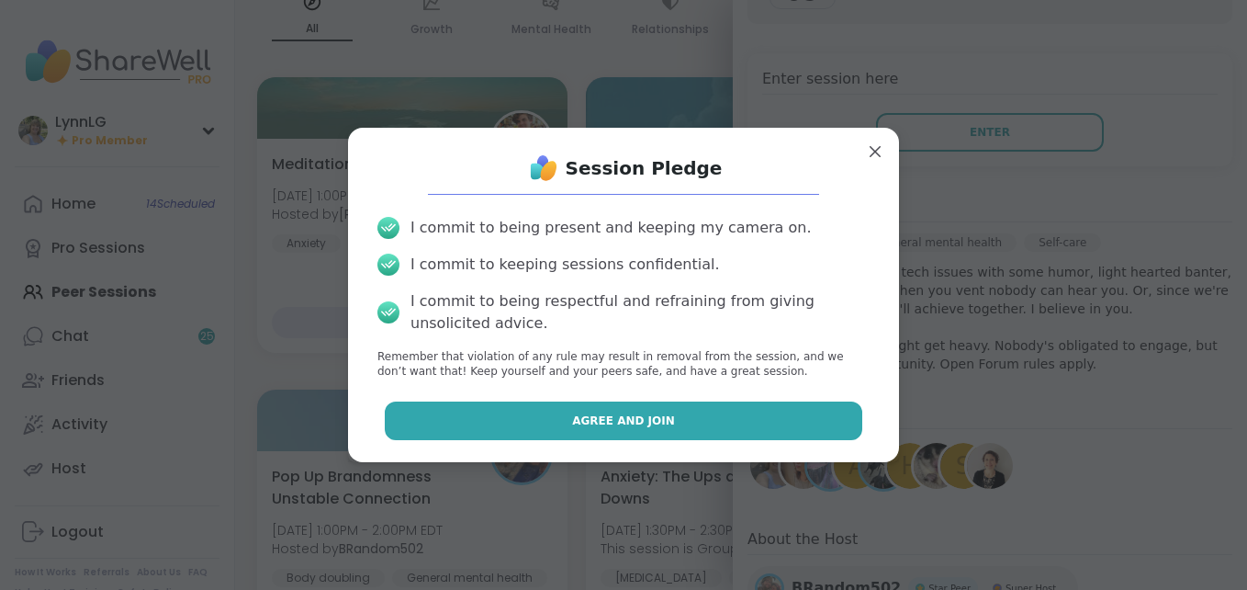
click at [618, 422] on span "Agree and Join" at bounding box center [623, 420] width 103 height 17
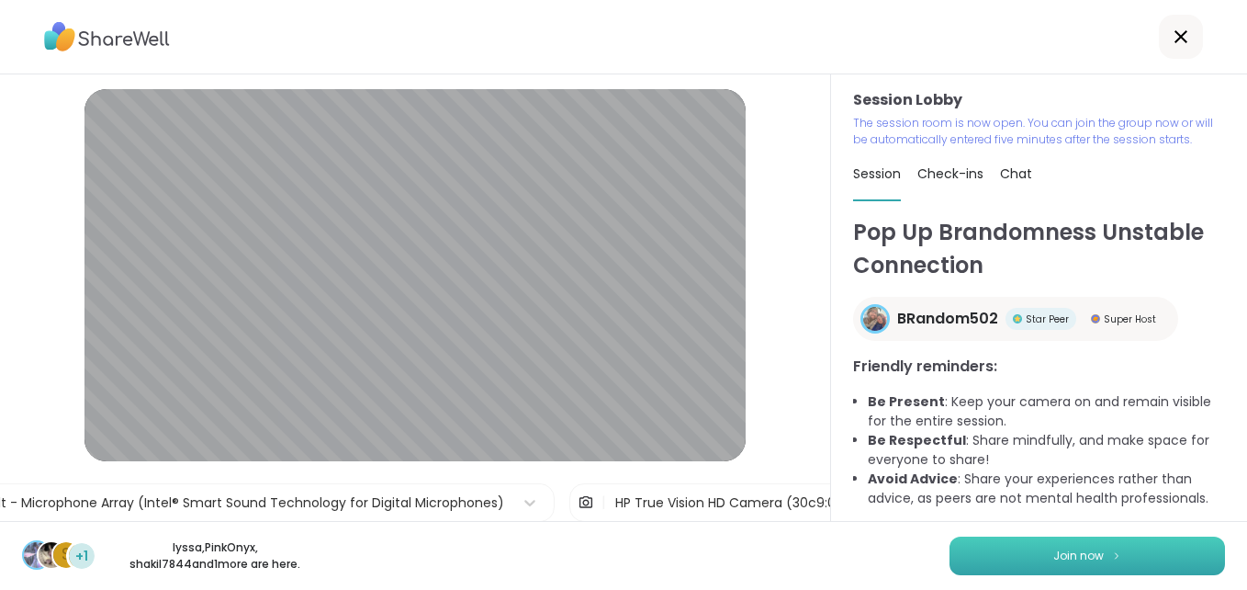
click at [1070, 551] on span "Join now" at bounding box center [1079, 555] width 51 height 17
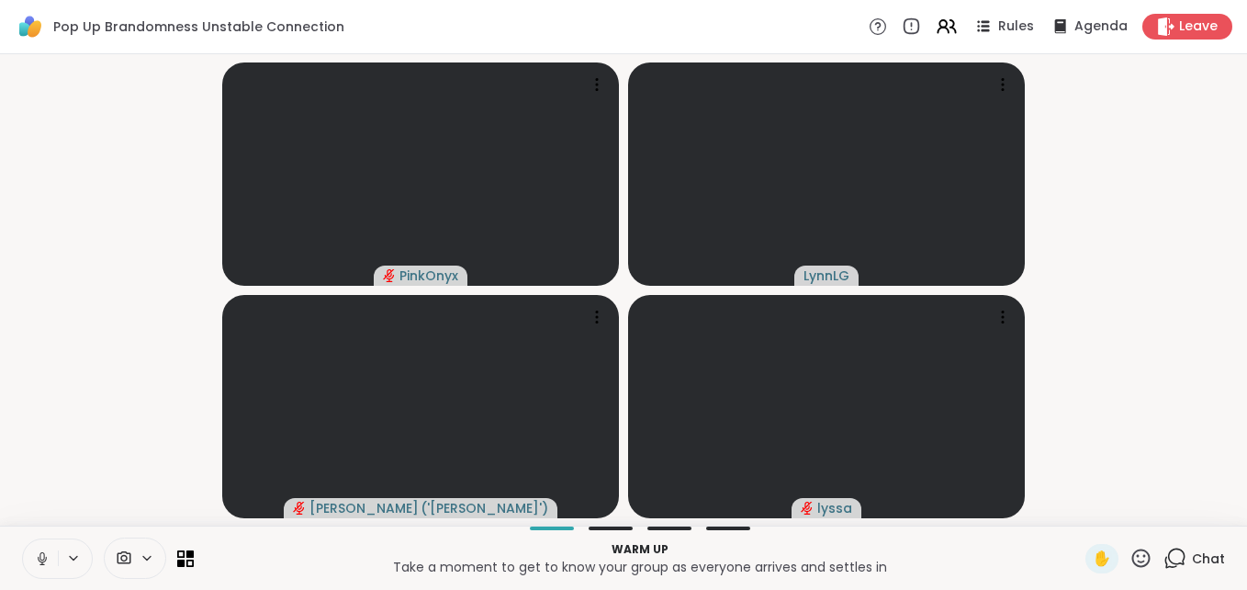
click at [39, 560] on icon at bounding box center [42, 559] width 9 height 6
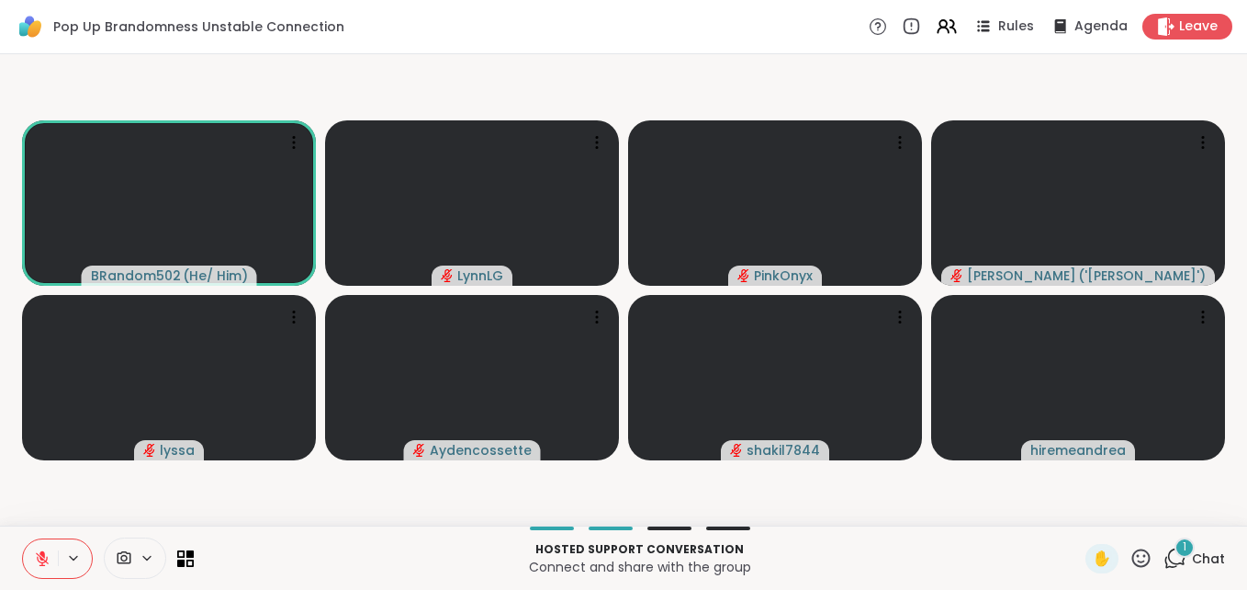
click at [40, 564] on icon at bounding box center [42, 558] width 17 height 17
click at [44, 556] on icon at bounding box center [42, 558] width 17 height 17
click at [1192, 551] on span "Chat" at bounding box center [1208, 558] width 33 height 18
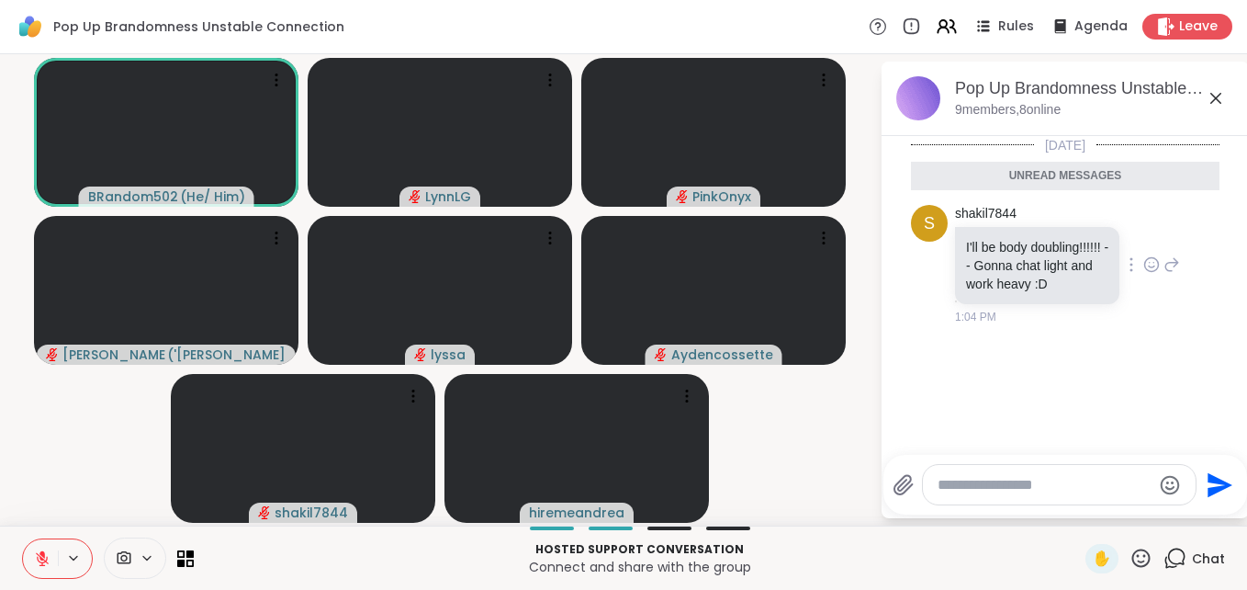
scroll to position [4, 0]
click at [1014, 481] on textarea "Type your message" at bounding box center [1045, 485] width 214 height 18
click at [1144, 270] on icon at bounding box center [1152, 261] width 17 height 18
click at [1167, 267] on icon at bounding box center [1173, 260] width 13 height 13
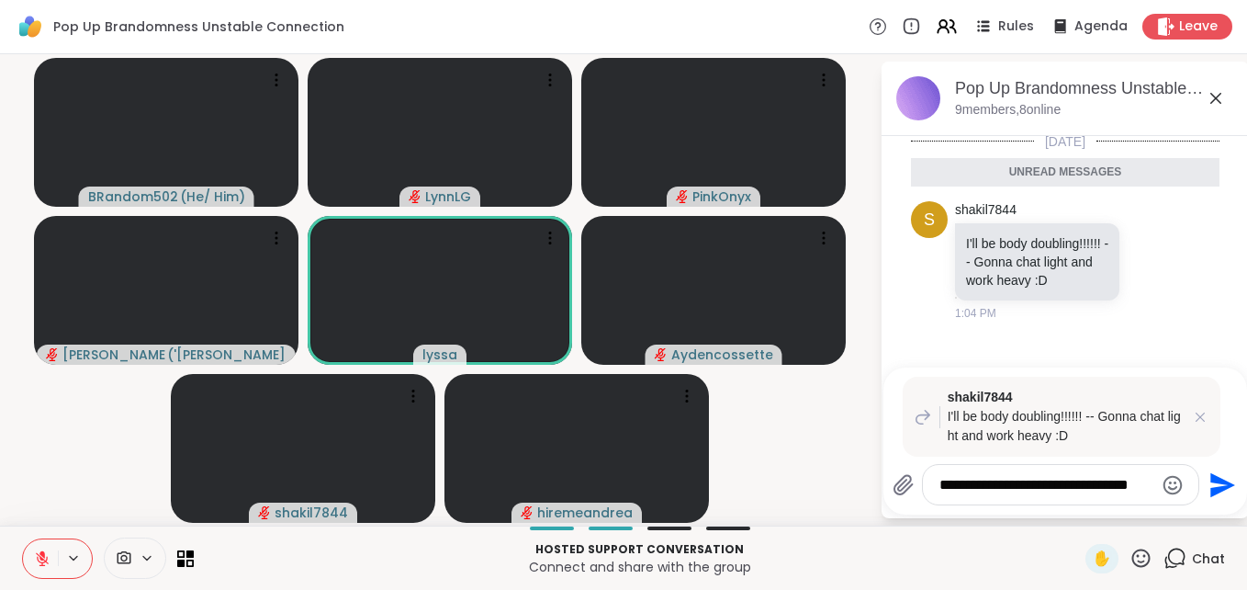
click at [1172, 491] on icon "Emoji picker" at bounding box center [1173, 485] width 22 height 22
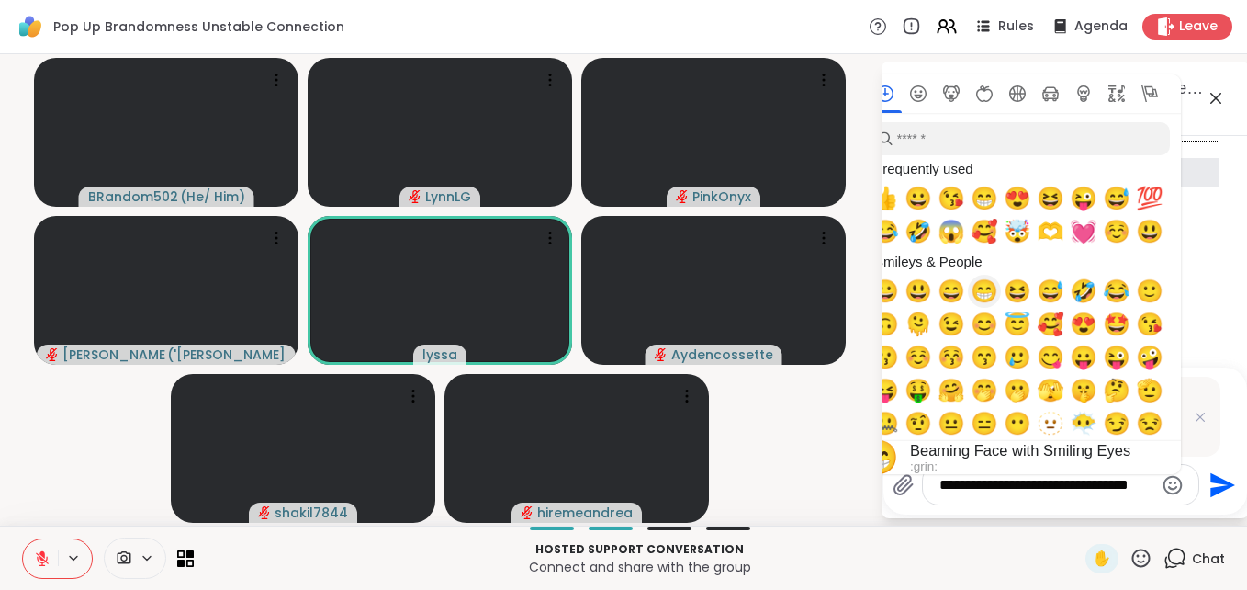
click at [984, 289] on span "😁" at bounding box center [985, 291] width 28 height 26
type textarea "**********"
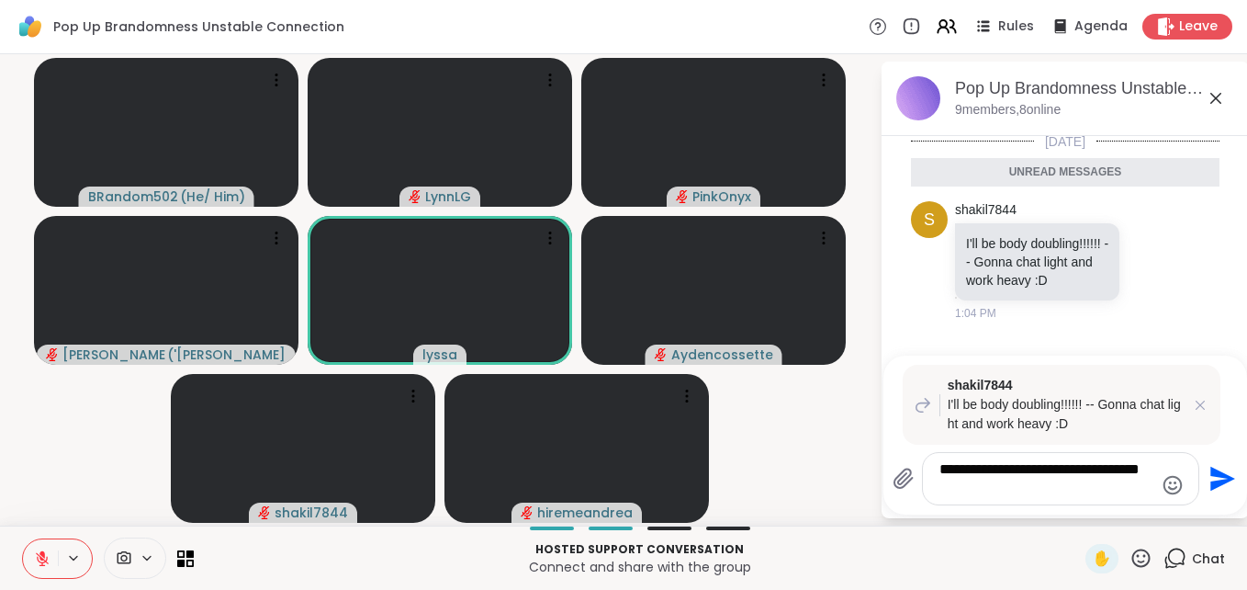
click at [850, 487] on video-player-container "BRandom502 ( He/ Him ) [PERSON_NAME] [PERSON_NAME] ( '[PERSON_NAME]' ) [PERSON_…" at bounding box center [440, 290] width 858 height 457
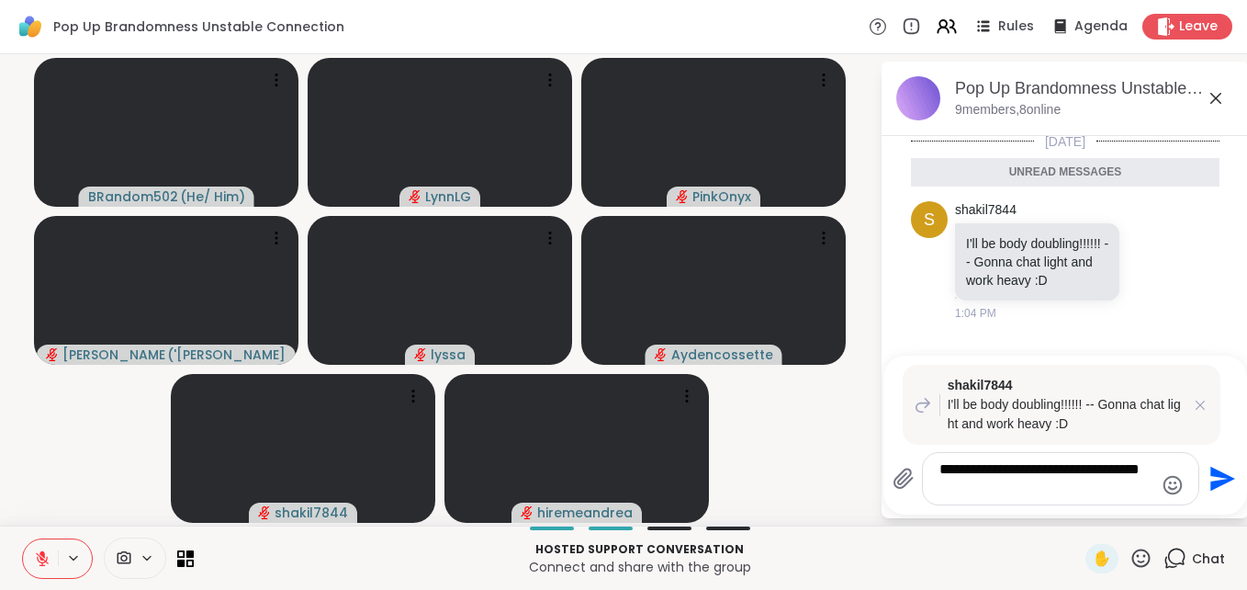
click at [1224, 477] on icon "Send" at bounding box center [1223, 479] width 25 height 25
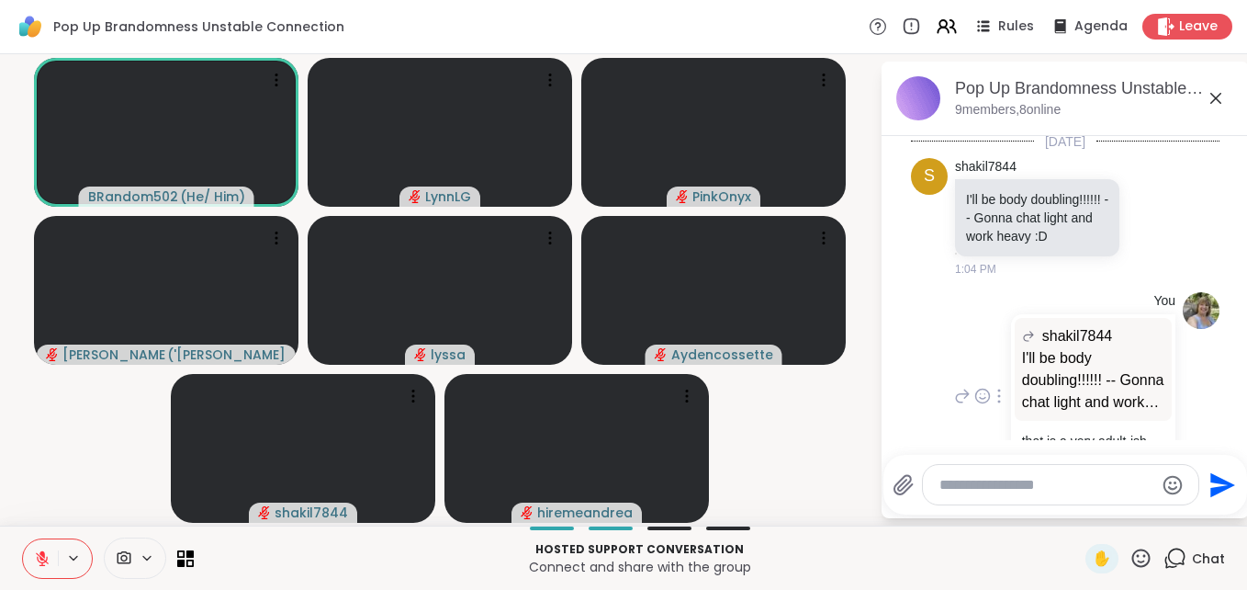
scroll to position [86, 0]
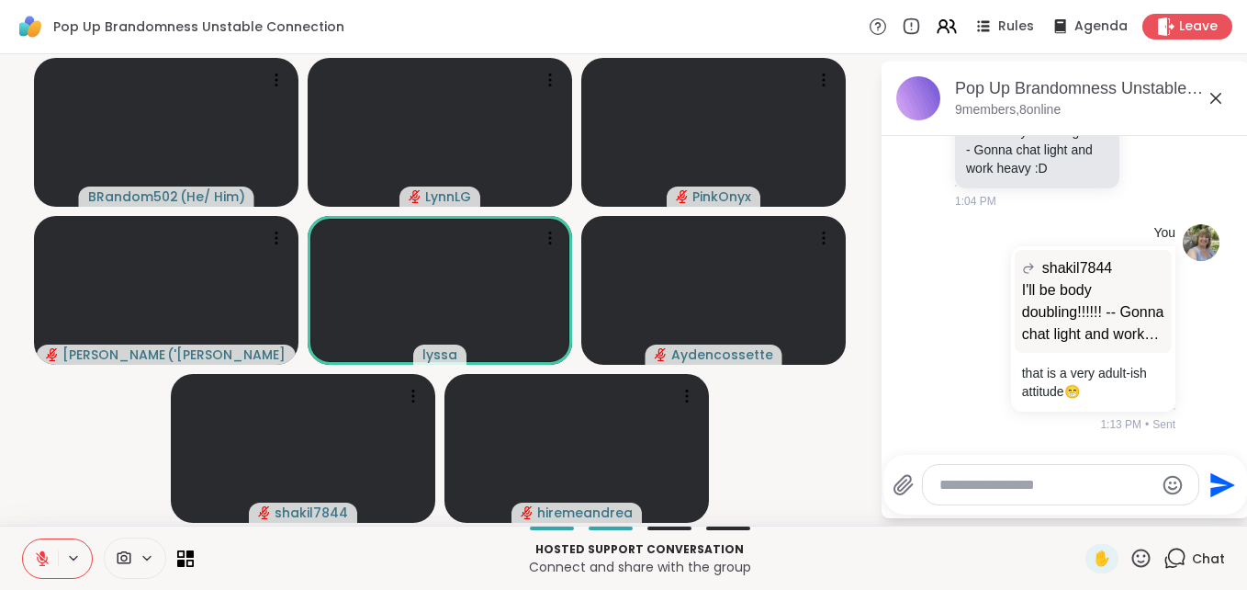
click at [809, 446] on video-player-container "BRandom502 ( He/ Him ) [PERSON_NAME] [PERSON_NAME] ( '[PERSON_NAME]' ) [PERSON_…" at bounding box center [440, 290] width 858 height 457
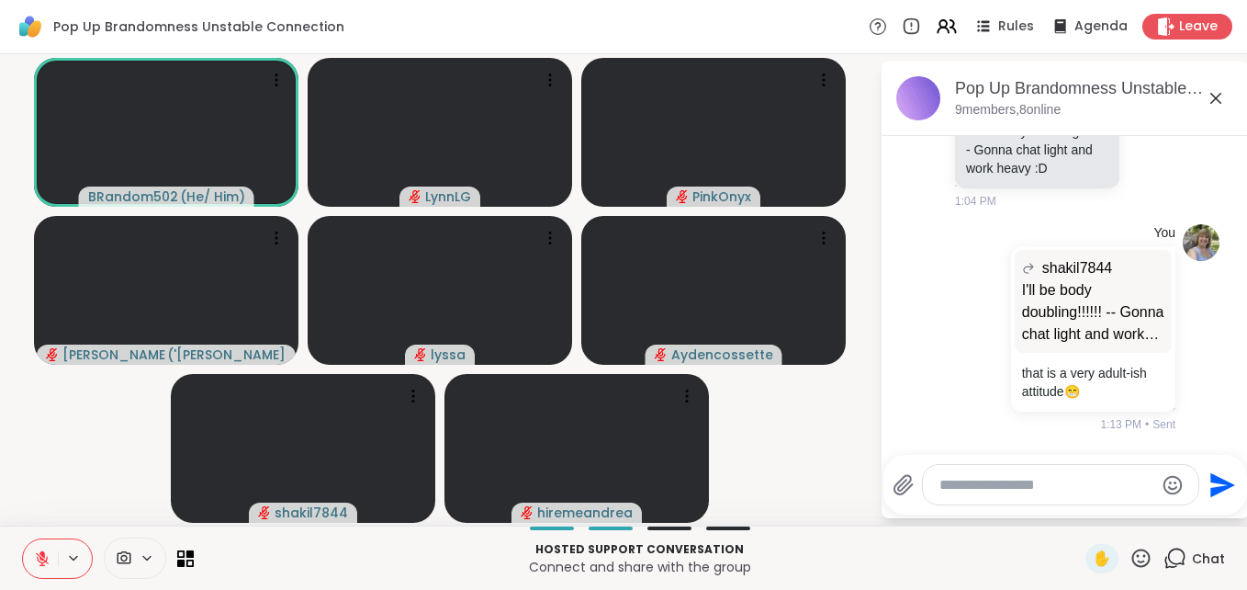
click at [1021, 482] on textarea "Type your message" at bounding box center [1047, 485] width 214 height 18
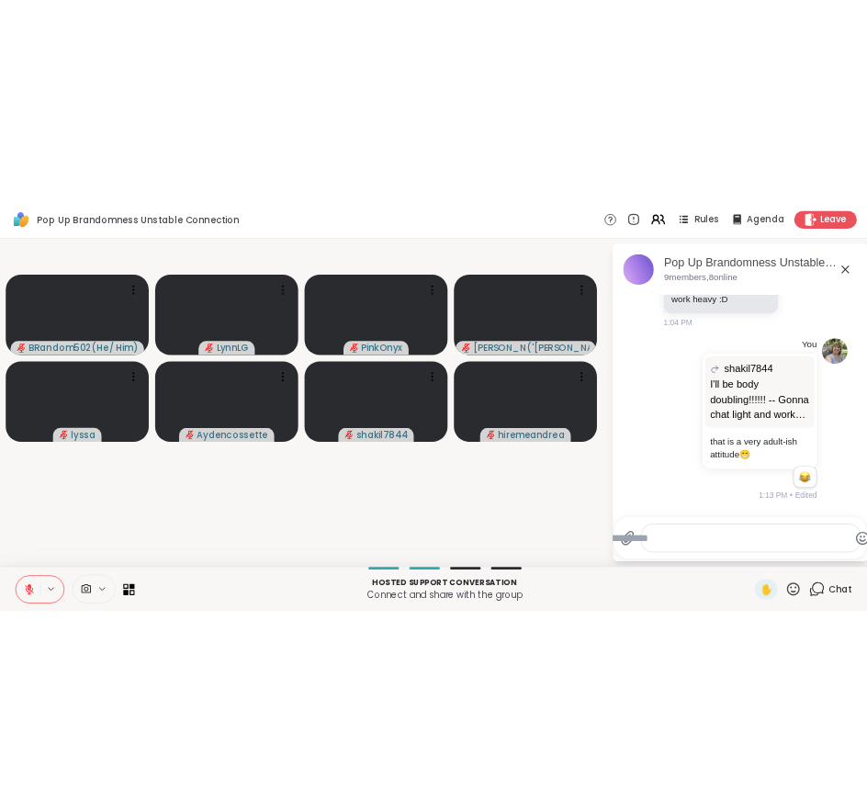
scroll to position [33, 0]
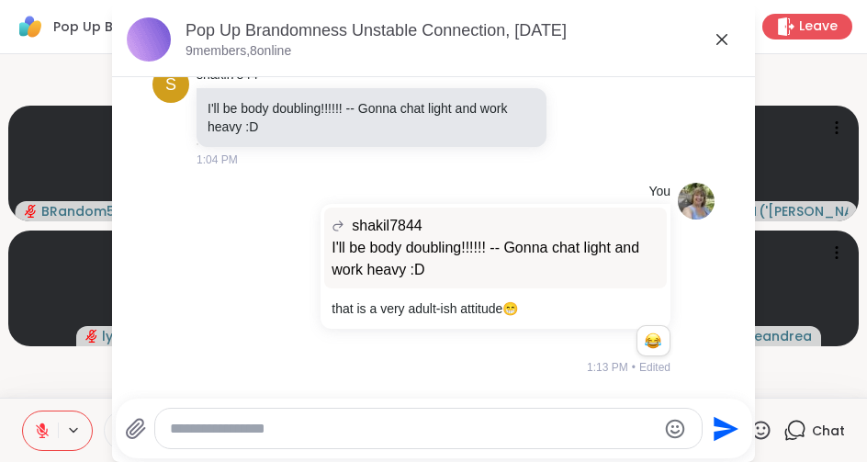
click at [717, 40] on icon at bounding box center [722, 39] width 22 height 22
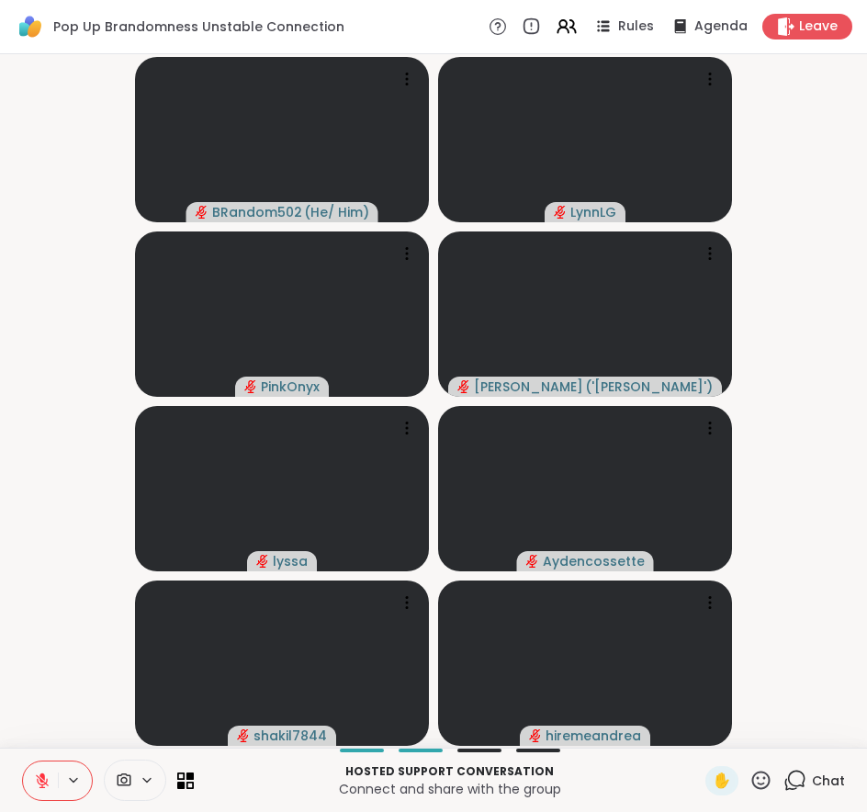
click at [826, 589] on span "Chat" at bounding box center [828, 781] width 33 height 18
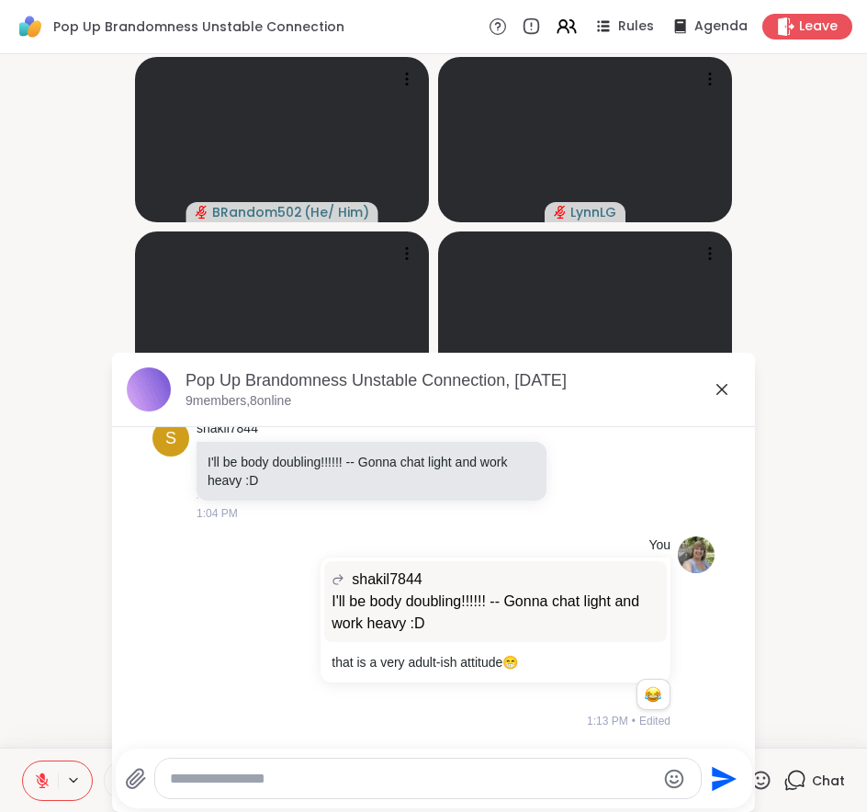
click at [717, 394] on icon at bounding box center [722, 389] width 22 height 22
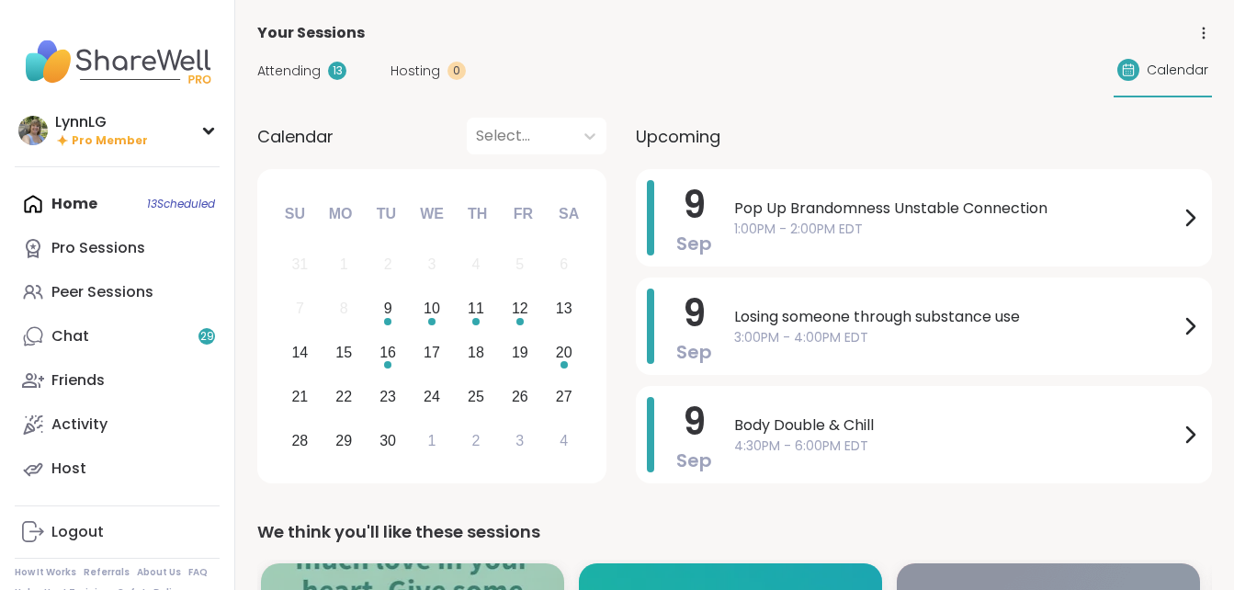
click at [766, 57] on div "Attending 13 Hosting 0 Calendar" at bounding box center [734, 70] width 954 height 53
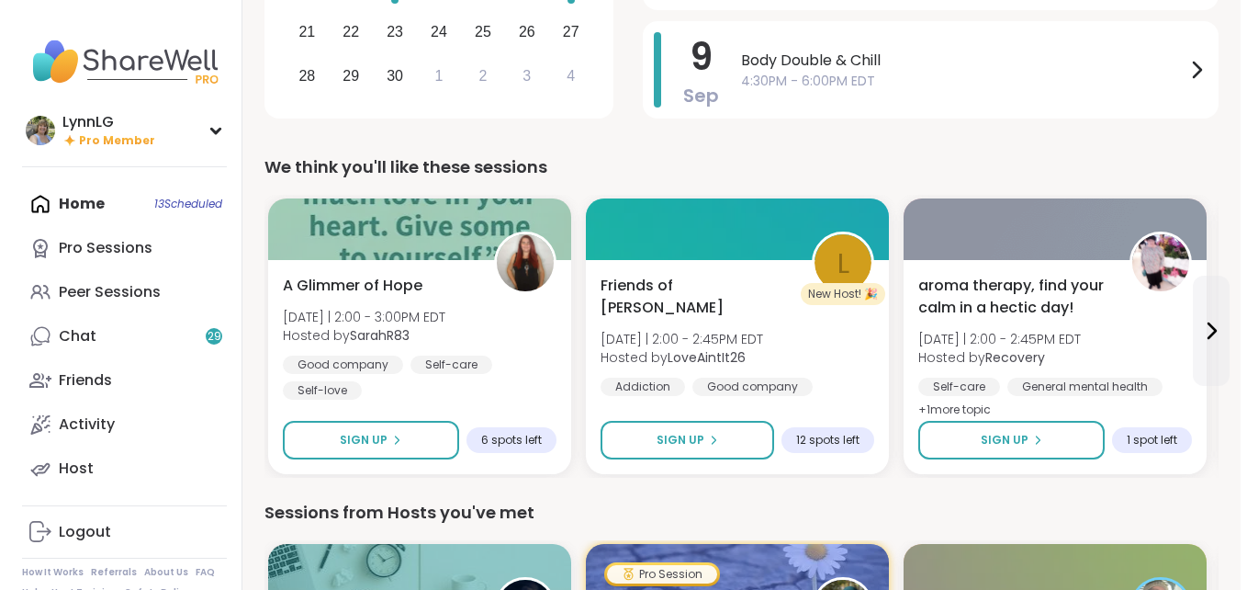
scroll to position [366, 0]
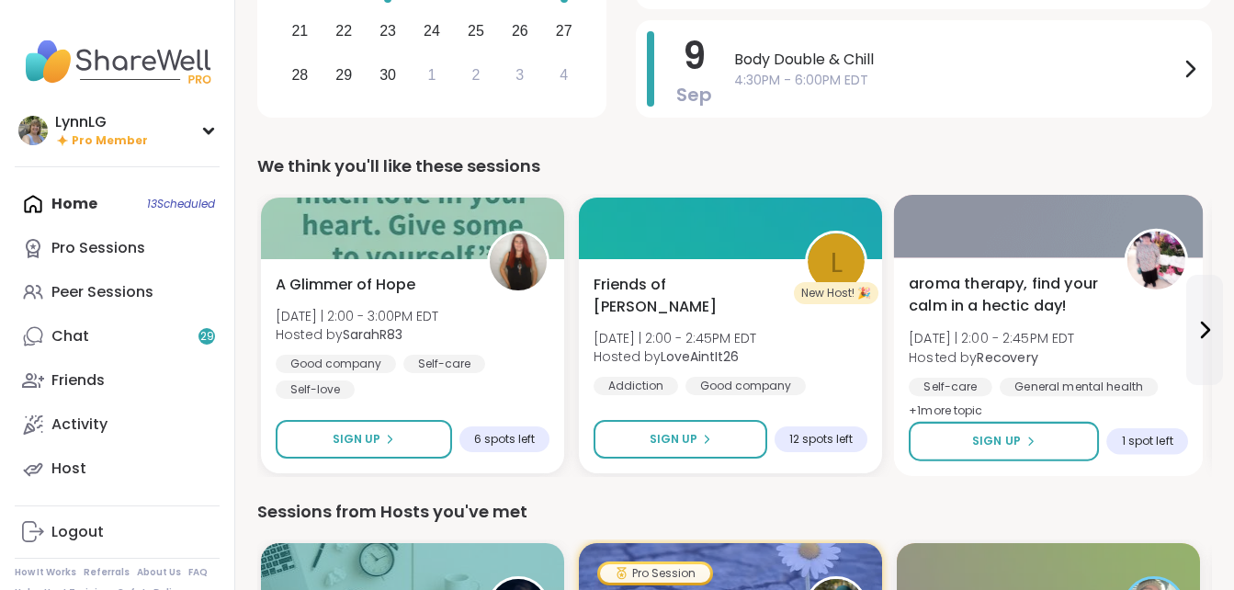
click at [1129, 333] on div "aroma therapy, find your calm in a hectic day! Tue 9/9 | 2:00 - 2:45PM EDT Host…" at bounding box center [1047, 348] width 279 height 150
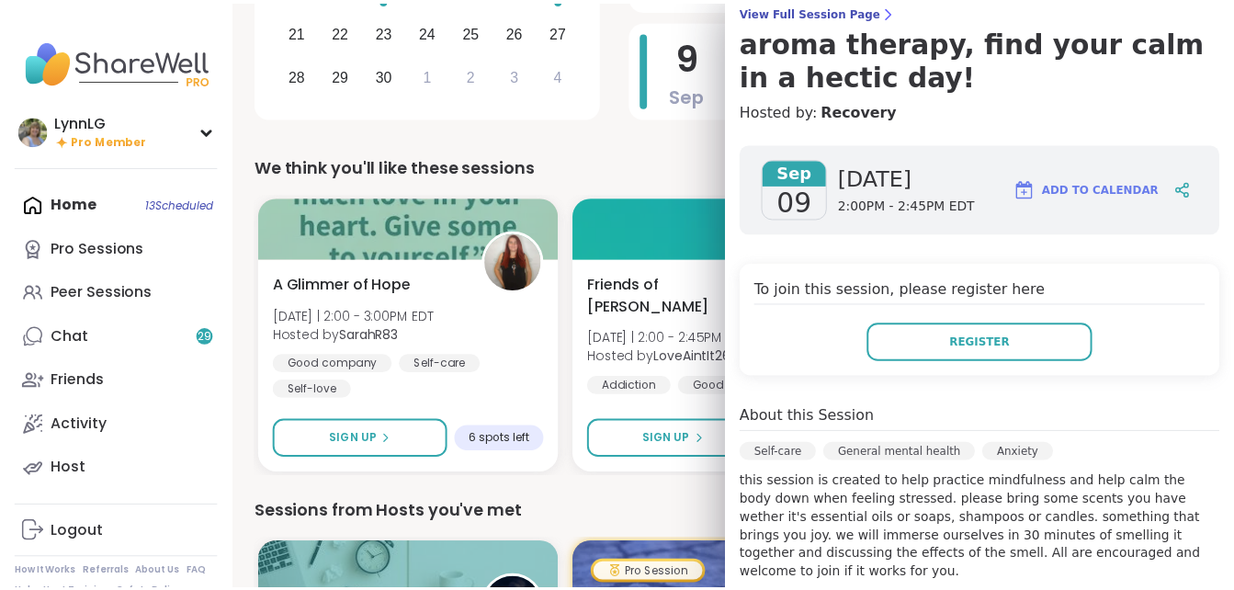
scroll to position [0, 0]
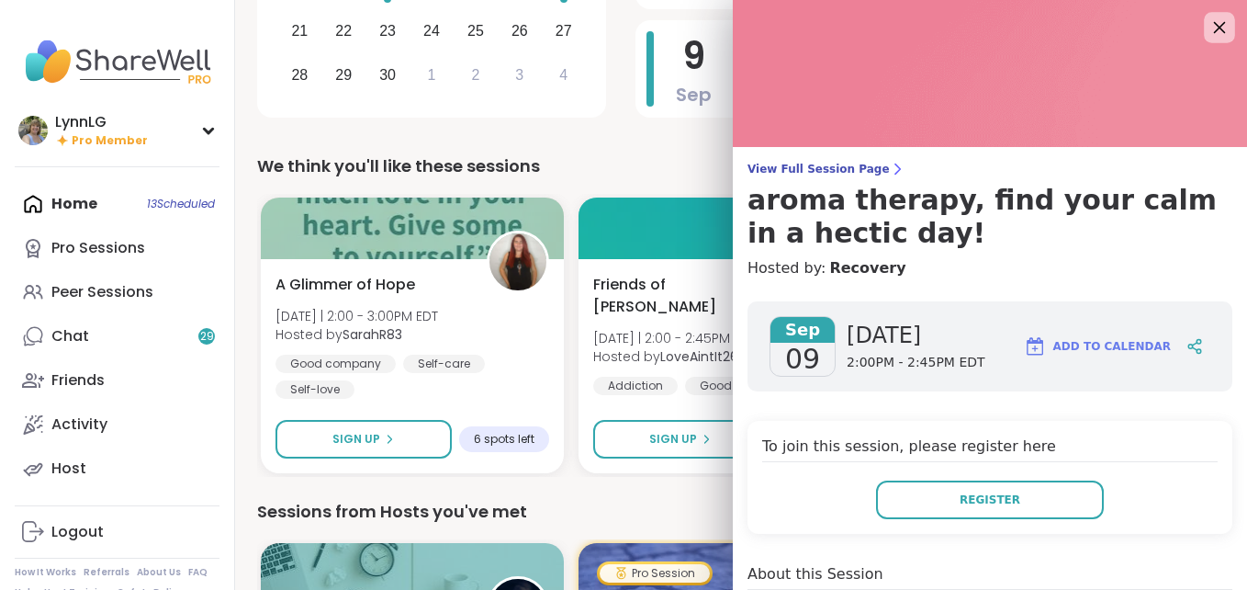
click at [1208, 24] on icon at bounding box center [1219, 27] width 23 height 23
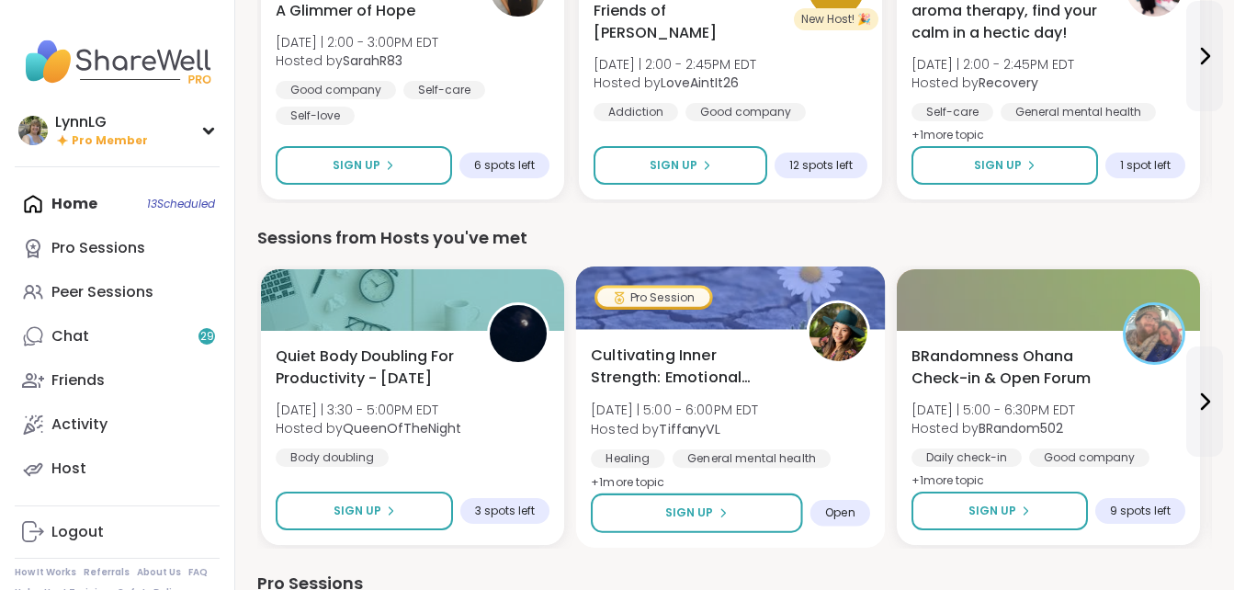
scroll to position [640, 0]
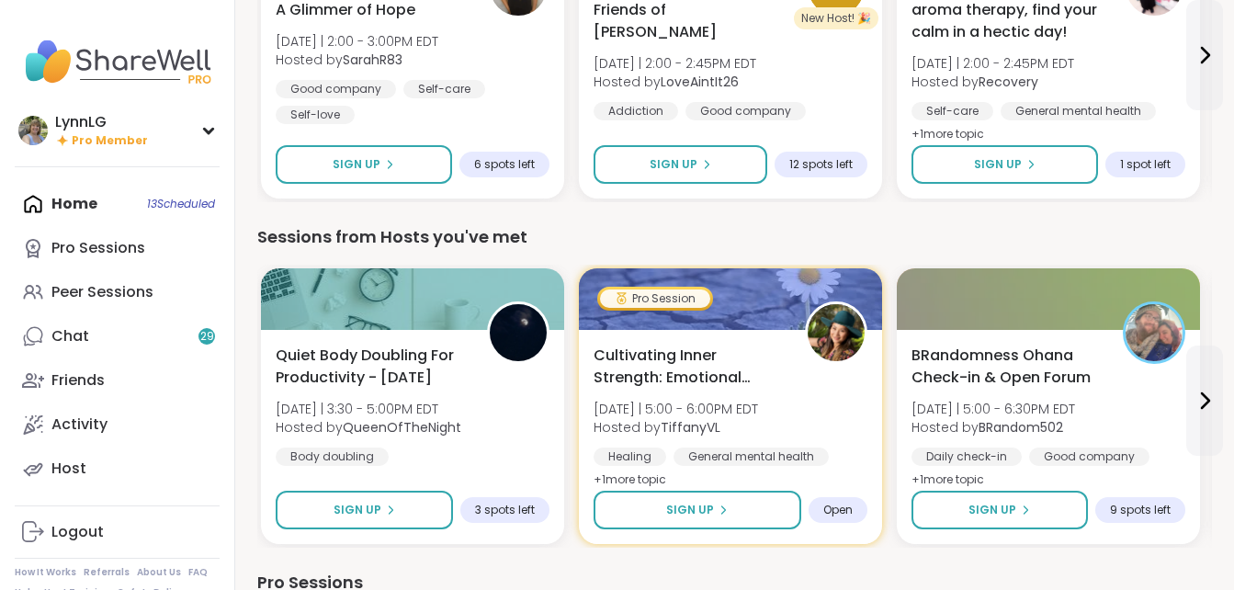
click at [171, 201] on div "Home 13 Scheduled Pro Sessions Peer Sessions Chat 29 Friends Activity Host" at bounding box center [117, 336] width 205 height 309
click at [169, 202] on div "Home 13 Scheduled Pro Sessions Peer Sessions Chat 29 Friends Activity Host" at bounding box center [117, 336] width 205 height 309
click at [66, 197] on div "Home 13 Scheduled Pro Sessions Peer Sessions Chat 29 Friends Activity Host" at bounding box center [117, 336] width 205 height 309
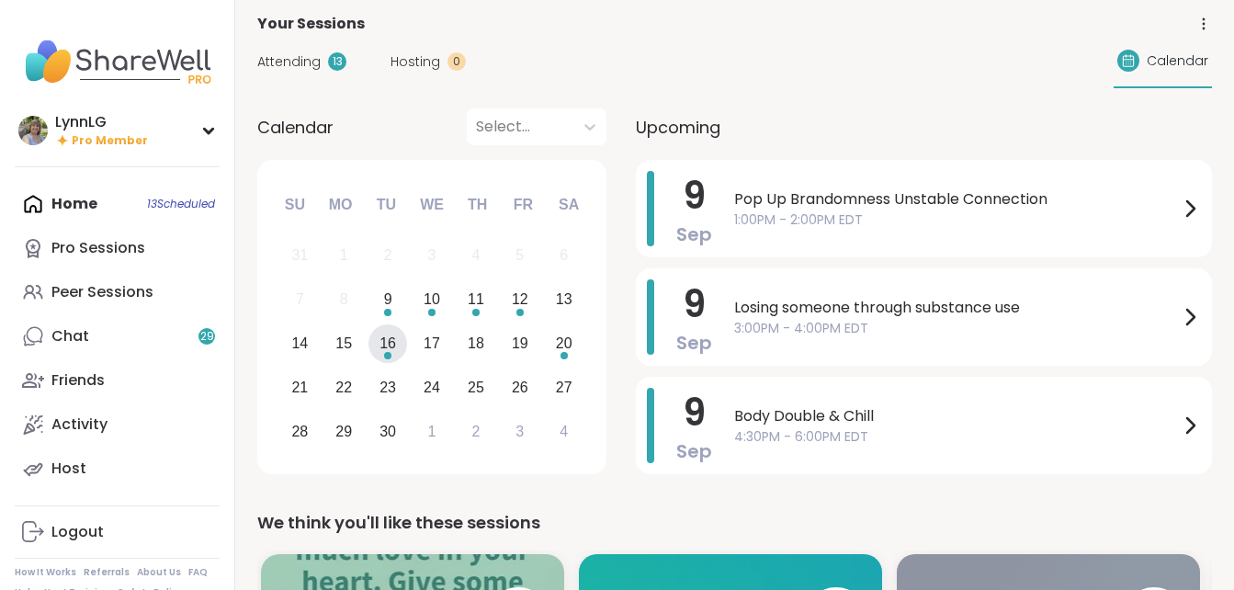
scroll to position [0, 0]
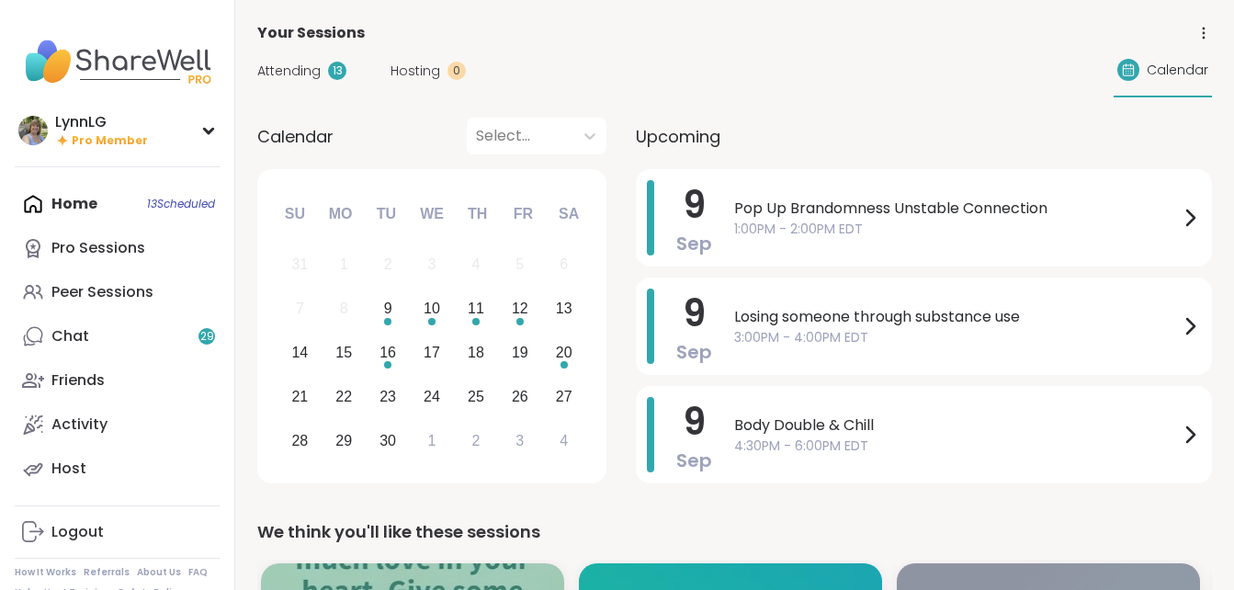
click at [275, 72] on span "Attending" at bounding box center [288, 71] width 63 height 19
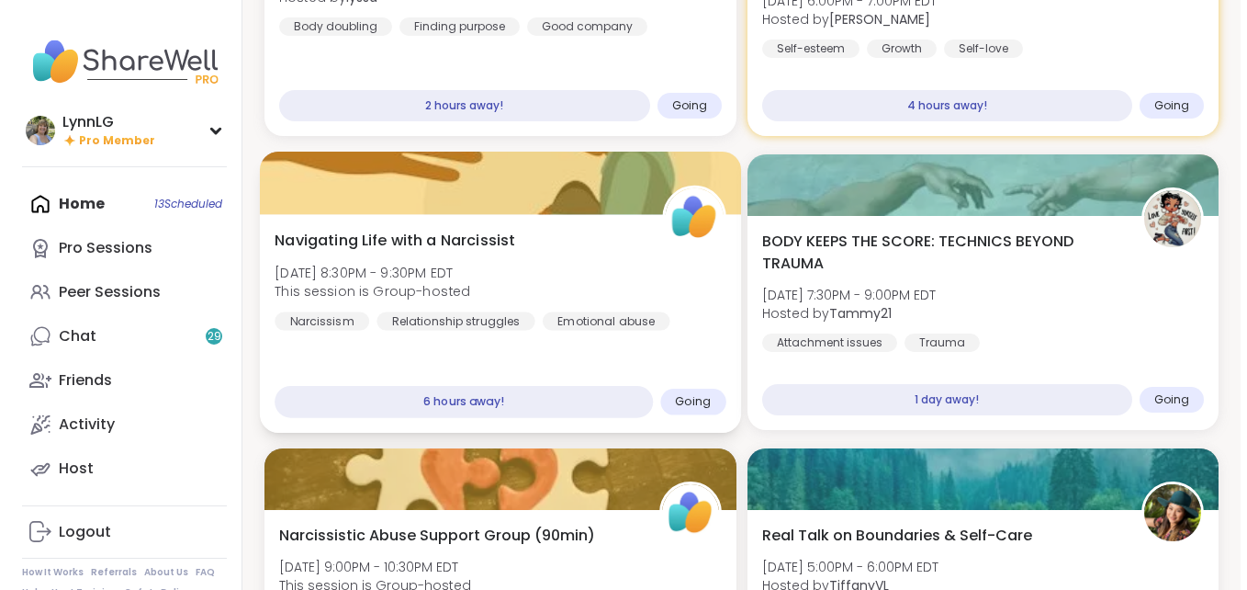
scroll to position [549, 0]
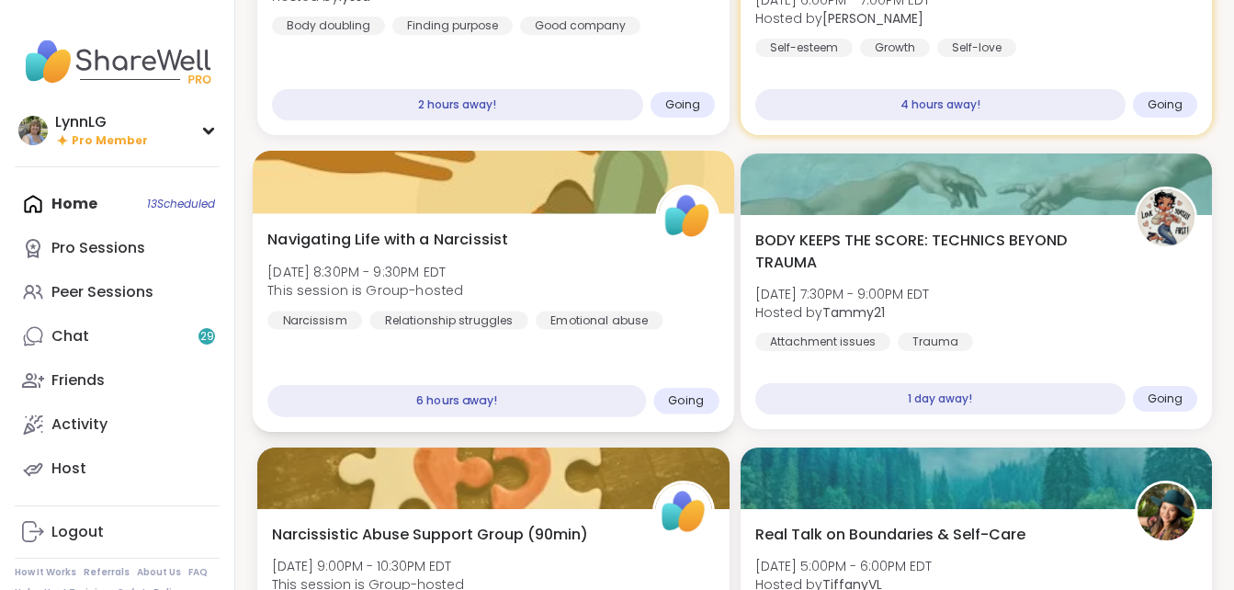
click at [561, 275] on div "Navigating Life with a Narcissist Tue, Sep 09 | 8:30PM - 9:30PM EDT This sessio…" at bounding box center [492, 279] width 451 height 101
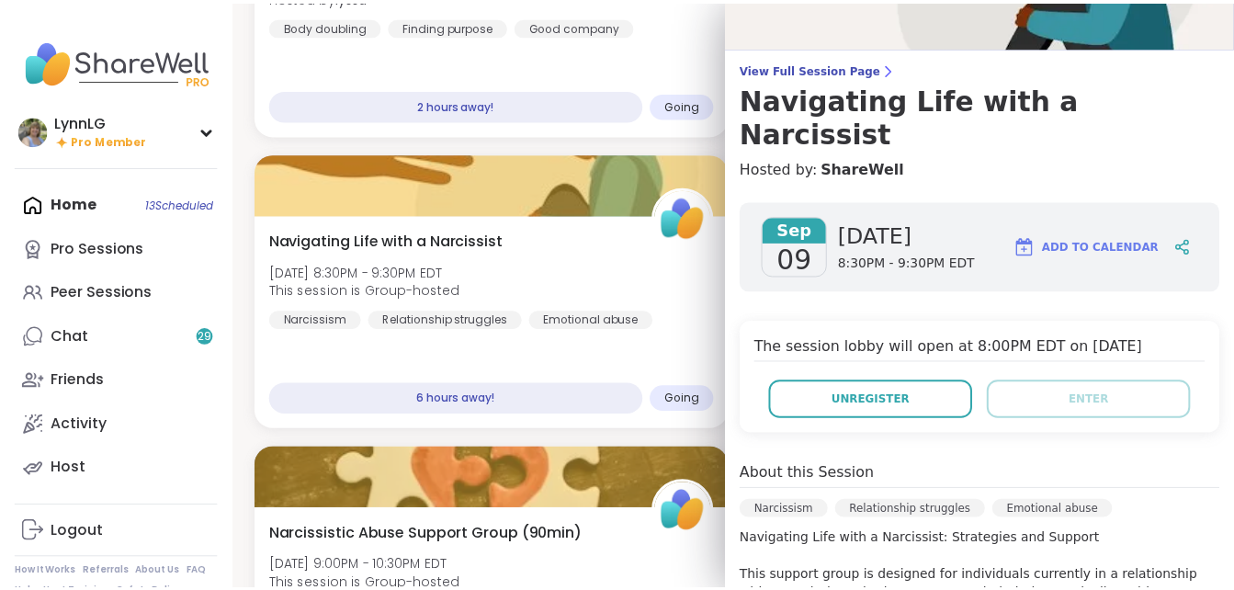
scroll to position [0, 0]
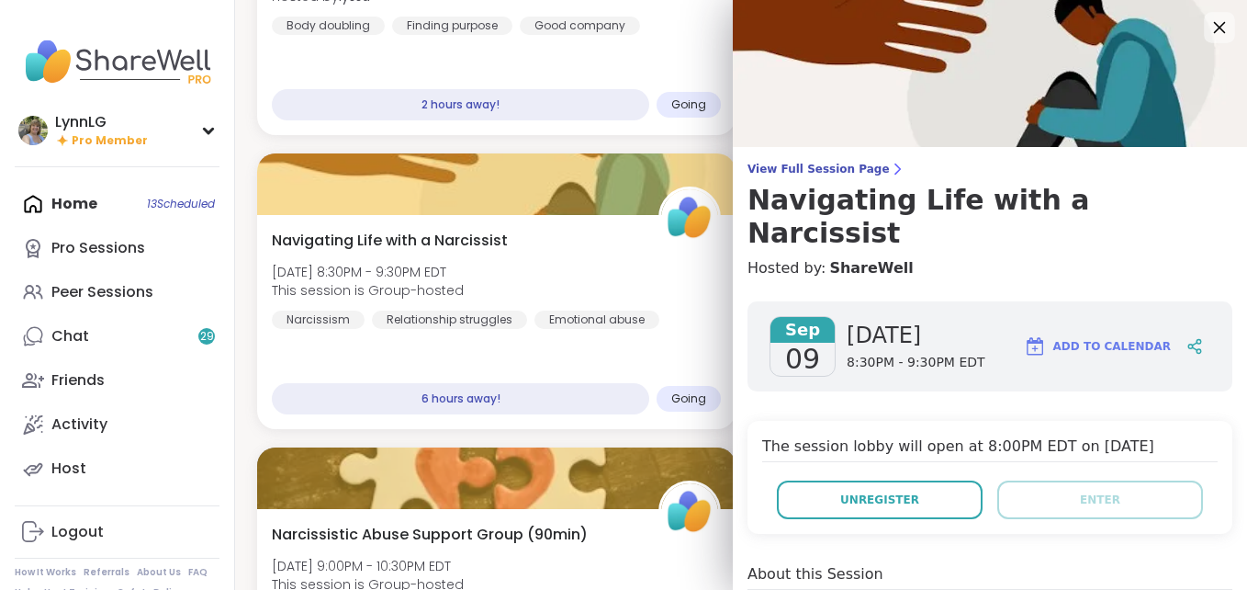
click at [1208, 28] on icon at bounding box center [1219, 27] width 23 height 23
